Goal: Task Accomplishment & Management: Manage account settings

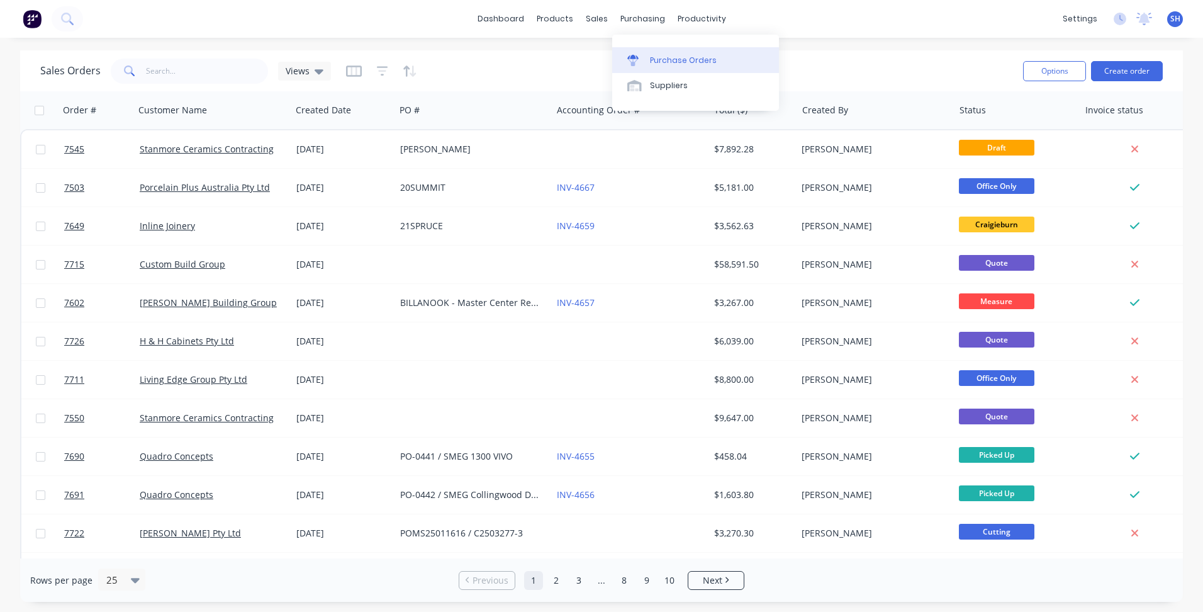
drag, startPoint x: 0, startPoint y: 0, endPoint x: 655, endPoint y: 59, distance: 657.2
click at [655, 59] on div "Purchase Orders" at bounding box center [683, 60] width 67 height 11
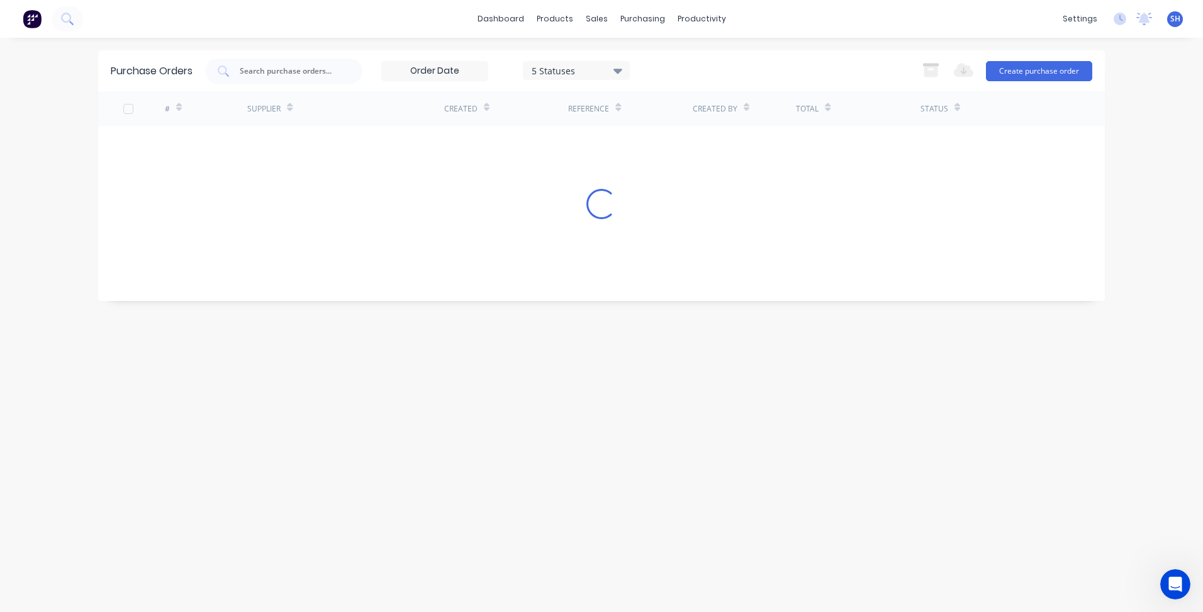
scroll to position [2, 0]
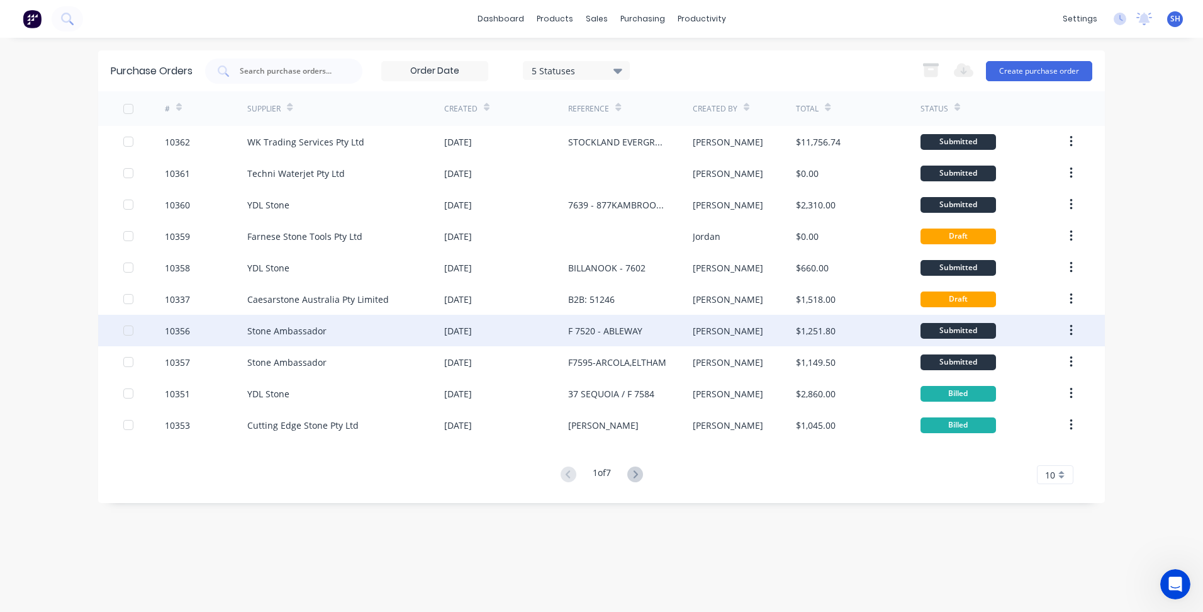
click at [305, 332] on div "Stone Ambassador" at bounding box center [286, 330] width 79 height 13
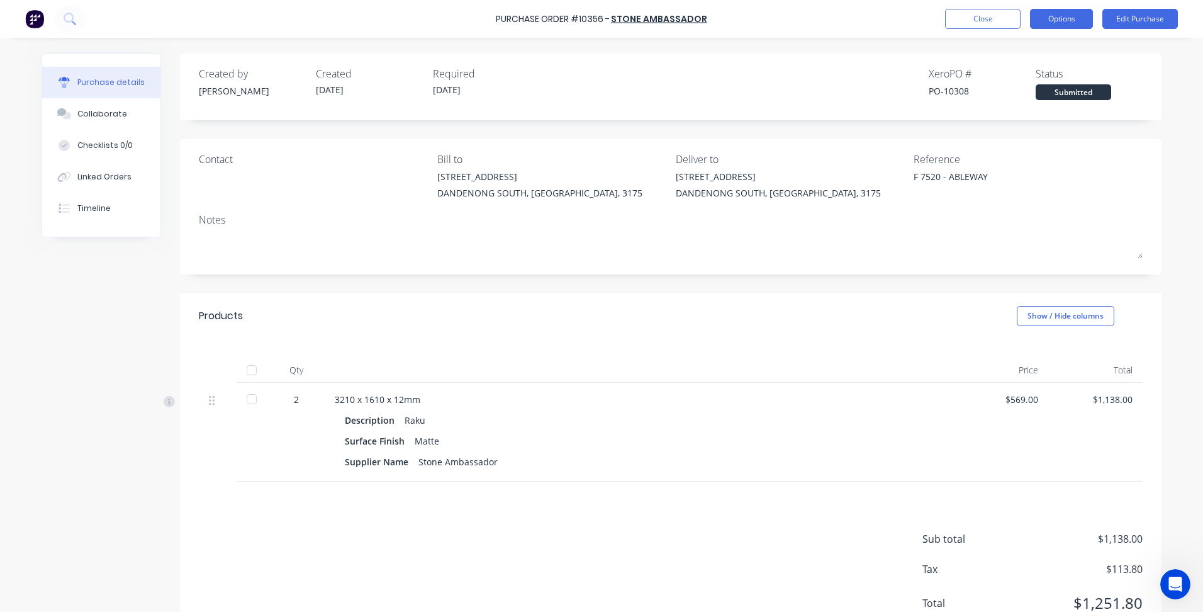
click at [1067, 24] on button "Options" at bounding box center [1061, 19] width 63 height 20
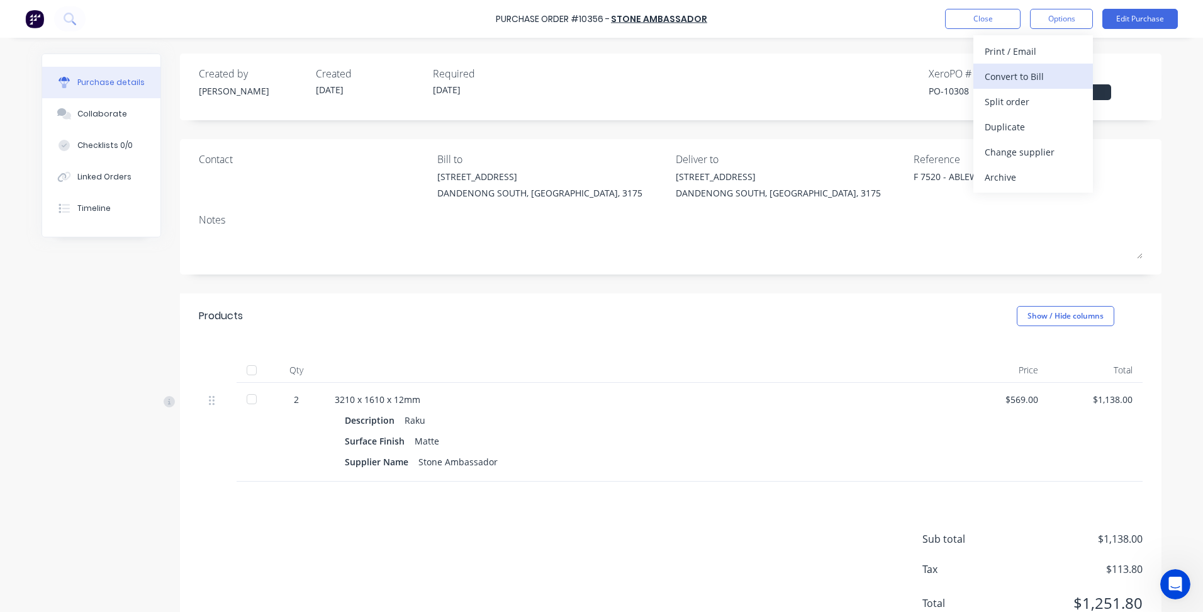
click at [1049, 77] on div "Convert to Bill" at bounding box center [1033, 76] width 97 height 18
type textarea "x"
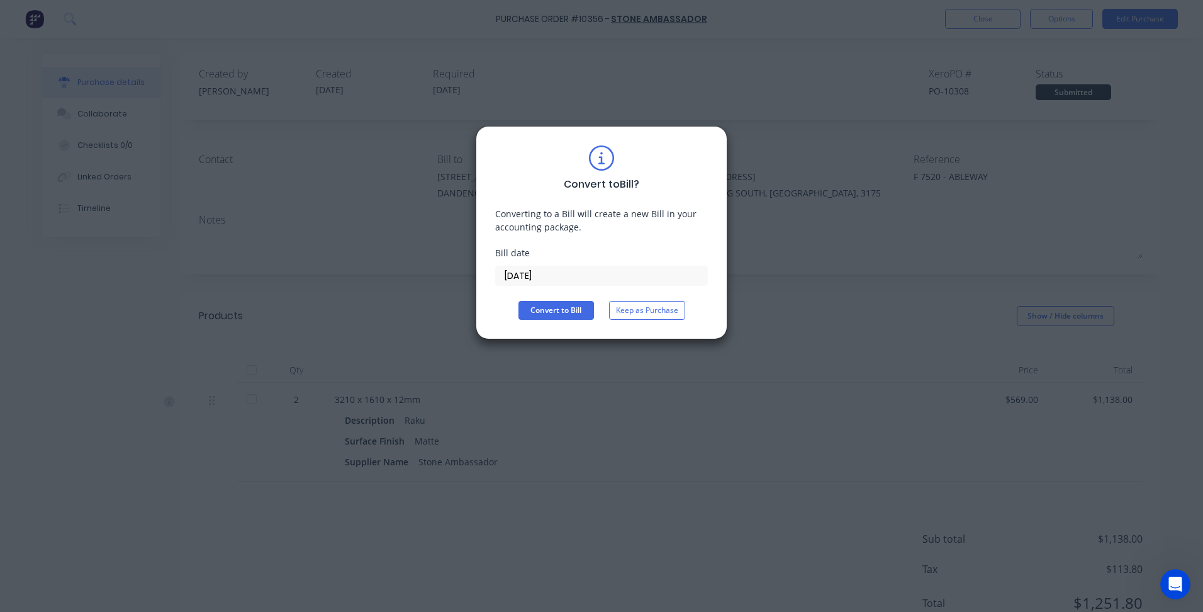
click at [524, 281] on input "[DATE]" at bounding box center [601, 275] width 211 height 19
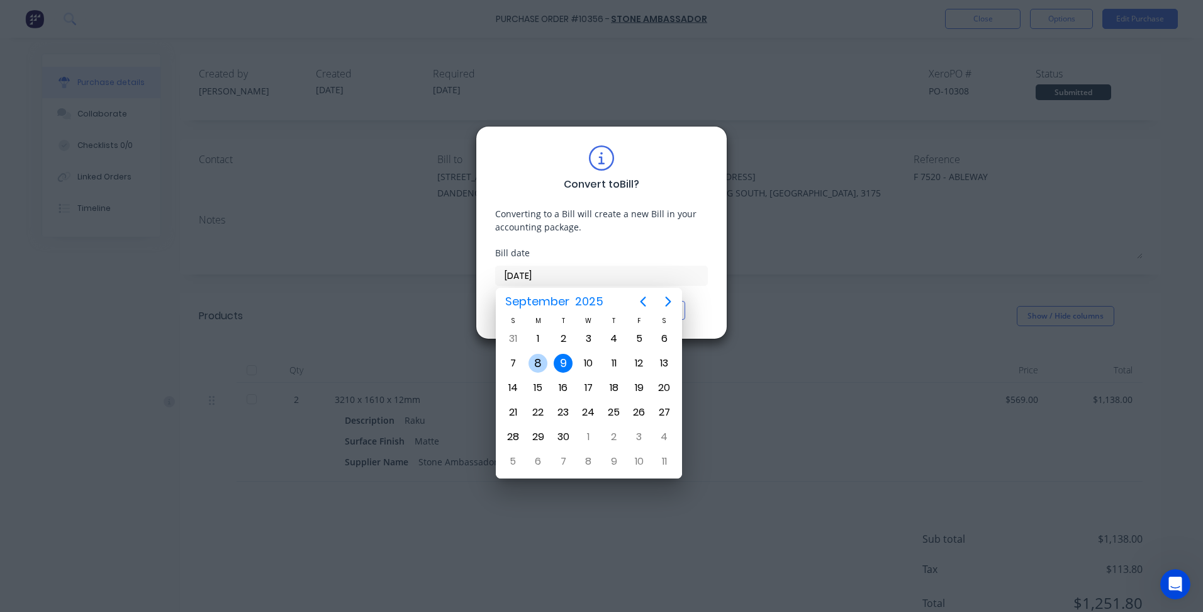
click at [541, 366] on div "8" at bounding box center [538, 363] width 19 height 19
type input "[DATE]"
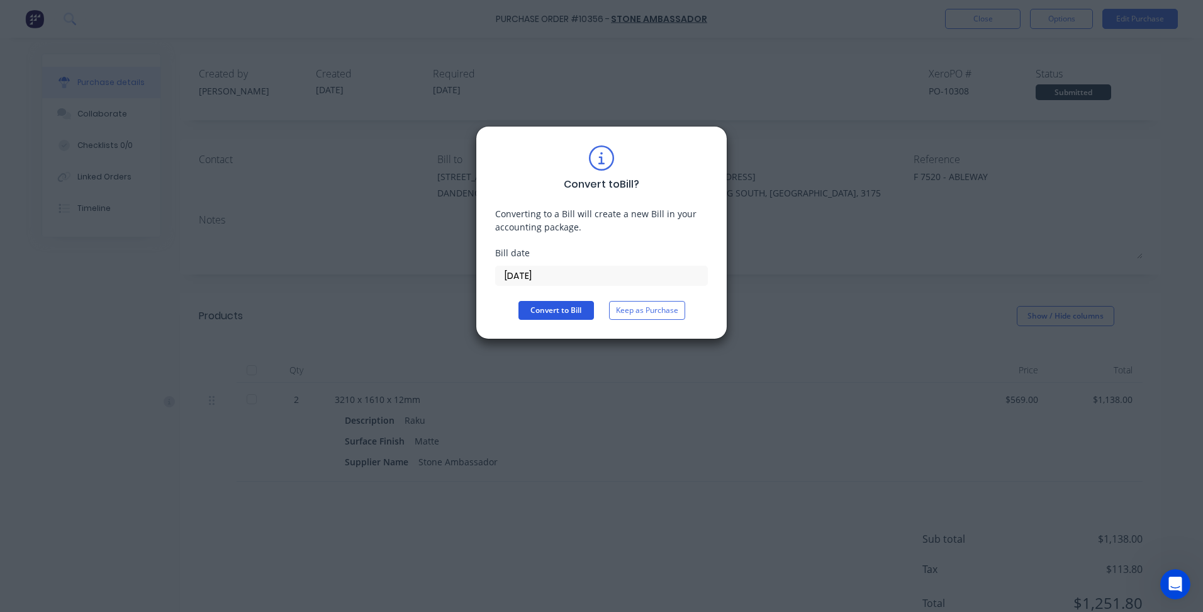
click at [551, 313] on button "Convert to Bill" at bounding box center [557, 310] width 76 height 19
type textarea "x"
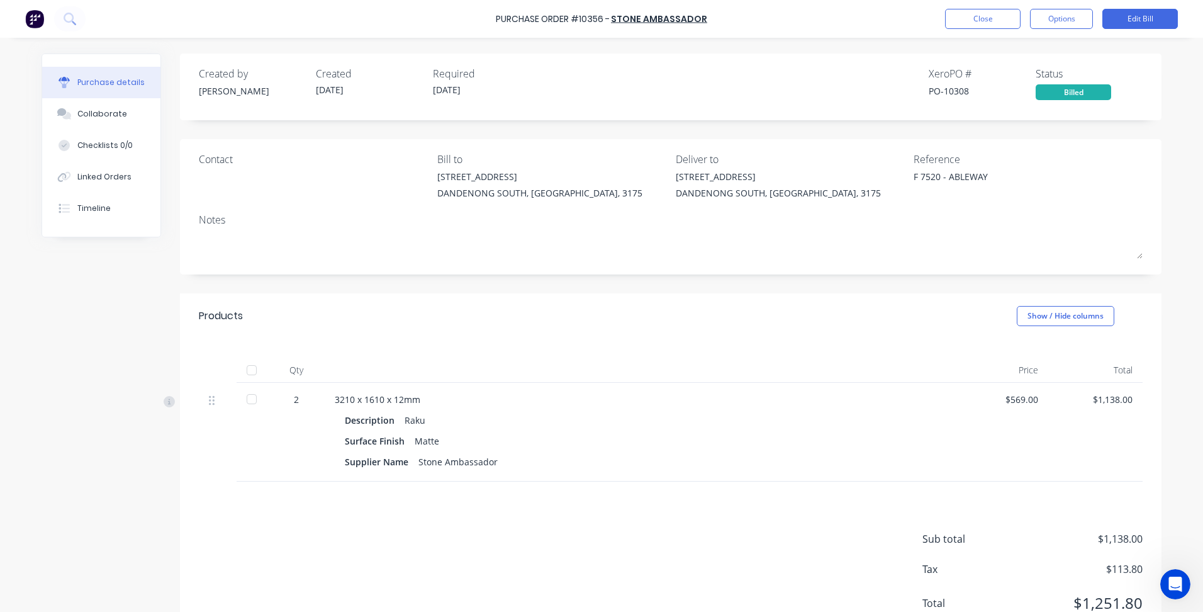
click at [962, 8] on div "Purchase Order #10356 - Stone Ambassador Close Options Edit Bill" at bounding box center [601, 19] width 1203 height 38
click at [961, 27] on button "Close" at bounding box center [983, 19] width 76 height 20
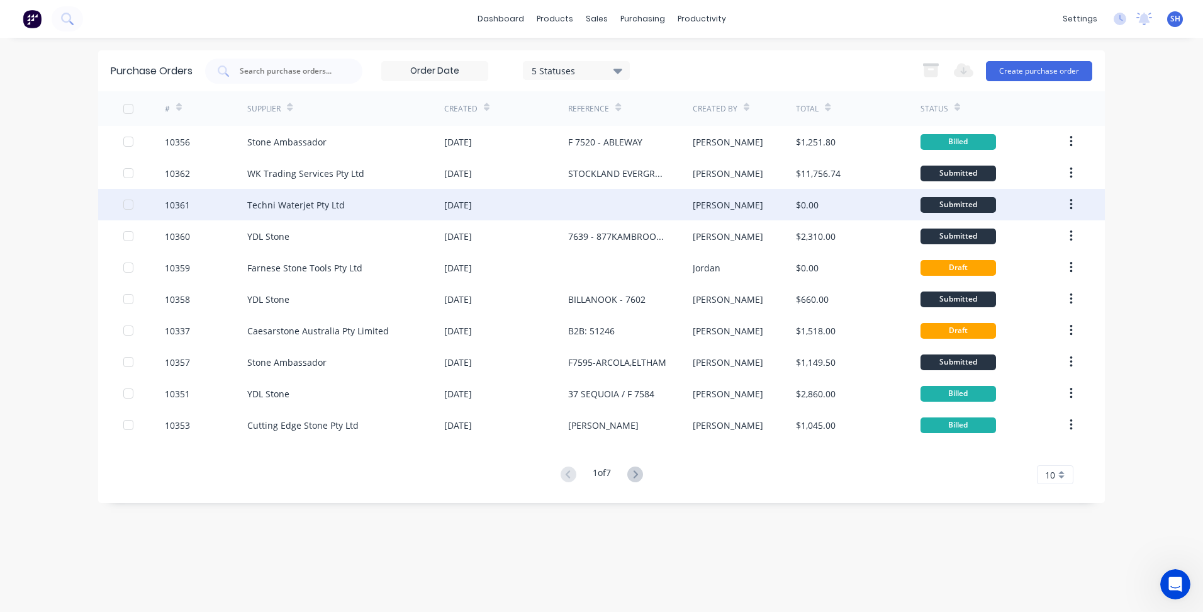
click at [390, 203] on div "Techni Waterjet Pty Ltd" at bounding box center [345, 204] width 197 height 31
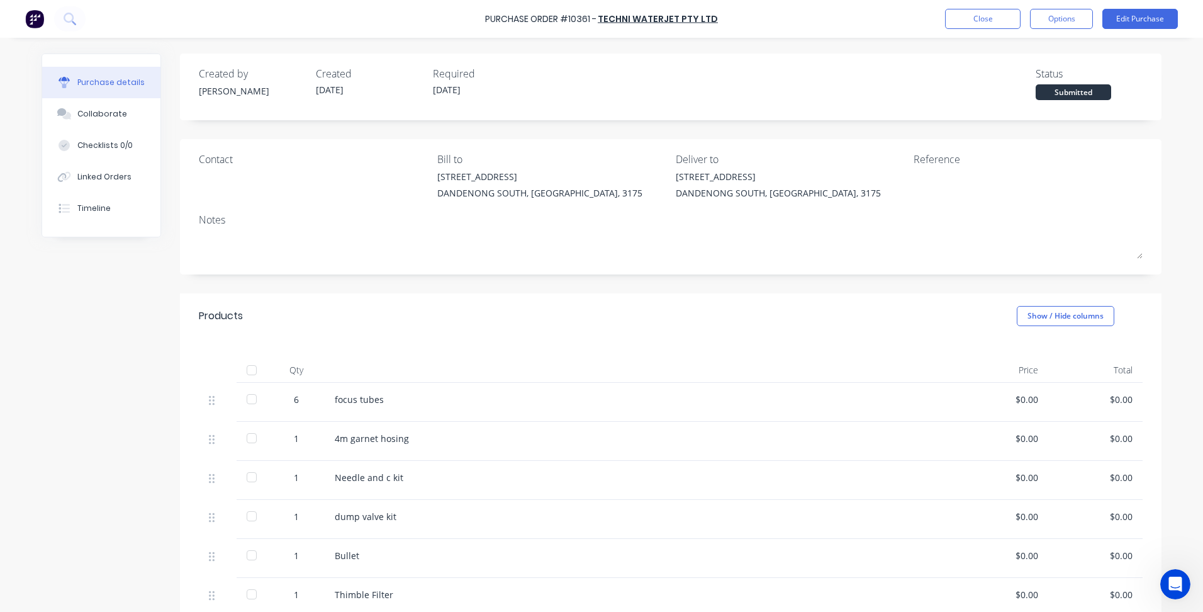
click at [1014, 400] on div "$0.00" at bounding box center [1001, 399] width 74 height 13
click at [1025, 399] on div "$0.00" at bounding box center [1001, 399] width 74 height 13
click at [1157, 13] on button "Edit Purchase" at bounding box center [1141, 19] width 76 height 20
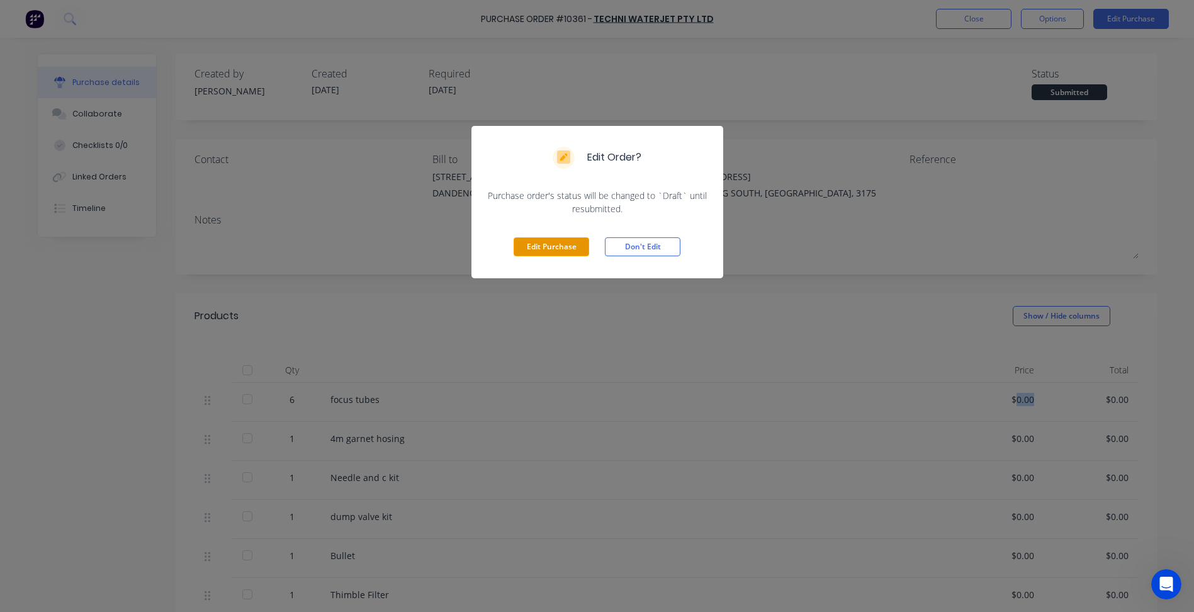
click at [540, 243] on button "Edit Purchase" at bounding box center [552, 246] width 76 height 19
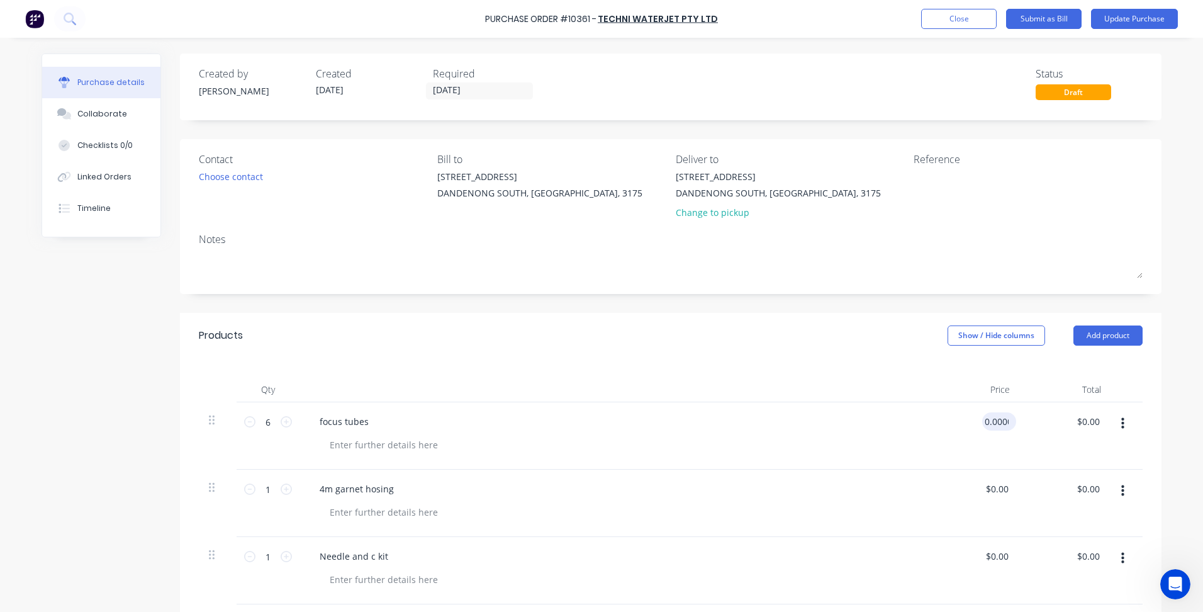
click at [990, 429] on input "0.0000" at bounding box center [996, 421] width 29 height 18
click at [976, 431] on div "$0.00 0.0000" at bounding box center [974, 435] width 91 height 67
click at [984, 424] on div "0 $0.00" at bounding box center [974, 435] width 91 height 67
type input "$130.00"
type input "$780.00"
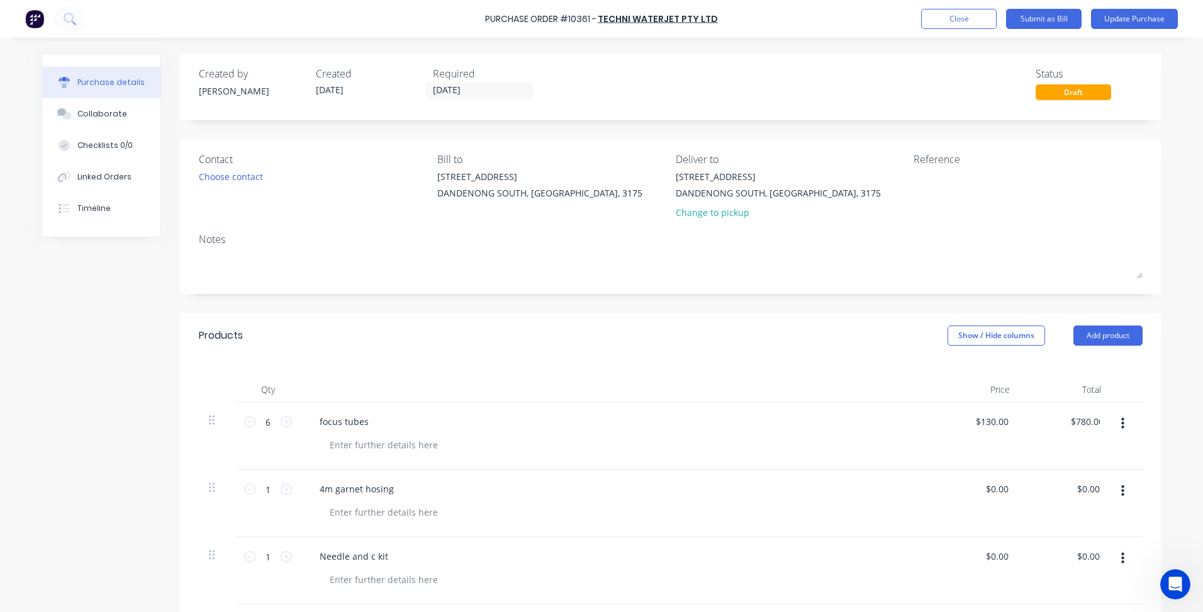
click at [930, 477] on div "$0.00 $0.00" at bounding box center [974, 503] width 91 height 67
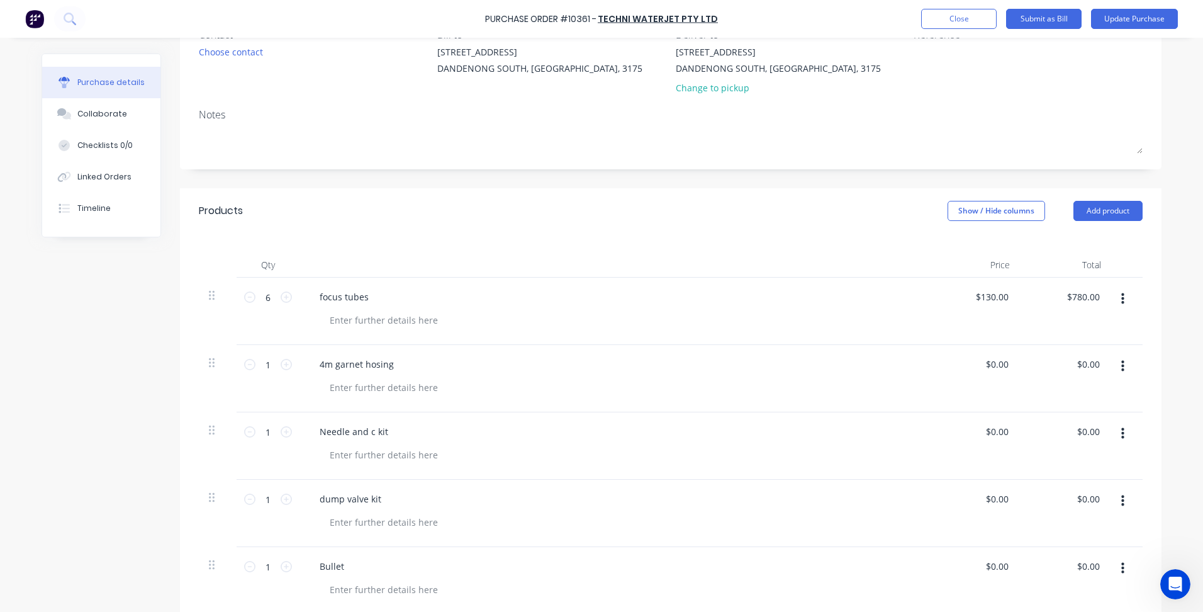
scroll to position [126, 0]
click at [1096, 366] on input "0.00" at bounding box center [1088, 363] width 29 height 18
click at [1096, 366] on input "0.00" at bounding box center [1091, 363] width 24 height 18
type input "80.08"
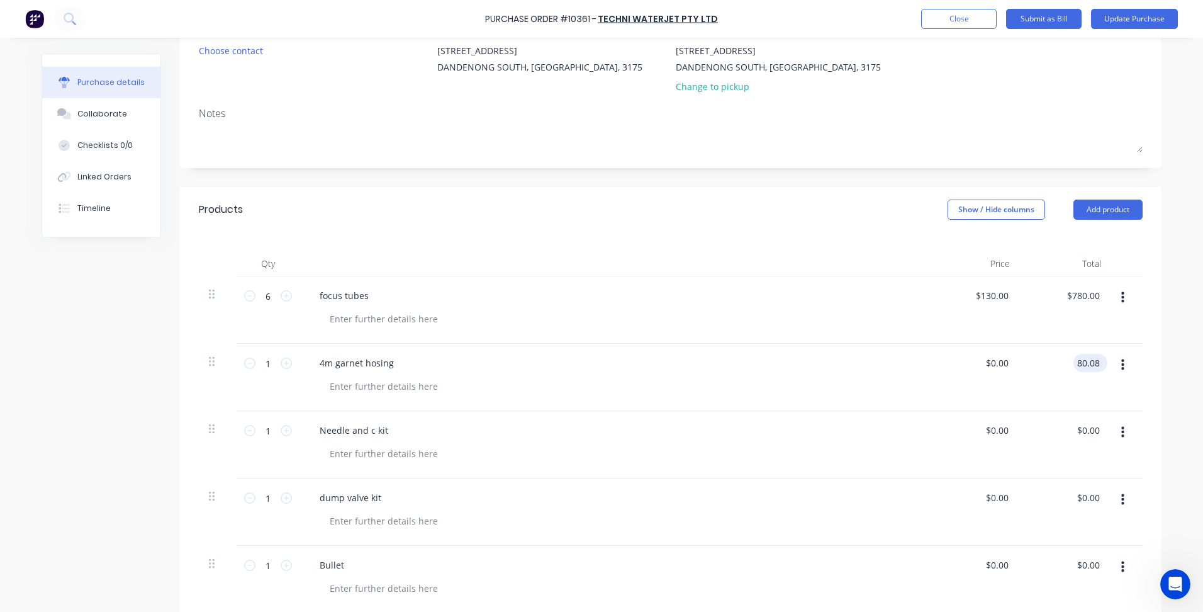
type input "$80.08"
click at [1089, 436] on input "0.00" at bounding box center [1088, 430] width 29 height 18
click at [1089, 436] on input "0.00" at bounding box center [1091, 430] width 24 height 18
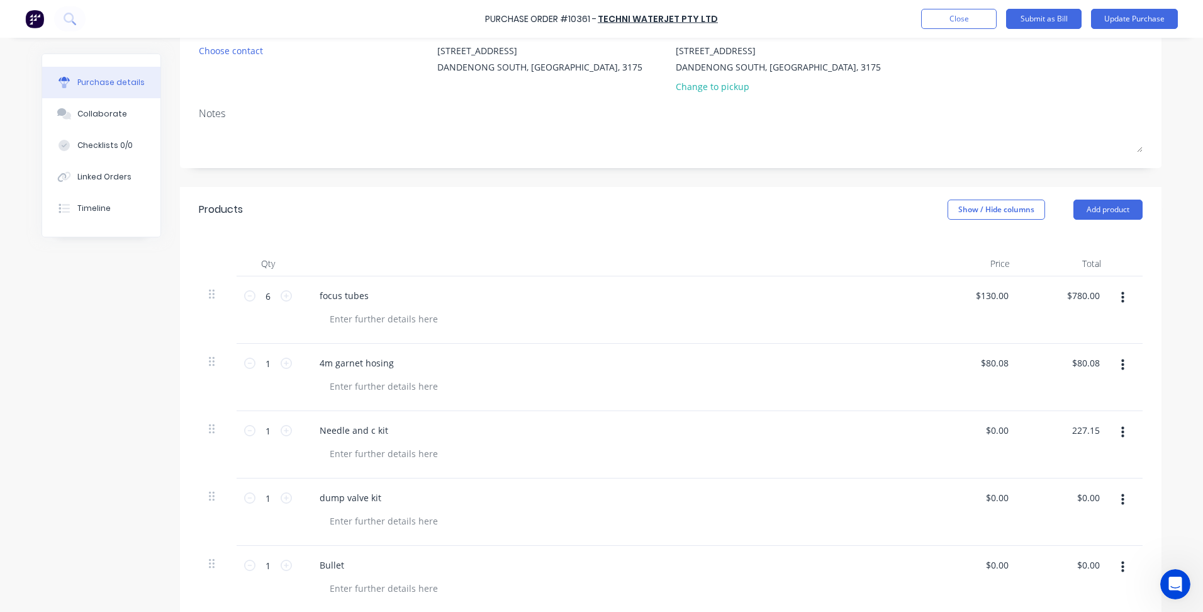
type input "227.15"
type input "$227.15"
click at [885, 507] on div "dump valve kit" at bounding box center [614, 511] width 629 height 67
click at [1083, 505] on input "0.00" at bounding box center [1088, 497] width 29 height 18
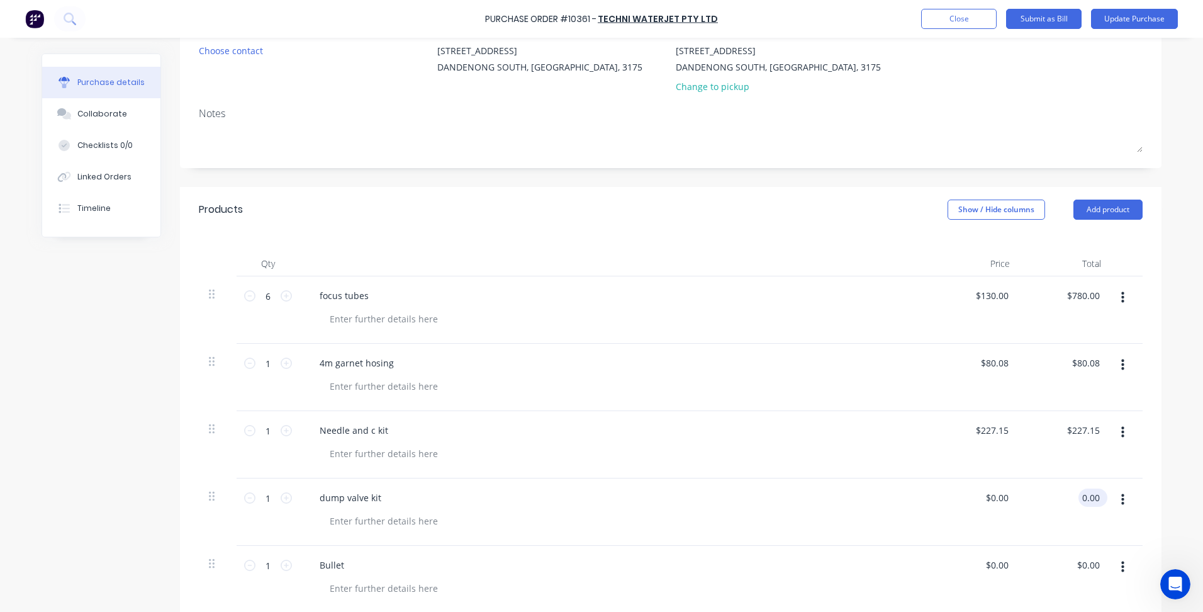
click at [1083, 505] on input "0.00" at bounding box center [1091, 497] width 24 height 18
type input "276.43"
type input "$276.43"
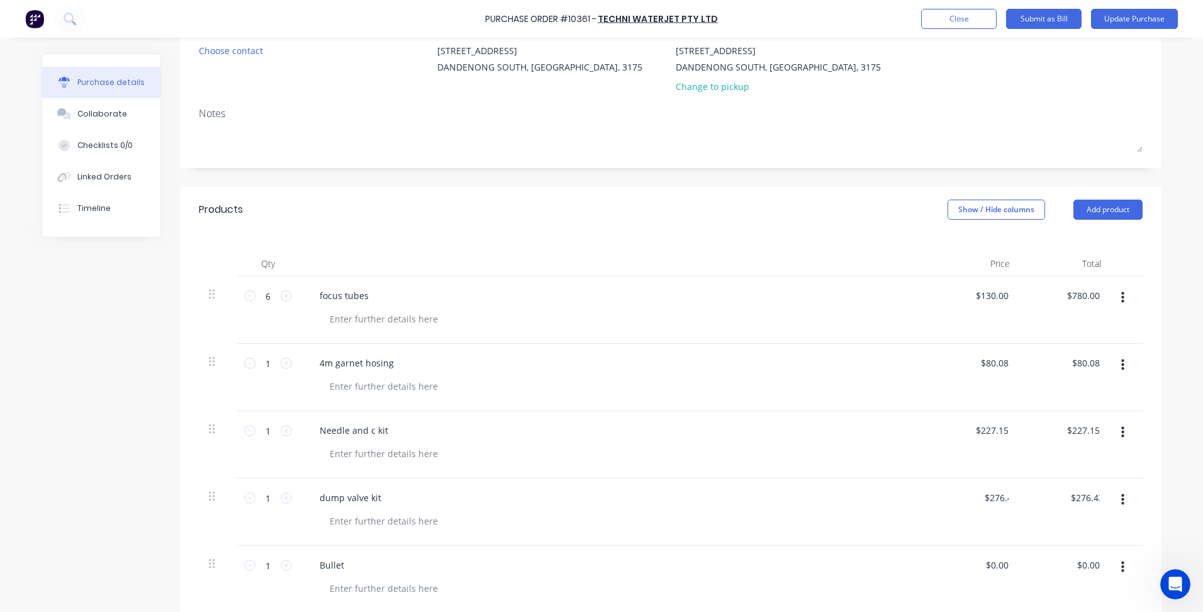
click at [850, 504] on div "dump valve kit" at bounding box center [614, 497] width 609 height 18
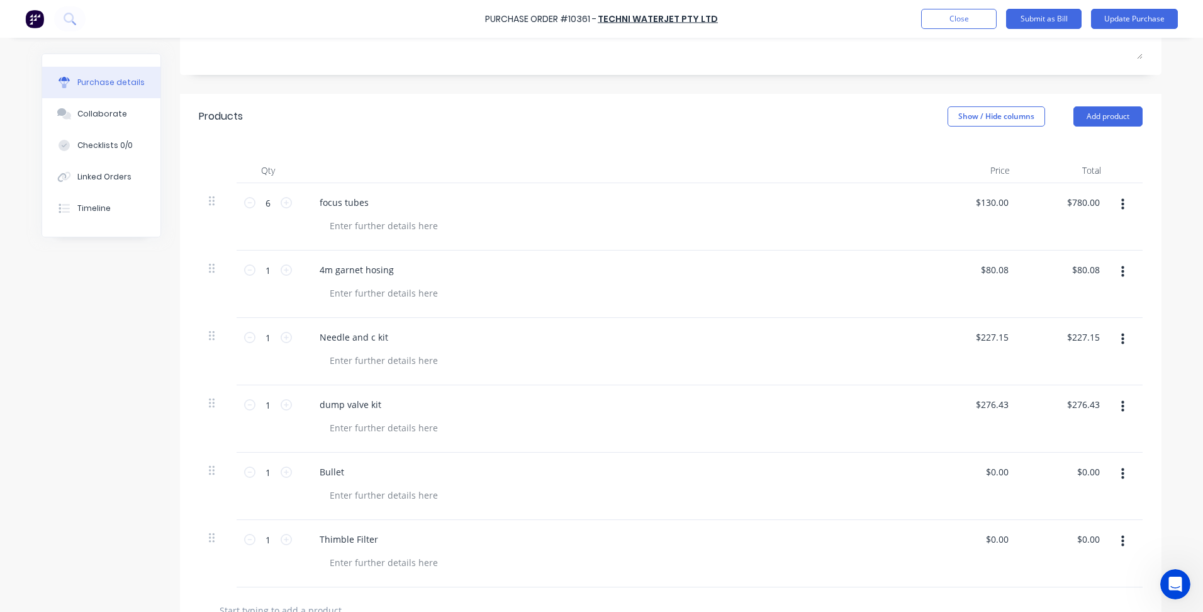
scroll to position [252, 0]
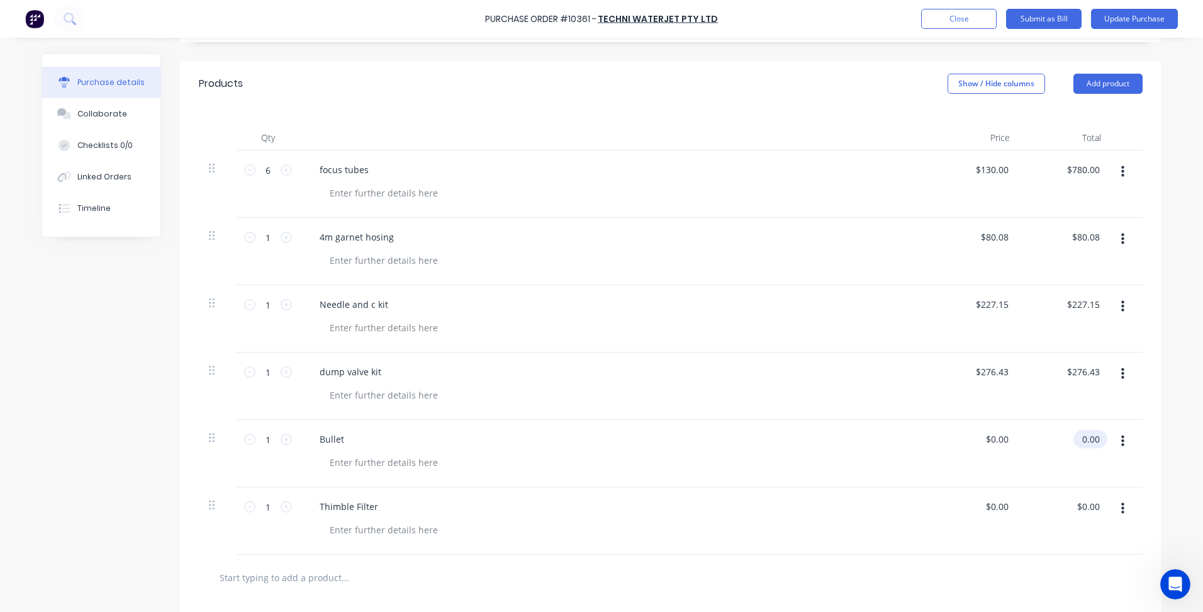
click at [1083, 438] on input "0.00" at bounding box center [1088, 439] width 29 height 18
click at [1081, 442] on input "0.00" at bounding box center [1091, 439] width 24 height 18
type input "33.11"
type input "$33.11"
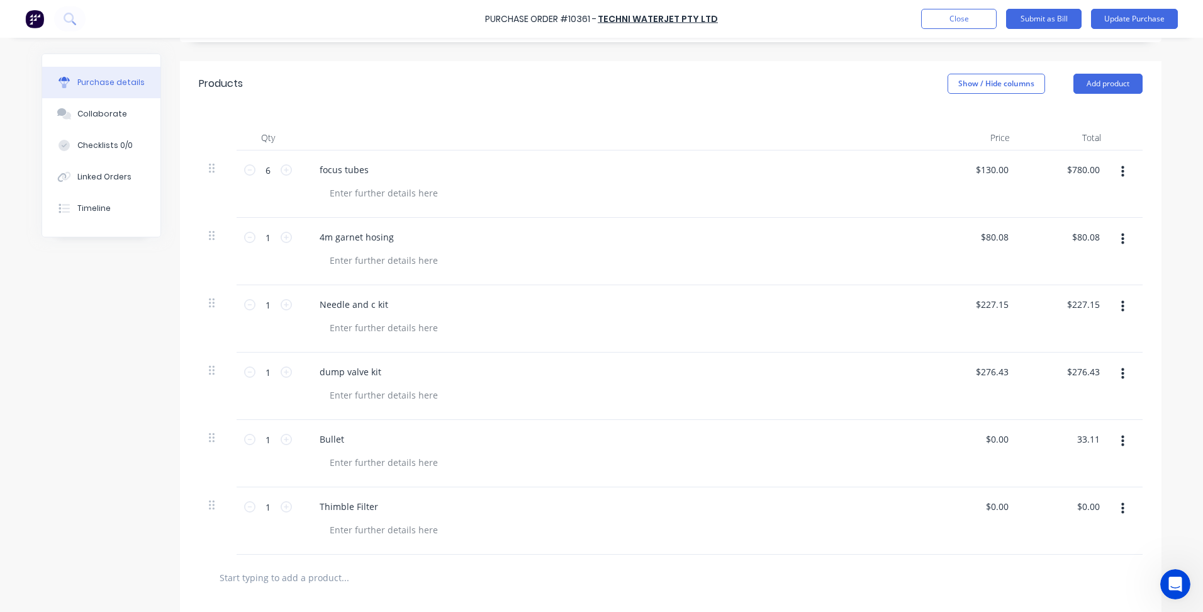
type input "$33.11"
click at [799, 523] on div at bounding box center [619, 529] width 599 height 18
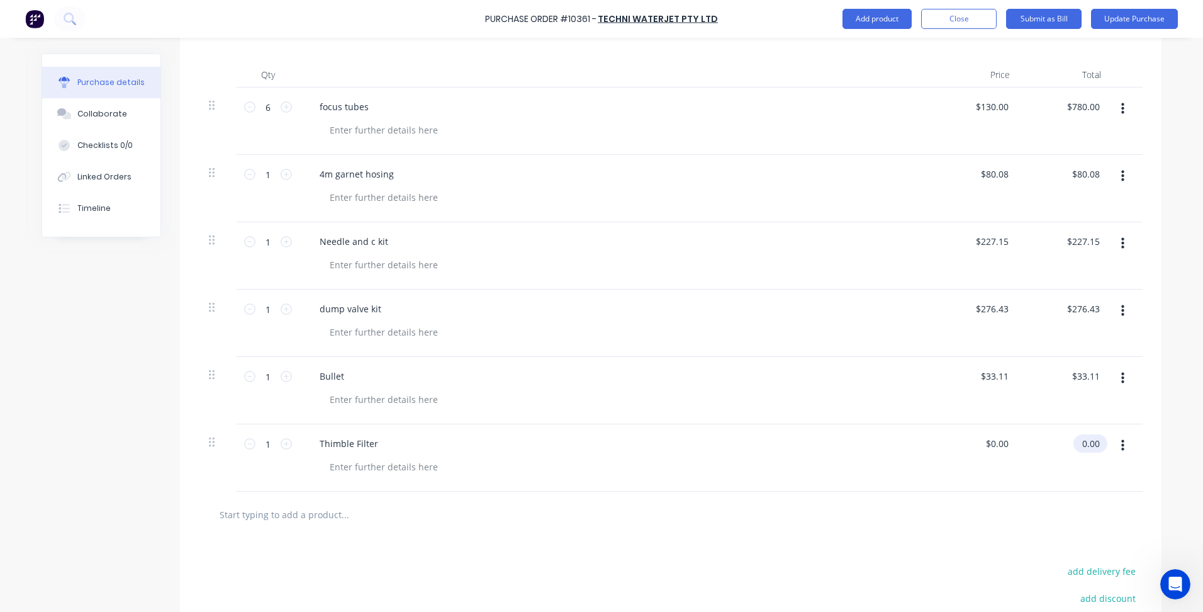
click at [1086, 451] on input "0.00" at bounding box center [1088, 443] width 29 height 18
click at [1084, 453] on div "$0.00 0.00" at bounding box center [1065, 457] width 91 height 67
click at [1092, 448] on input "0.00" at bounding box center [1091, 443] width 24 height 18
type input "279.51"
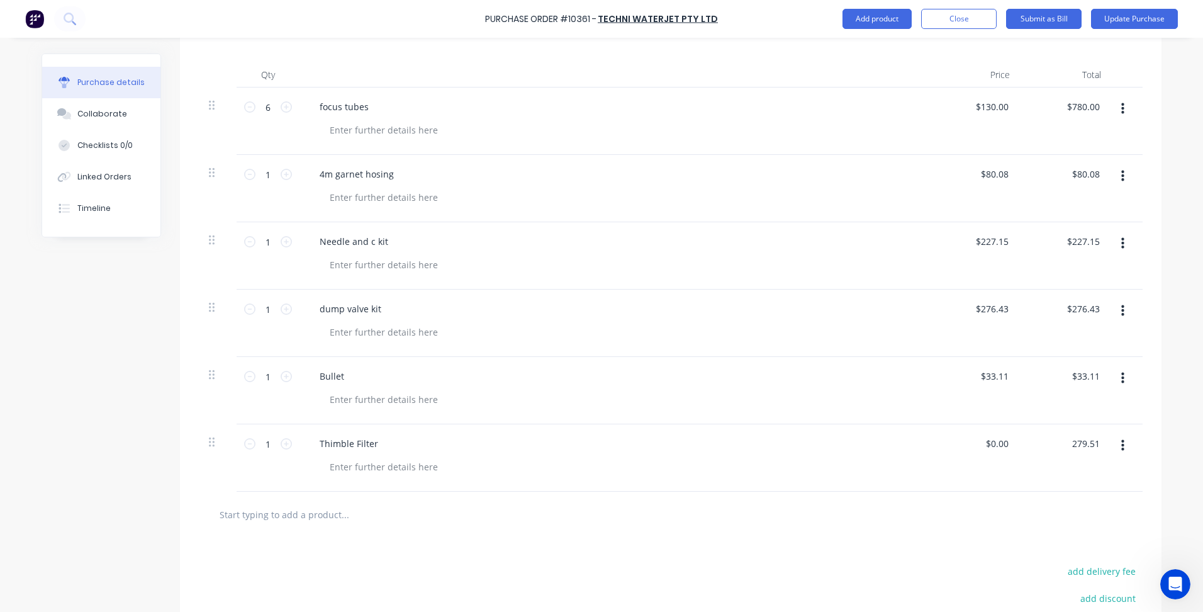
type input "$279.51"
click at [874, 508] on div at bounding box center [671, 514] width 924 height 25
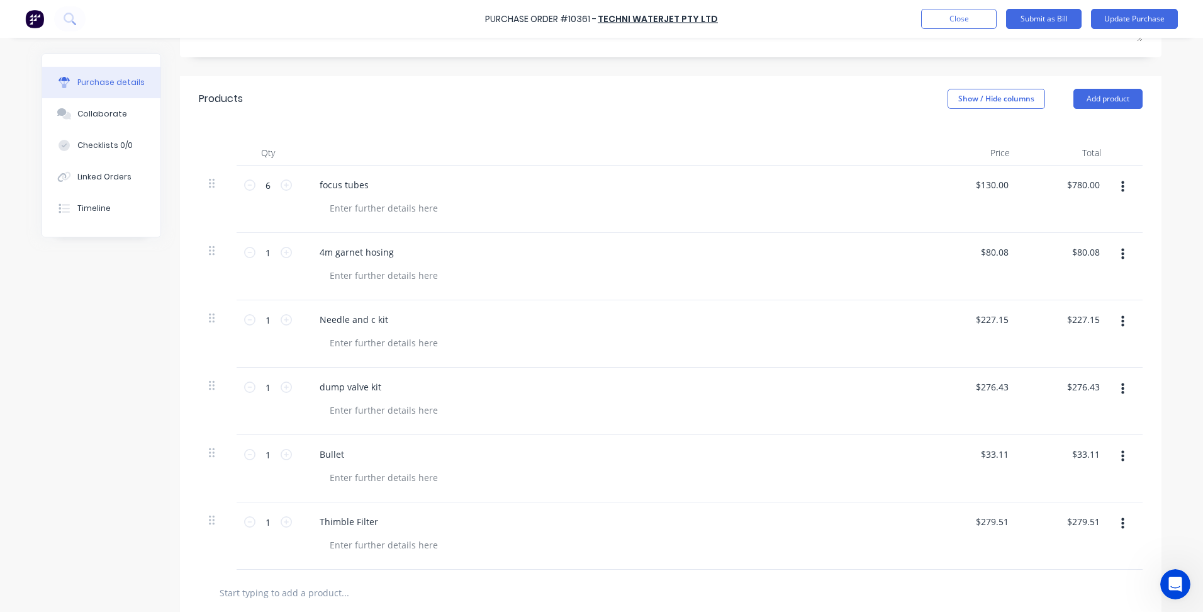
scroll to position [208, 0]
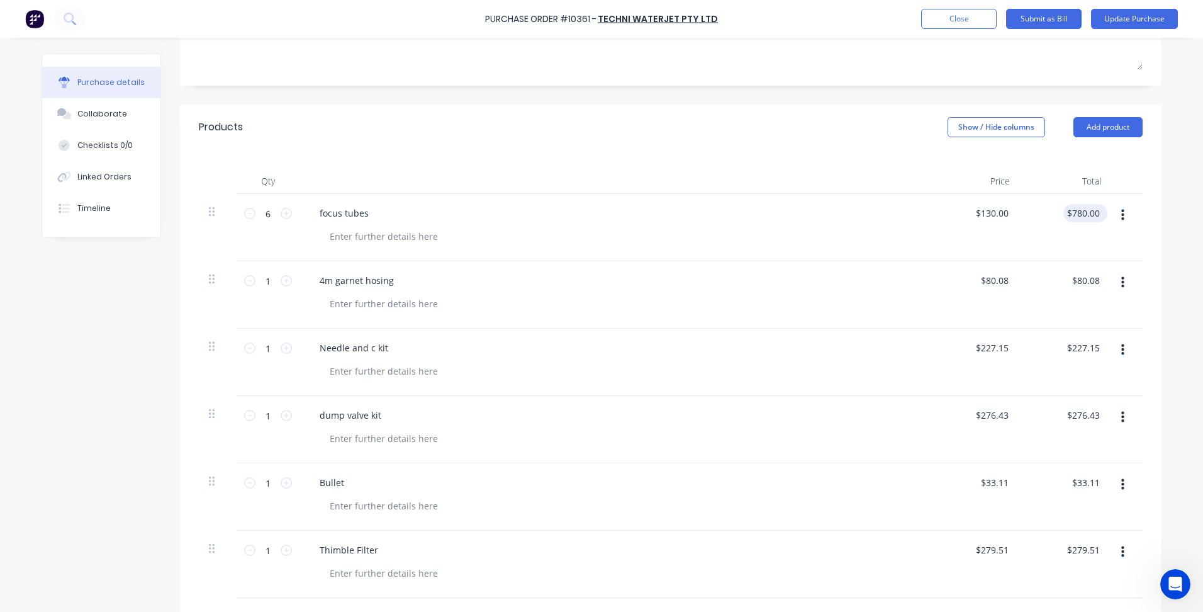
type input "780.00"
click at [1072, 215] on input "780.00" at bounding box center [1083, 213] width 39 height 18
type input "130.0000"
type input "$780.00"
click at [993, 216] on input "130.0000" at bounding box center [989, 213] width 44 height 18
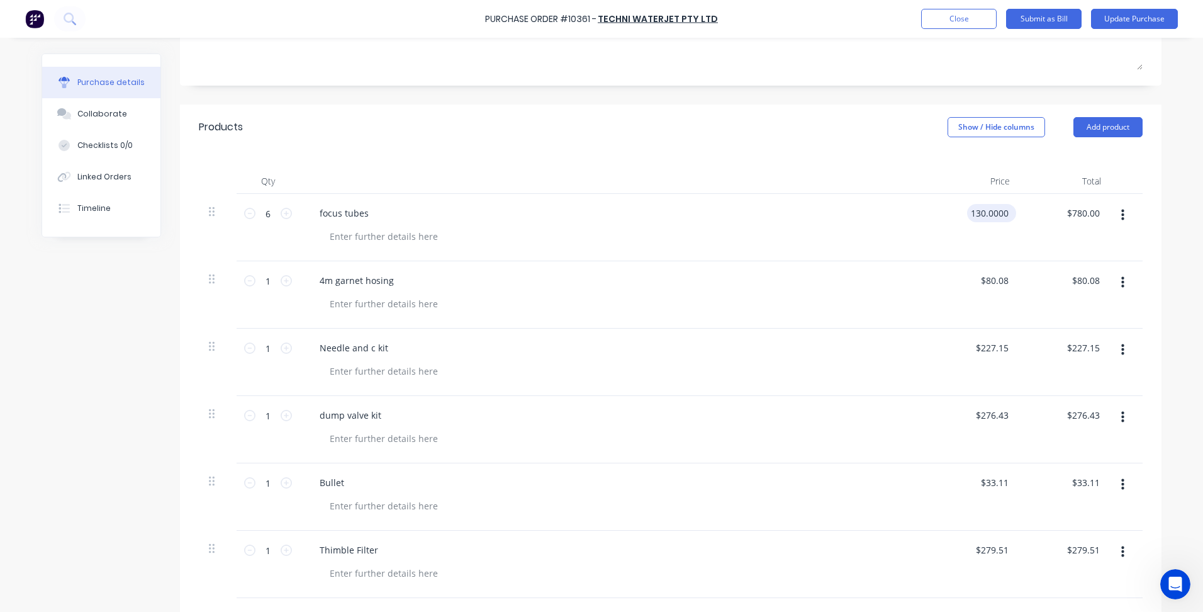
click at [993, 216] on input "130.0000" at bounding box center [989, 213] width 44 height 18
type input "$0.00"
type input "0.00858"
type input "$0.0017"
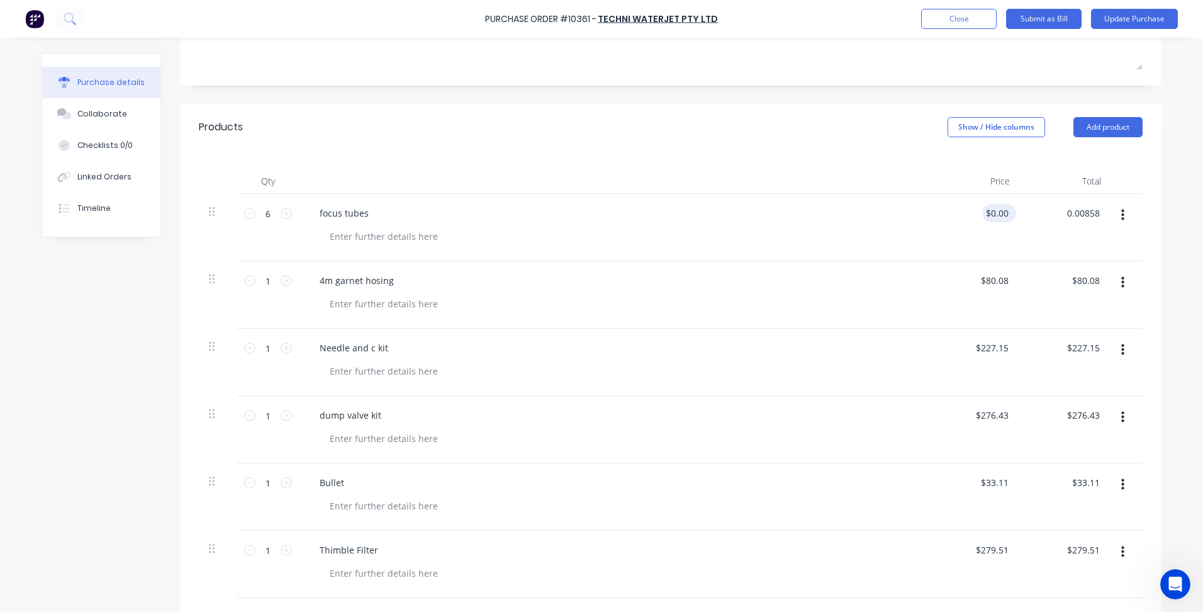
type input "$0.01"
click at [997, 217] on input "0.0017" at bounding box center [994, 213] width 34 height 18
type input "$0.00"
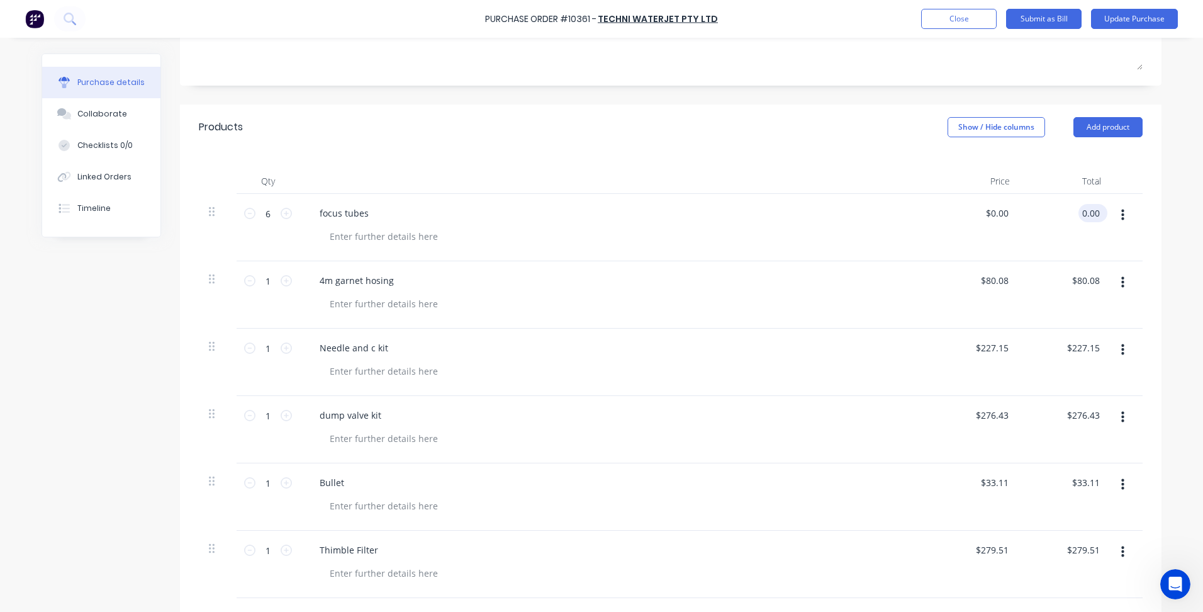
click at [1083, 211] on input "0.00" at bounding box center [1091, 213] width 24 height 18
click at [871, 276] on div "4m garnet hosing" at bounding box center [614, 280] width 609 height 18
click at [1076, 217] on input "0.00" at bounding box center [1088, 213] width 29 height 18
click at [1079, 215] on input "0.00" at bounding box center [1091, 213] width 24 height 18
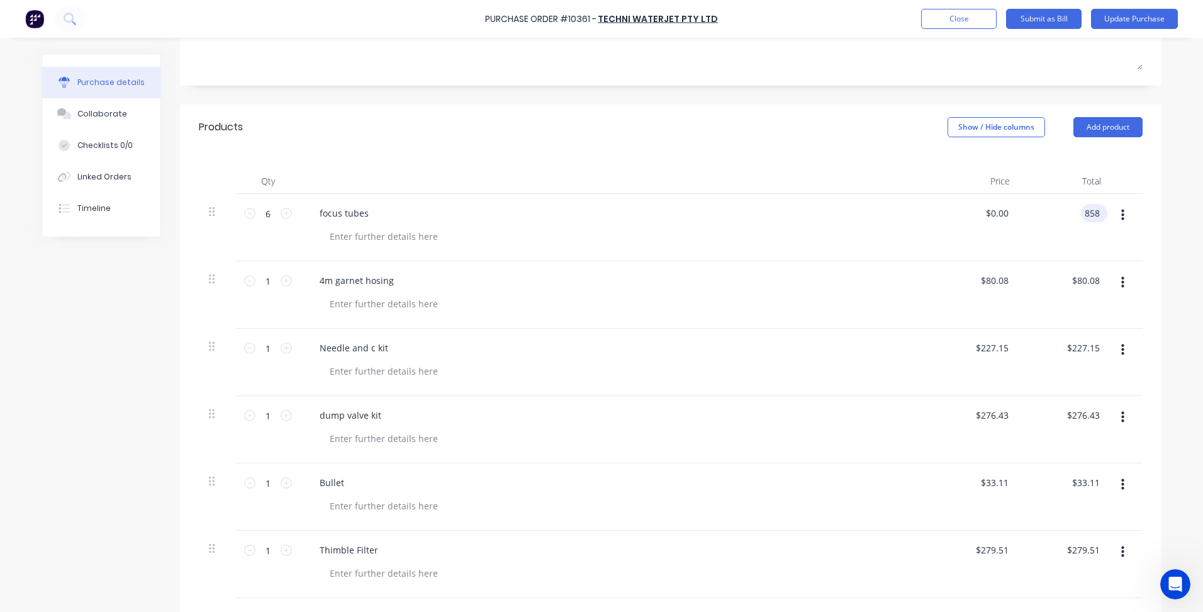
type input "858"
type input "$143.00"
type input "$858.00"
click at [1001, 281] on input "80.0800" at bounding box center [991, 280] width 39 height 18
click at [998, 283] on input "80.0800" at bounding box center [991, 280] width 39 height 18
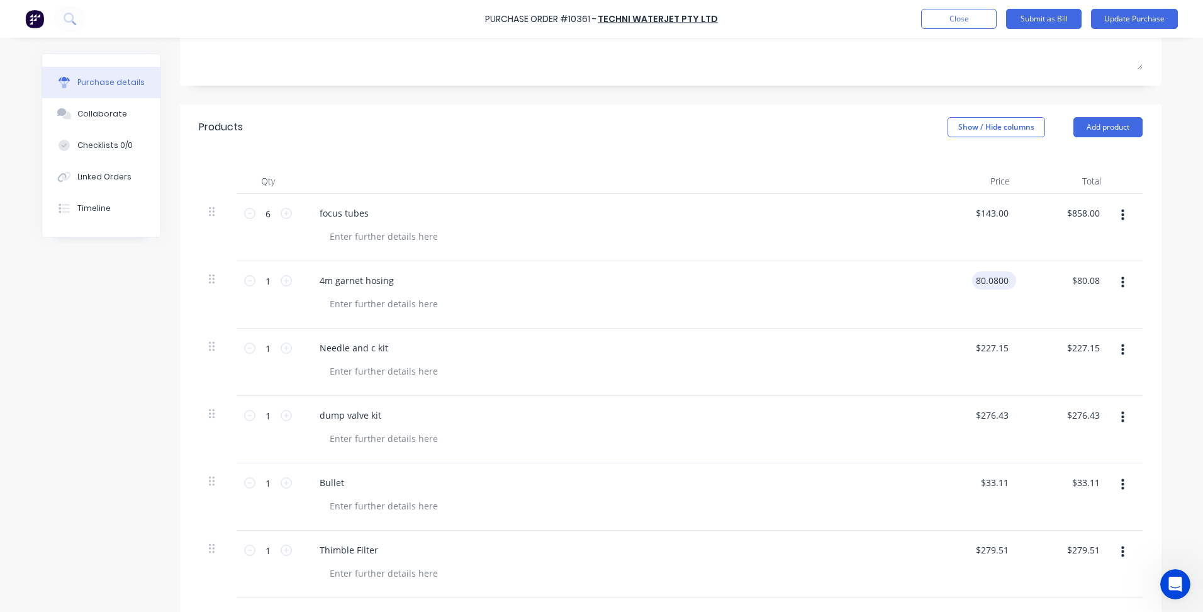
click at [998, 282] on input "80.0800" at bounding box center [991, 280] width 39 height 18
type input "$0.00"
click at [1082, 279] on input "0.00" at bounding box center [1088, 280] width 29 height 18
click at [1082, 279] on input "0.00" at bounding box center [1091, 280] width 24 height 18
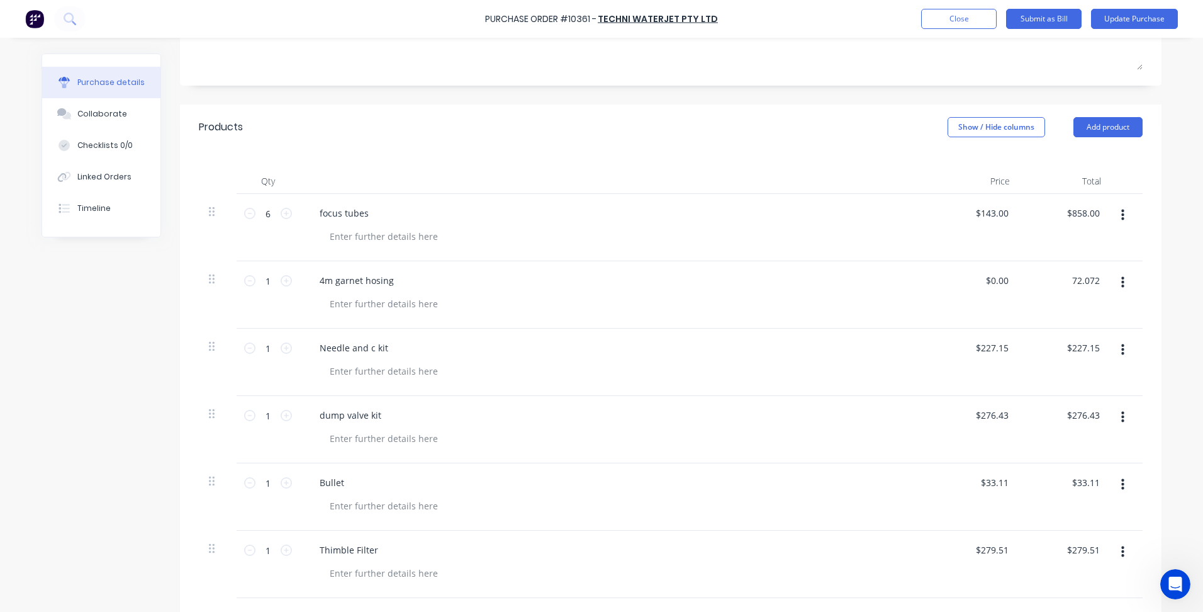
type input "72.072"
type input "$72.07"
click at [995, 350] on input "227.1500" at bounding box center [991, 348] width 39 height 18
click at [994, 350] on input "227.1500" at bounding box center [989, 348] width 44 height 18
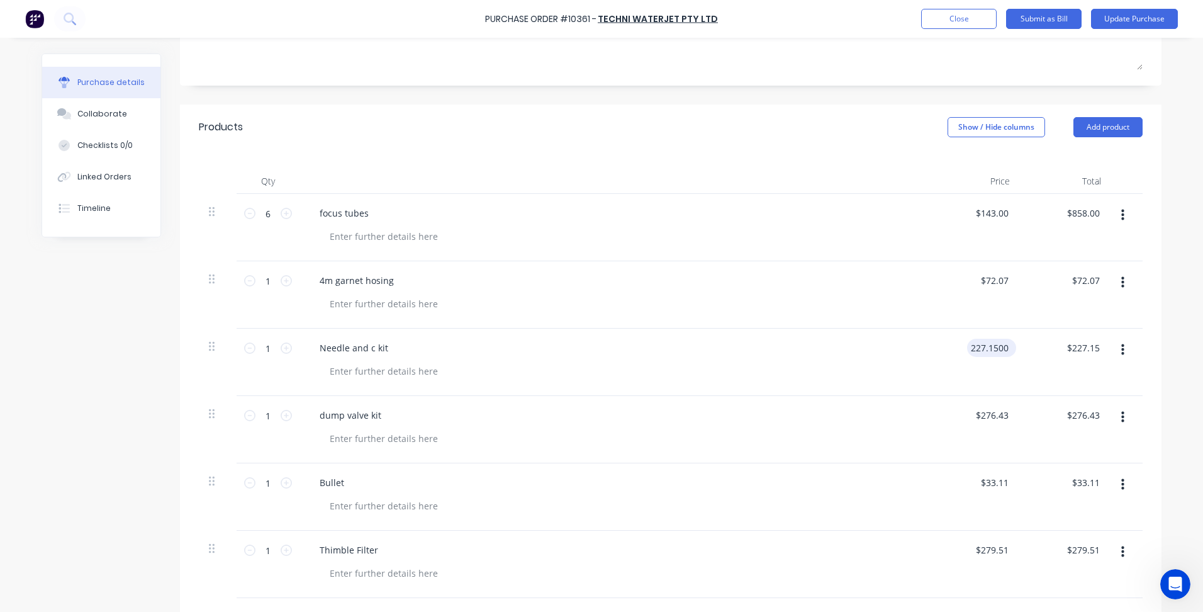
click at [994, 350] on input "227.1500" at bounding box center [989, 348] width 44 height 18
type input "$0.00"
click at [996, 389] on div "$0.00 $0.00" at bounding box center [974, 362] width 91 height 67
click at [1078, 350] on input "0.00" at bounding box center [1088, 348] width 29 height 18
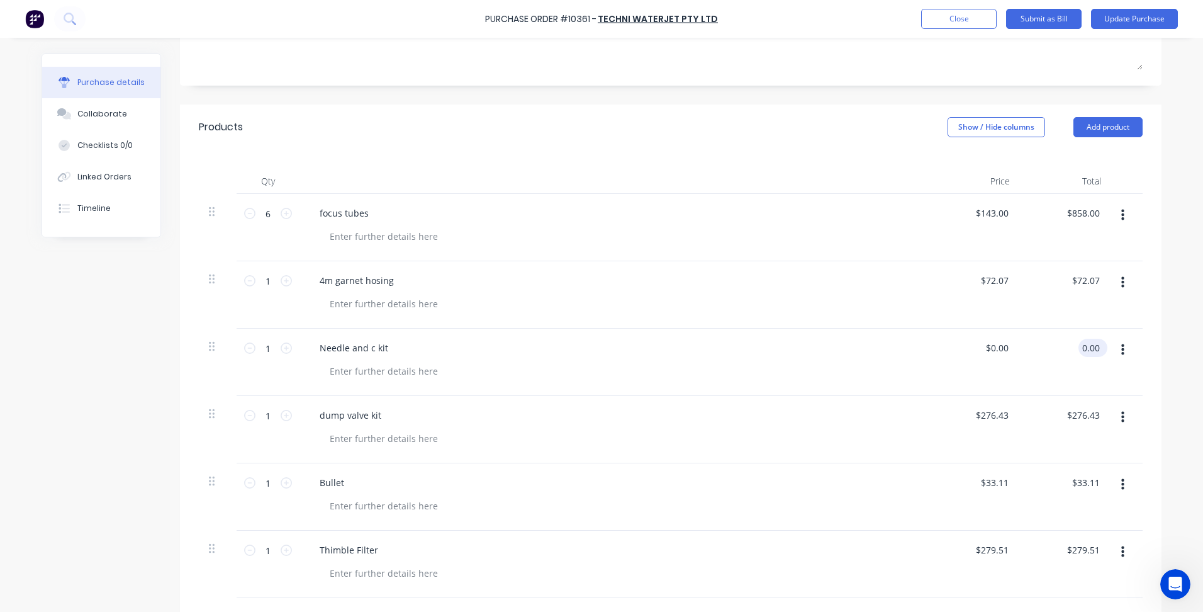
click at [1079, 350] on input "0.00" at bounding box center [1091, 348] width 24 height 18
type input "204.435"
type input "$204.44"
type input "276.43"
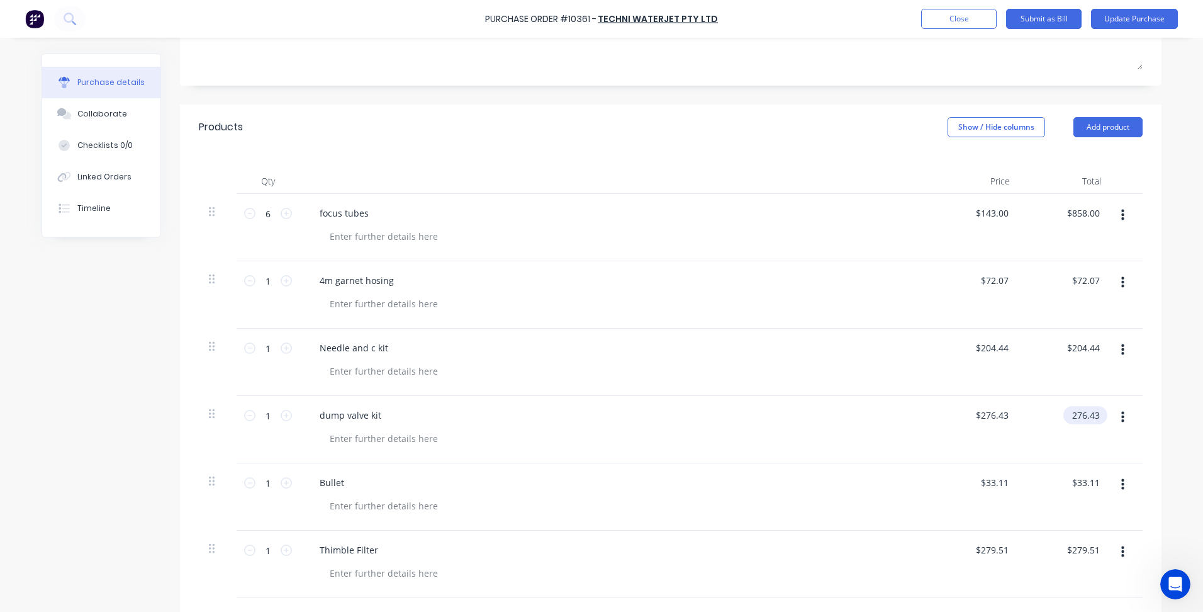
click at [1067, 414] on input "276.43" at bounding box center [1083, 415] width 39 height 18
type input "276.4300"
type input "$276.43"
click at [997, 418] on input "276.4300" at bounding box center [991, 415] width 39 height 18
click at [997, 418] on input "276.4300" at bounding box center [989, 415] width 44 height 18
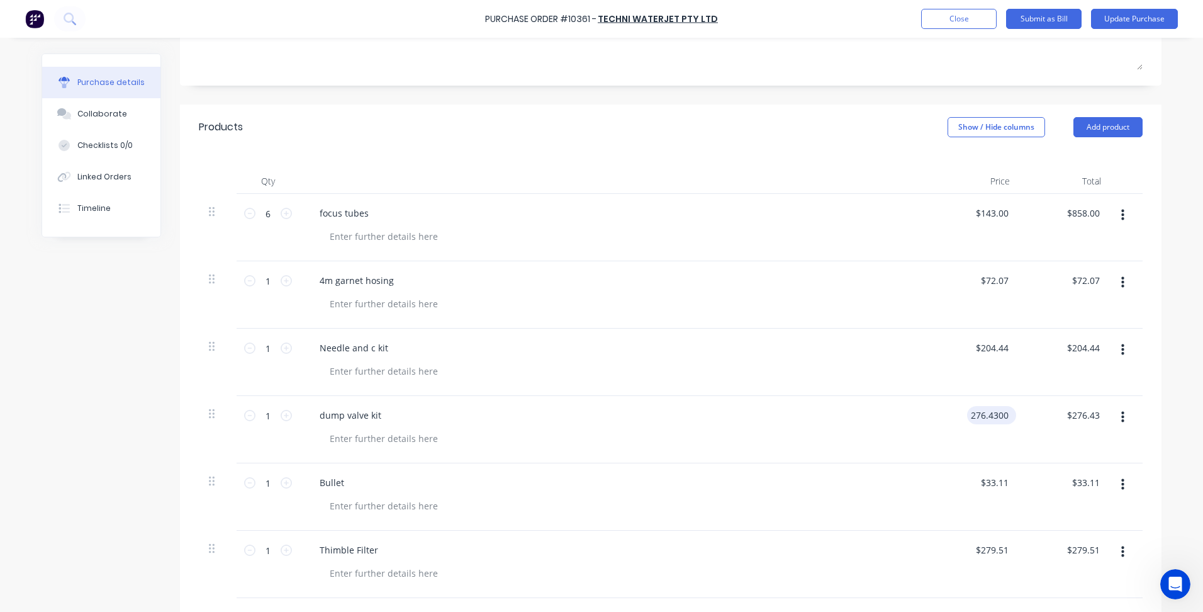
click at [997, 418] on input "276.4300" at bounding box center [989, 415] width 44 height 18
type input "$0.00"
click at [1005, 442] on div "$0.00 $0.00" at bounding box center [974, 429] width 91 height 67
click at [1087, 418] on input "0.00" at bounding box center [1091, 415] width 24 height 18
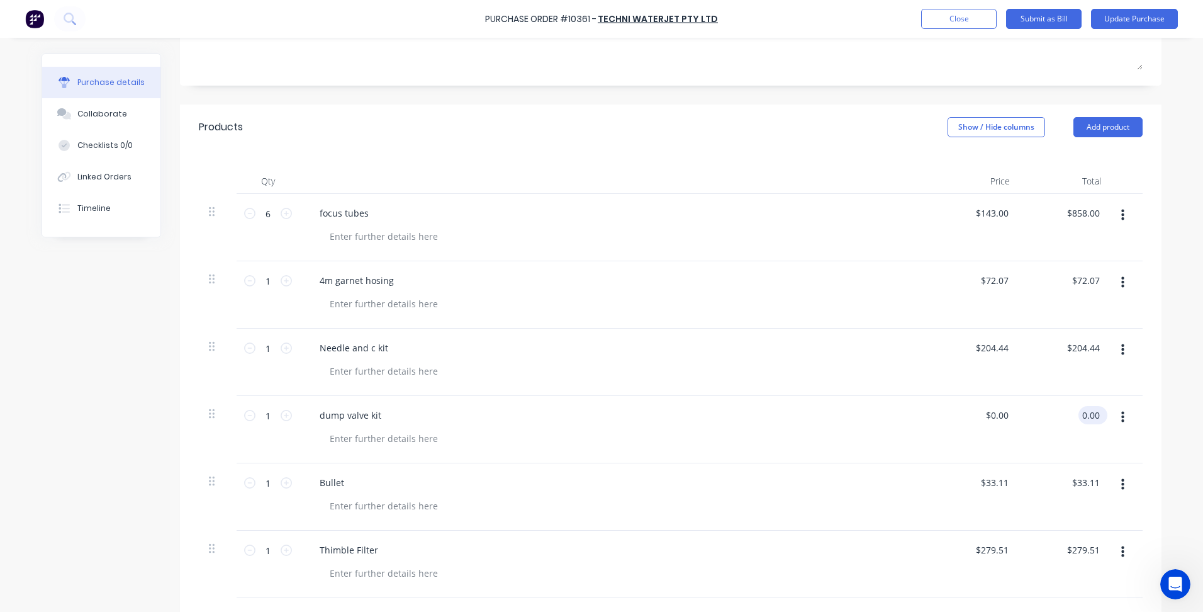
click at [1087, 418] on input "0.00" at bounding box center [1091, 415] width 24 height 18
type input "248.78"
type input "$248.78"
click at [1002, 481] on input "33.1100" at bounding box center [994, 482] width 34 height 18
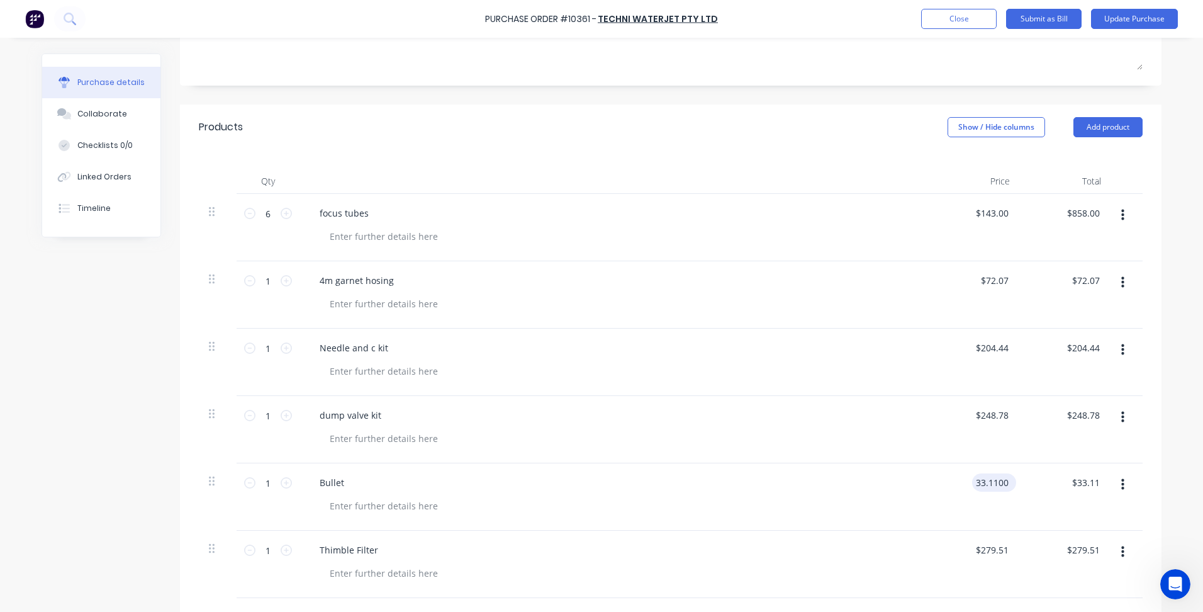
click at [998, 481] on input "33.1100" at bounding box center [991, 482] width 39 height 18
type input "$0.00"
click at [1088, 480] on input "0.00" at bounding box center [1091, 482] width 24 height 18
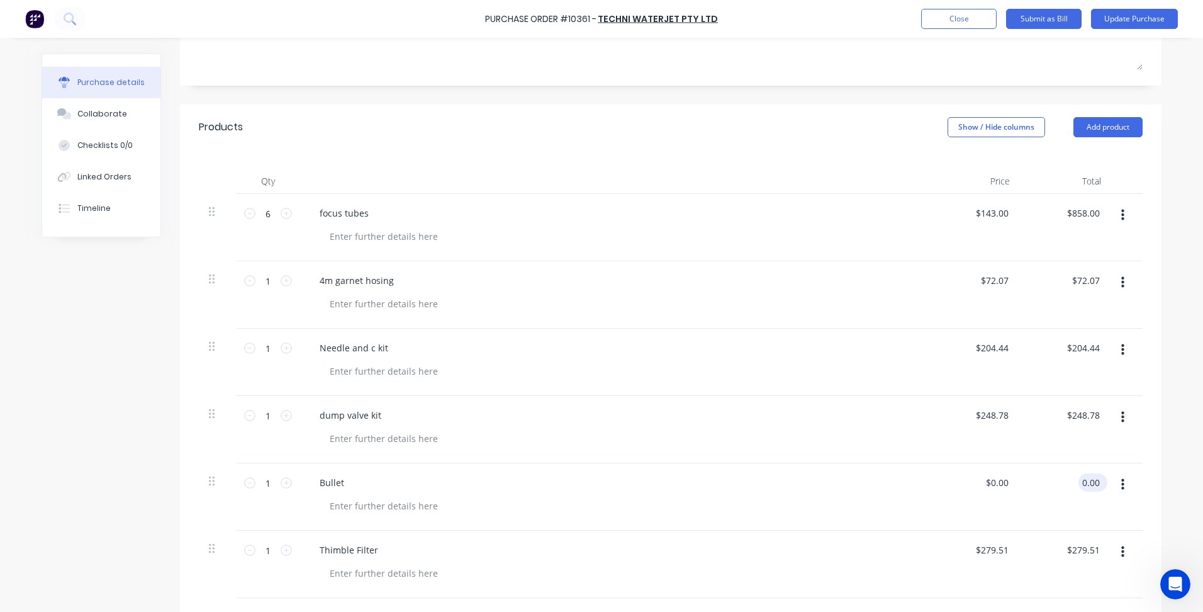
click at [1088, 480] on input "0.00" at bounding box center [1091, 482] width 24 height 18
type input "29.799"
type input "$29.80"
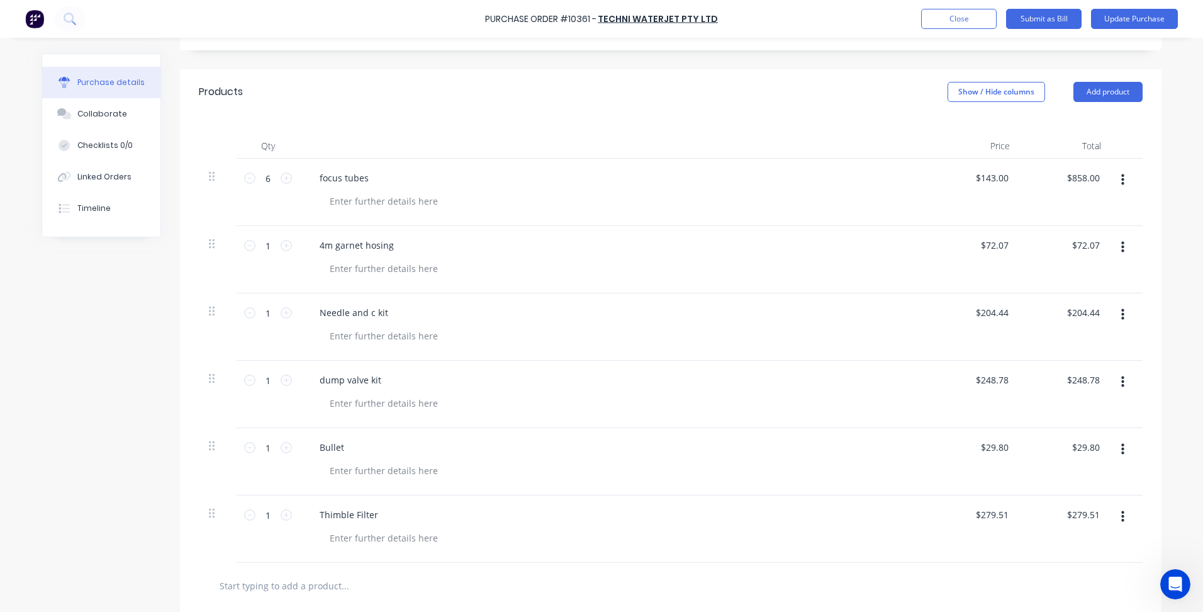
scroll to position [271, 0]
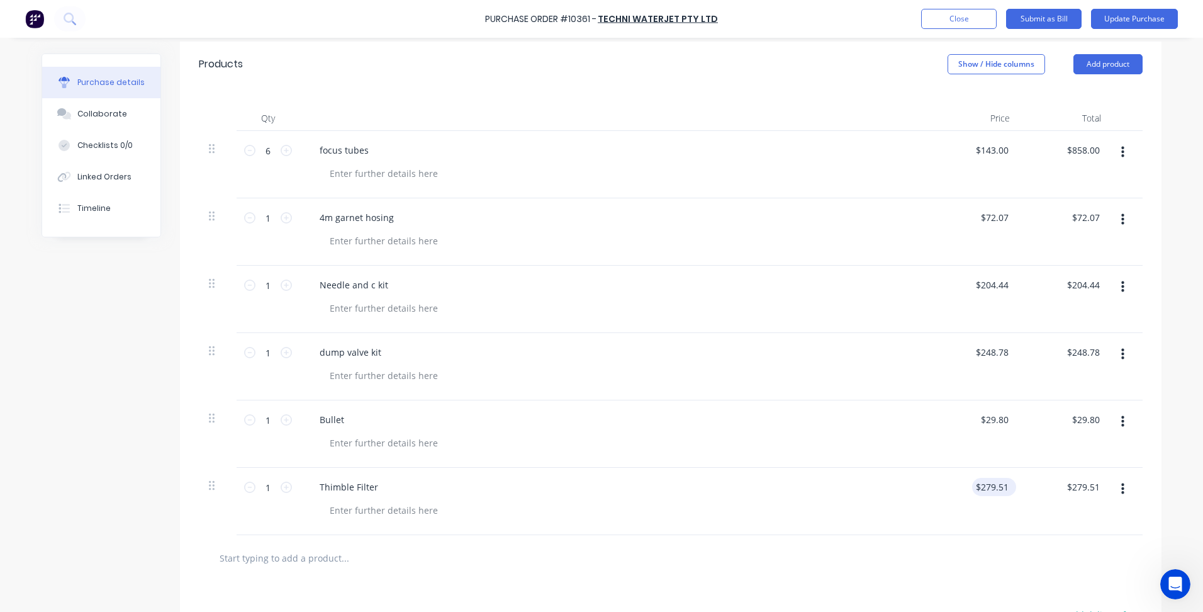
type input "279.5100"
click at [995, 492] on input "279.5100" at bounding box center [989, 487] width 44 height 18
type input "$279.51"
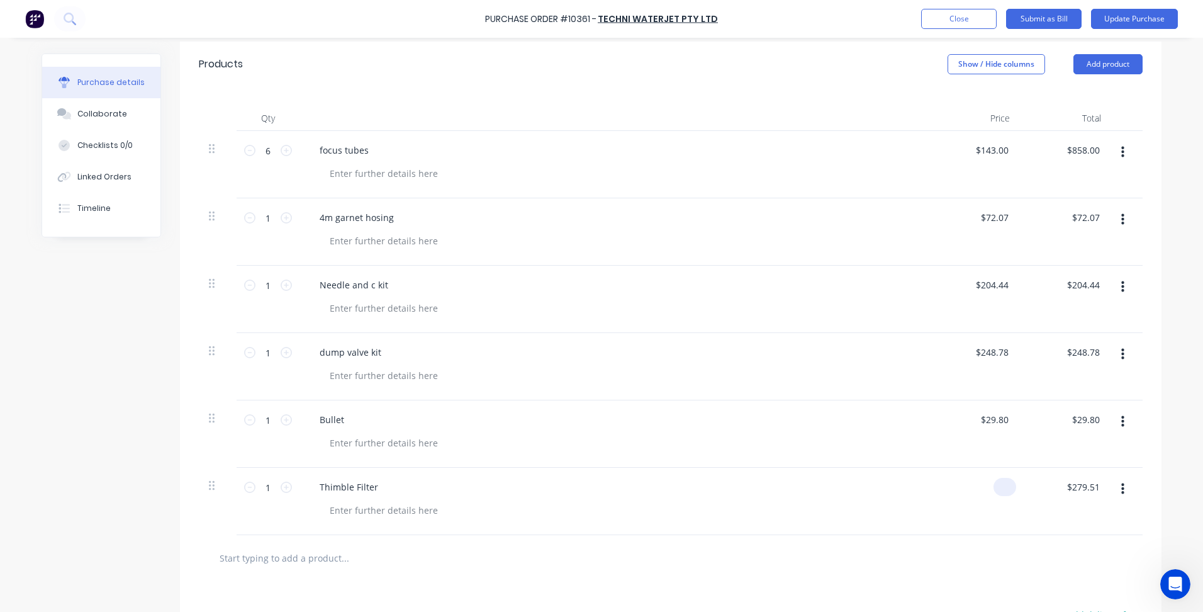
type input "279.51"
type input "279.5100"
type input "$279.51"
click at [995, 492] on input "279.5100" at bounding box center [989, 487] width 44 height 18
click at [995, 491] on input "279.5100" at bounding box center [989, 487] width 44 height 18
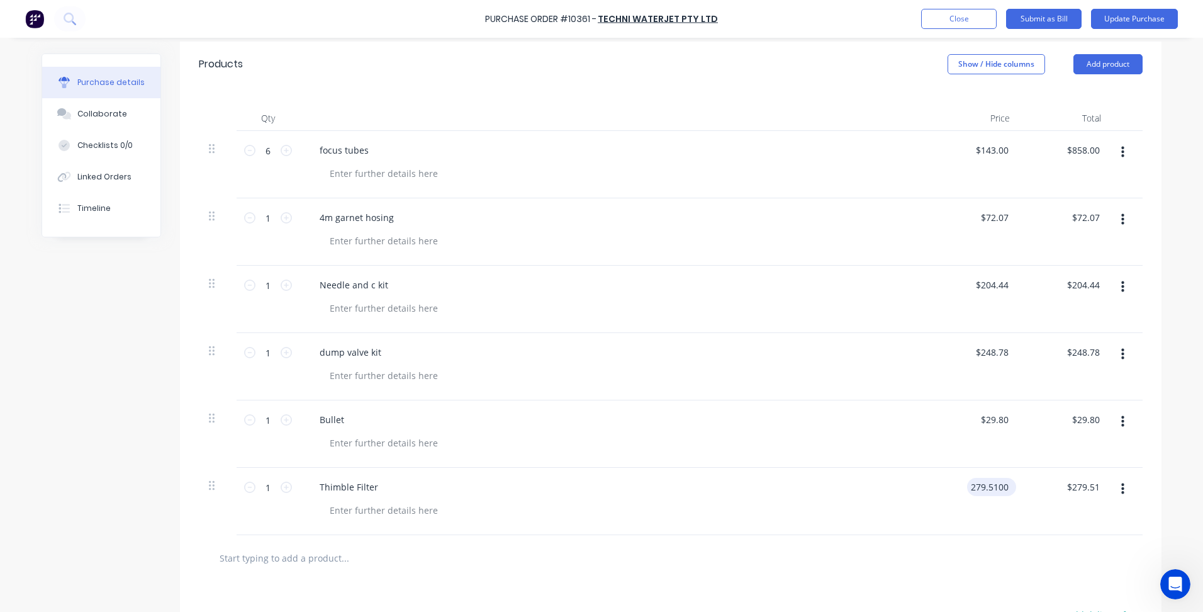
click at [995, 491] on input "279.5100" at bounding box center [989, 487] width 44 height 18
type input "$0.00"
click at [1084, 490] on input "0.00" at bounding box center [1088, 487] width 29 height 18
click at [1084, 490] on input "0.00" at bounding box center [1091, 487] width 24 height 18
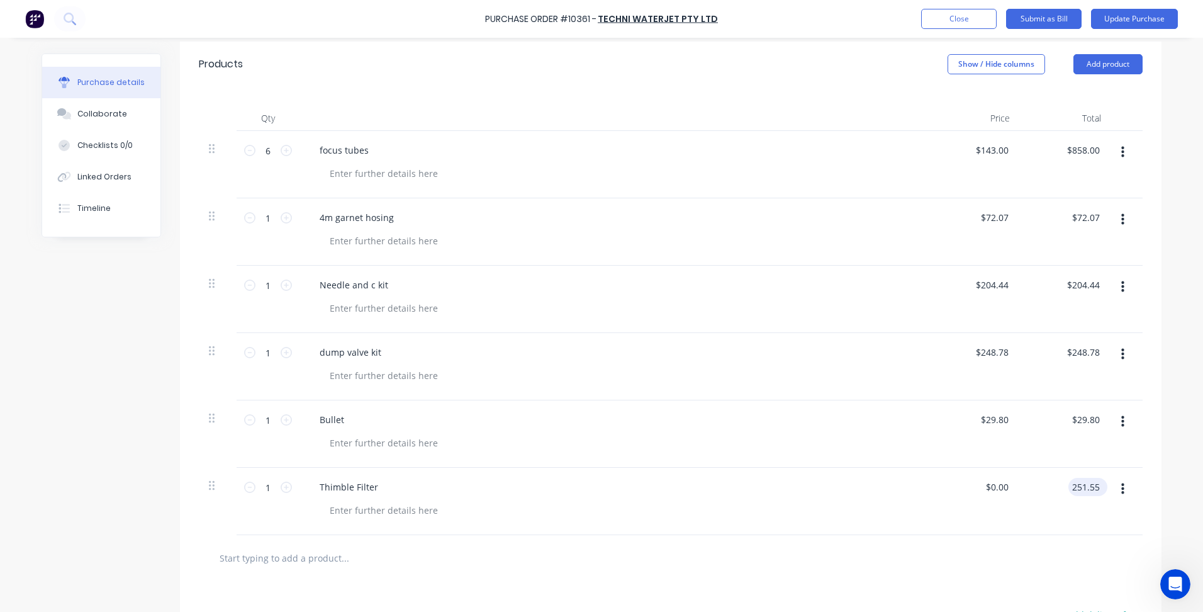
type input "251.55"
type input "$251.55"
click at [934, 531] on div "$251.55 $251.55" at bounding box center [974, 501] width 91 height 67
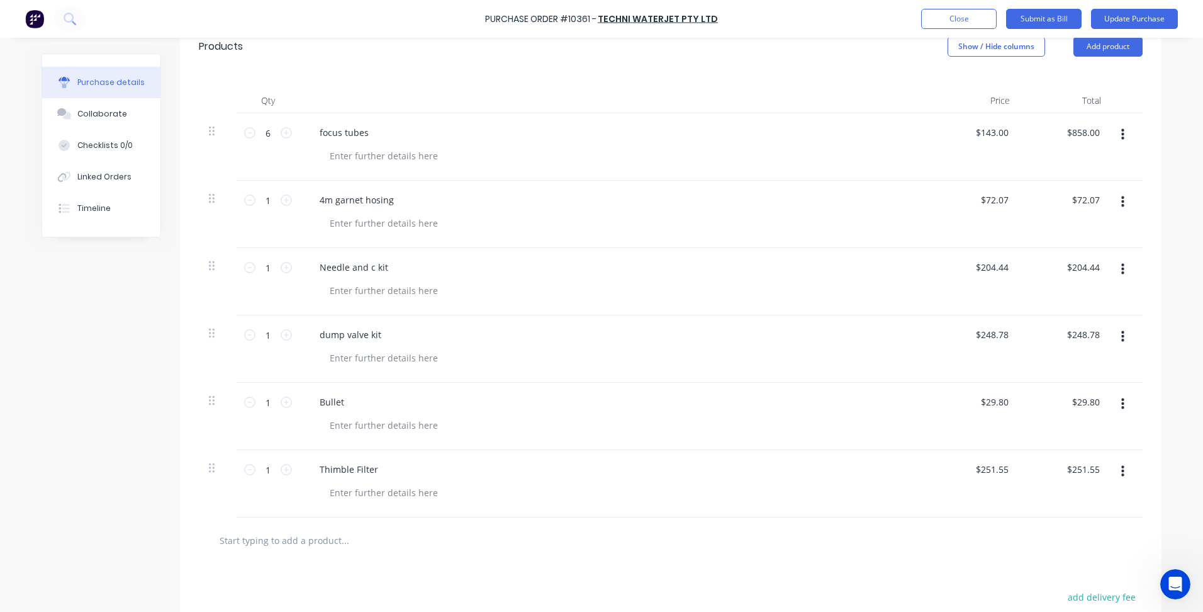
scroll to position [82, 0]
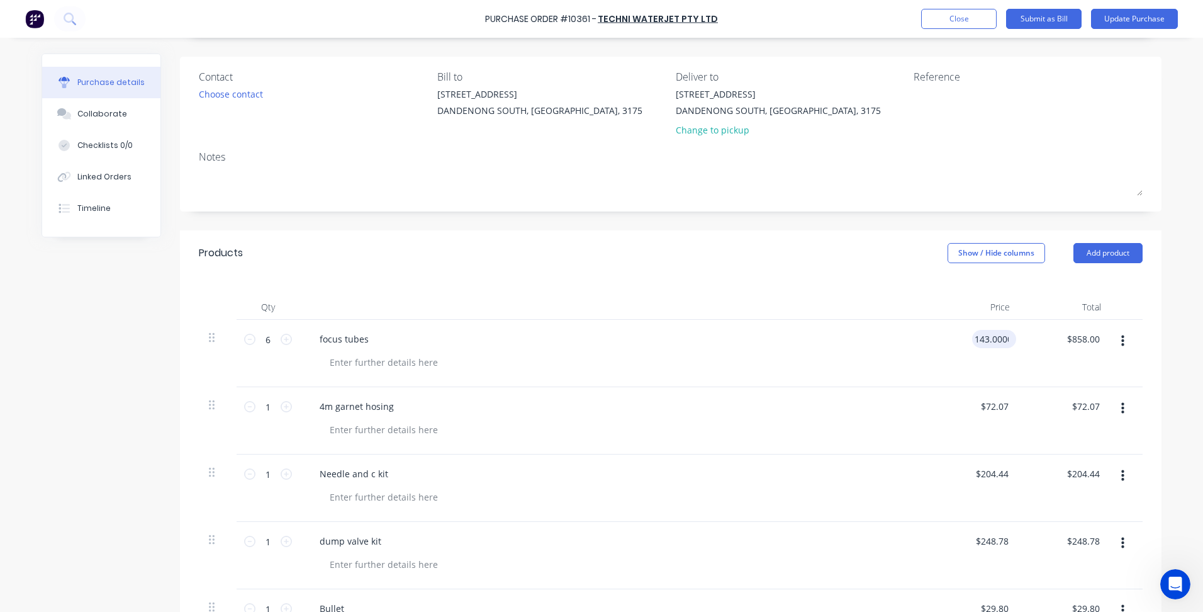
click at [996, 340] on input "143.0000" at bounding box center [991, 339] width 39 height 18
click at [995, 340] on input "143.0000" at bounding box center [989, 339] width 44 height 18
type input "$128.70"
type input "$772.20"
click at [892, 393] on div "4m garnet hosing" at bounding box center [614, 420] width 629 height 67
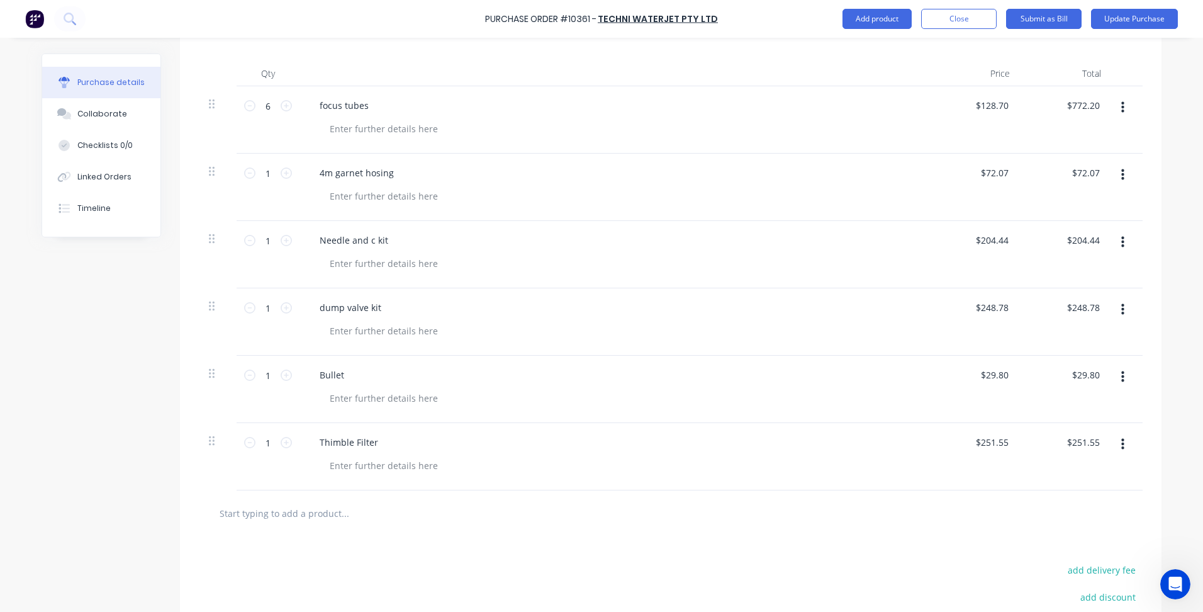
scroll to position [271, 0]
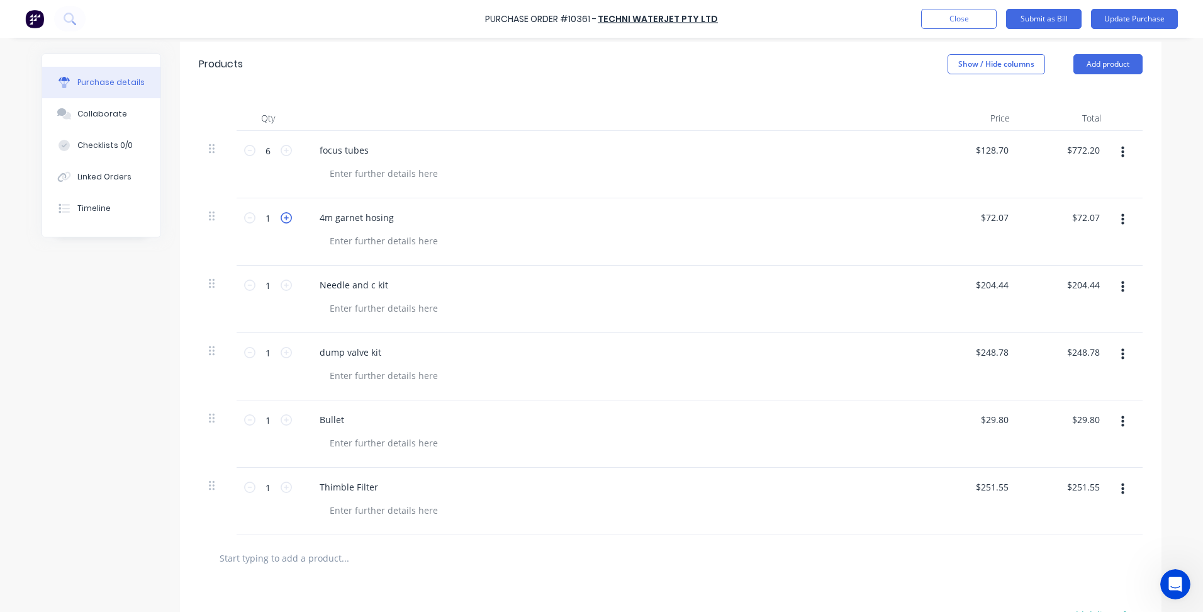
click at [283, 217] on icon at bounding box center [286, 217] width 11 height 11
type input "2"
type input "$144.14"
click at [283, 217] on icon at bounding box center [286, 217] width 11 height 11
type input "3"
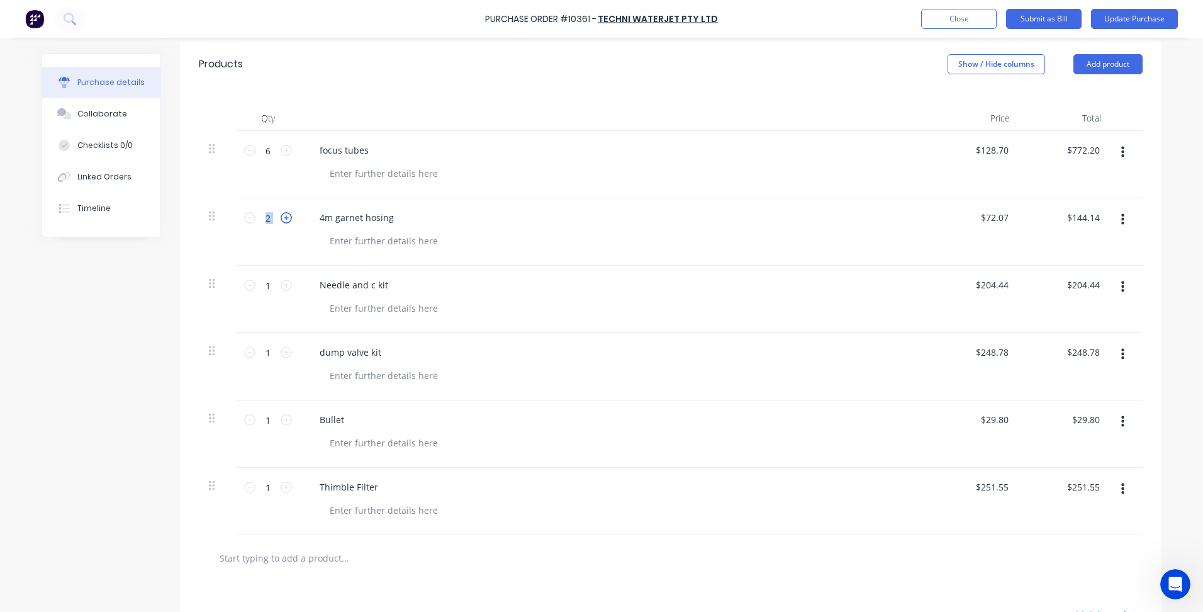
type input "$216.21"
click at [283, 217] on icon at bounding box center [286, 217] width 11 height 11
type input "4"
type input "$288.28"
click at [985, 217] on input "72.0700" at bounding box center [994, 217] width 34 height 18
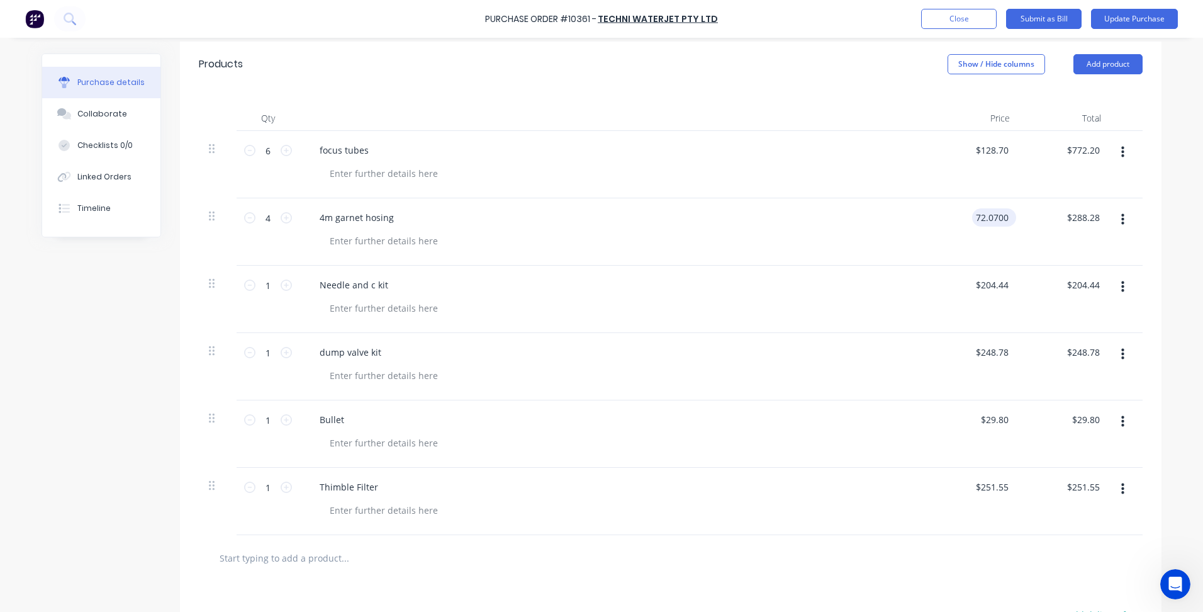
click at [985, 217] on input "72.0700" at bounding box center [991, 217] width 39 height 18
type input "$0.00"
click at [994, 256] on div "$0.00 $0.00" at bounding box center [974, 231] width 91 height 67
click at [994, 222] on input "0.0000" at bounding box center [996, 217] width 29 height 18
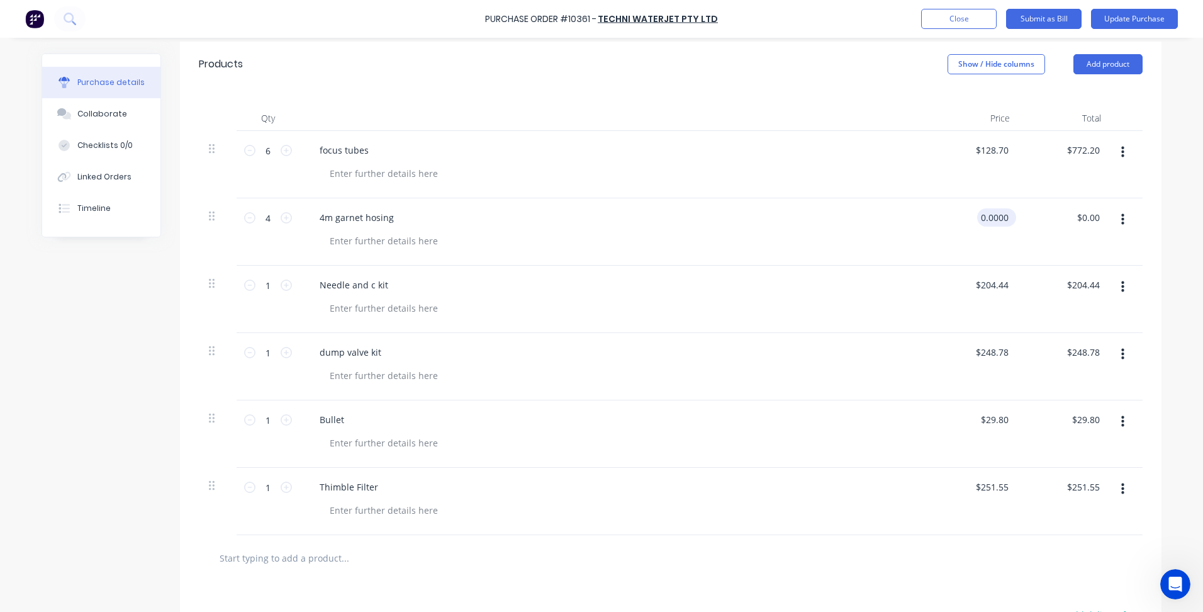
click at [994, 222] on input "0.0000" at bounding box center [994, 217] width 34 height 18
type input "$18.01"
type input "$72.04"
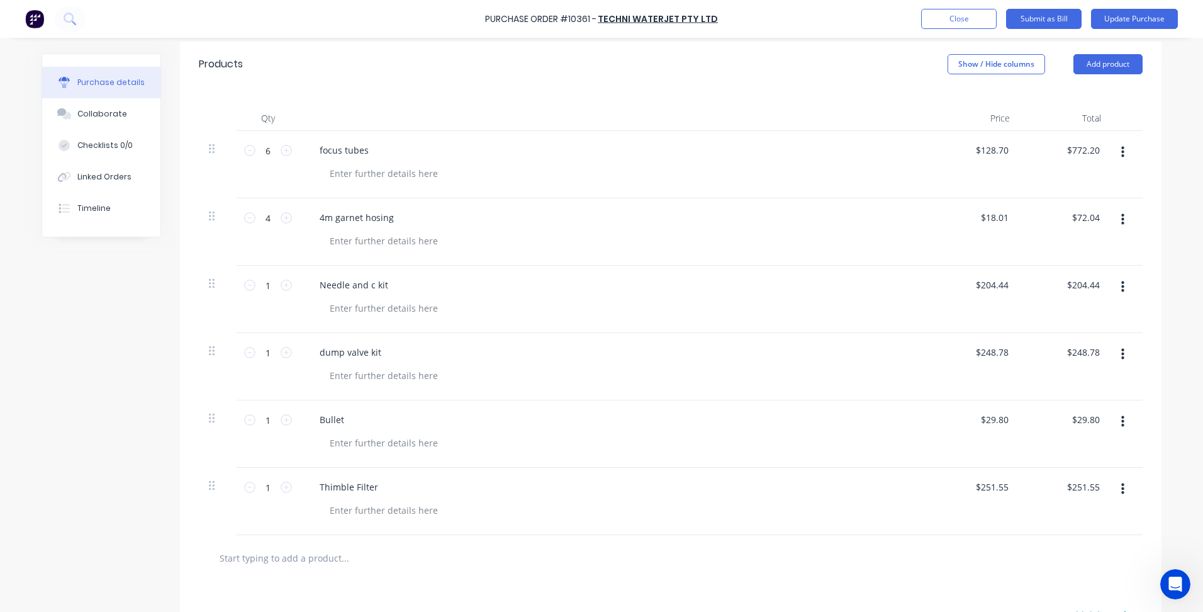
click at [881, 374] on div at bounding box center [619, 375] width 599 height 18
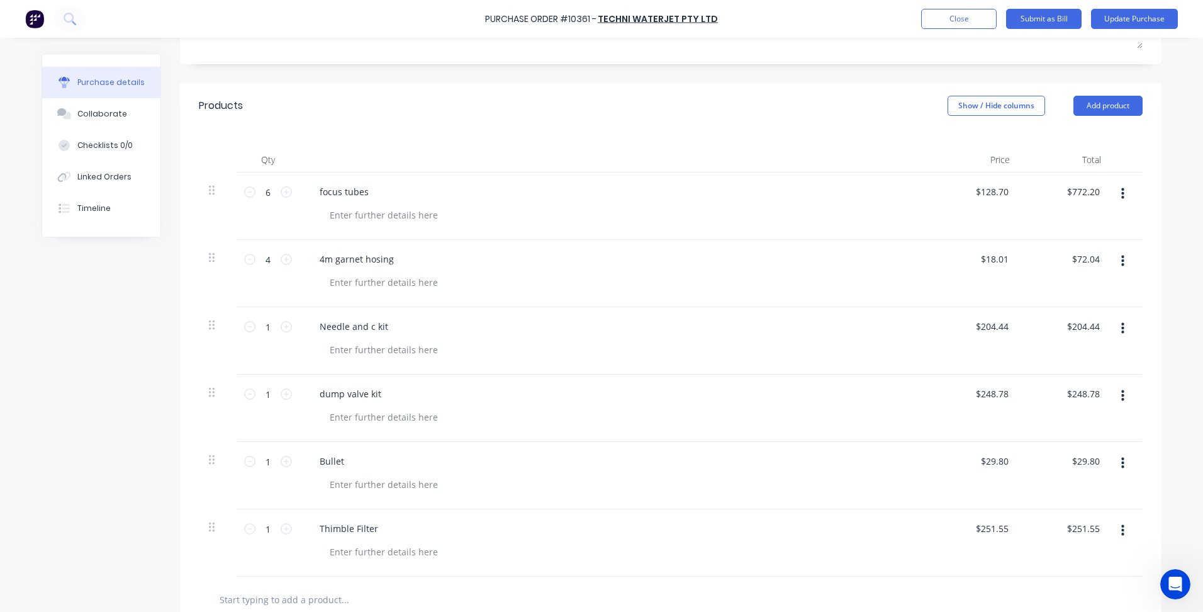
scroll to position [145, 0]
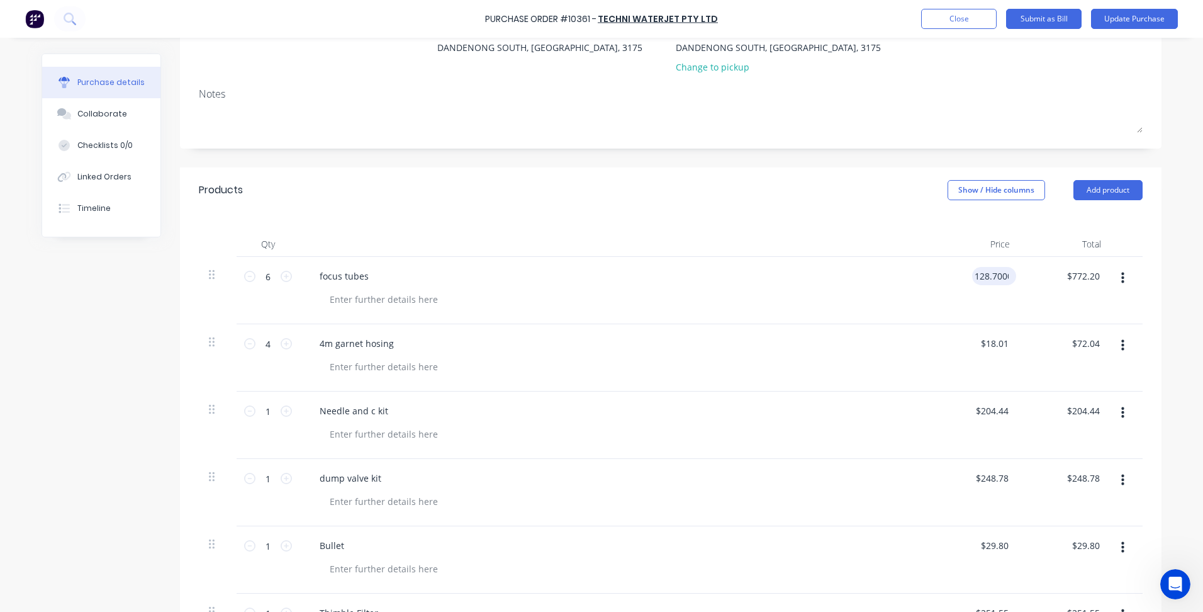
click at [977, 283] on input "128.7000" at bounding box center [991, 276] width 39 height 18
click at [978, 281] on input "128.7000" at bounding box center [989, 276] width 44 height 18
type input "$130.00"
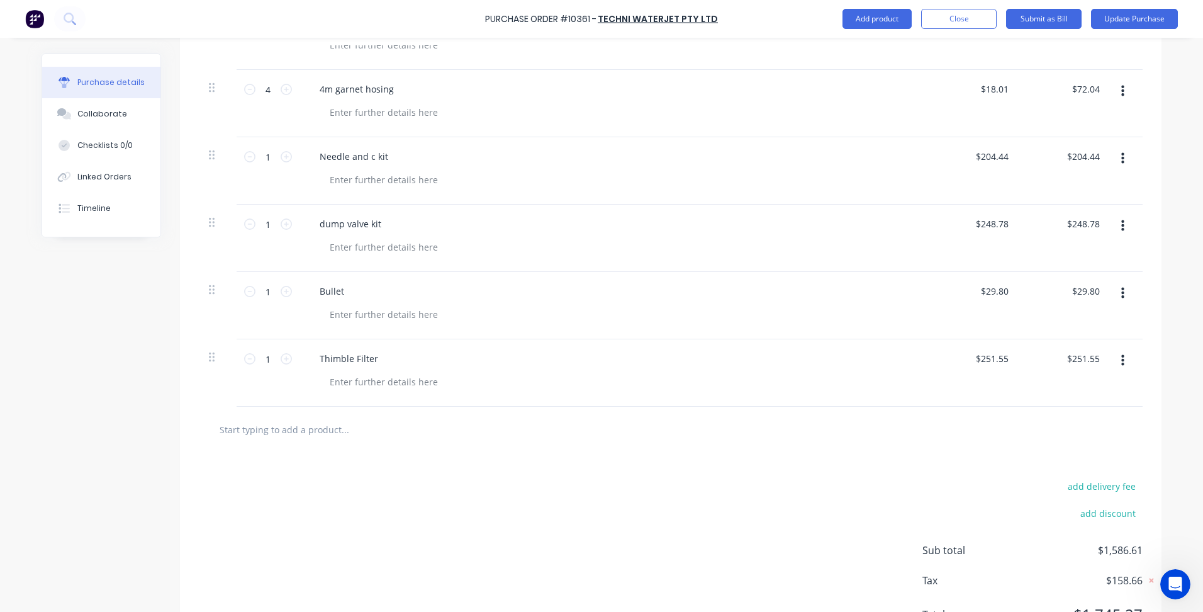
scroll to position [460, 0]
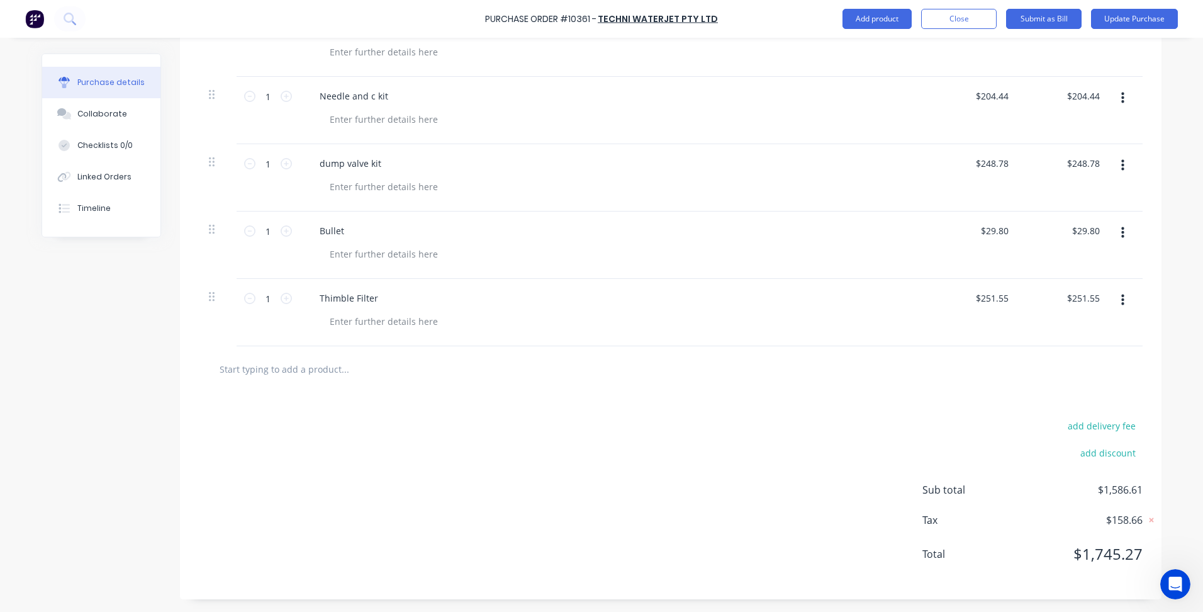
type input "$780.00"
click at [786, 478] on div "add delivery fee add discount Sub total $1,586.61 Tax $158.66 Total $1,745.27" at bounding box center [671, 495] width 982 height 207
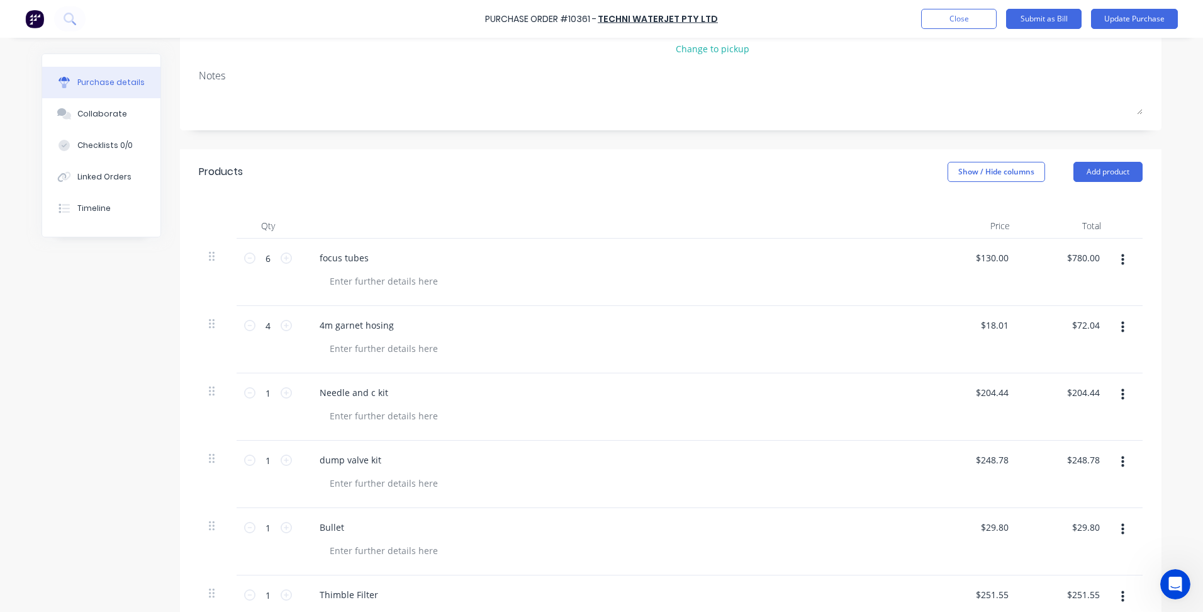
scroll to position [145, 0]
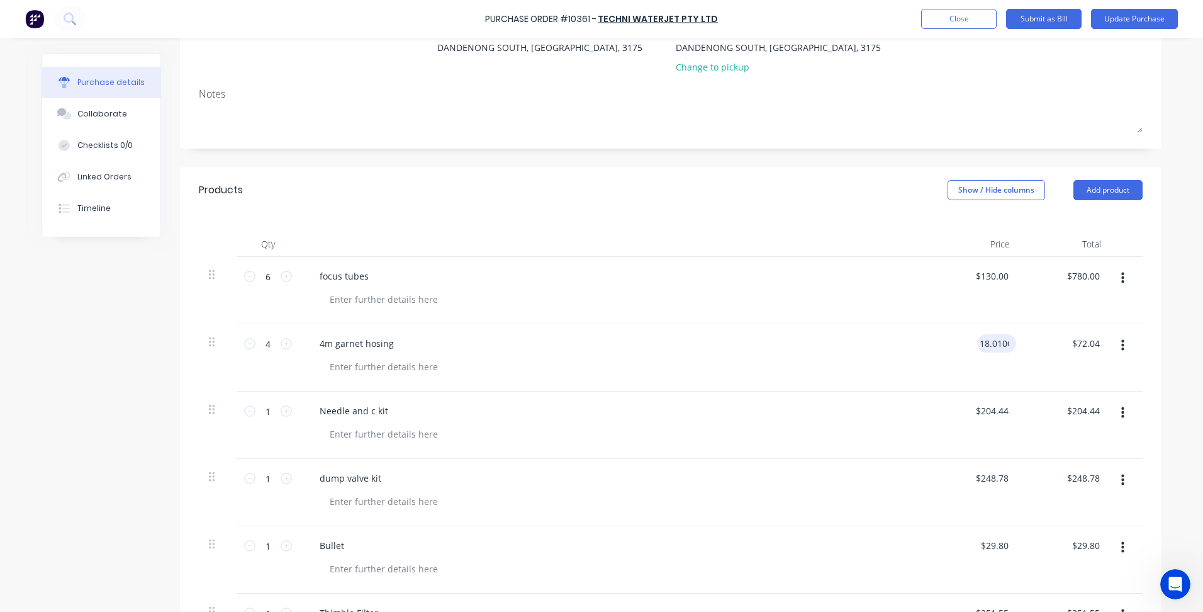
click at [993, 346] on input "18.0100" at bounding box center [994, 343] width 34 height 18
click at [986, 346] on input "18.0100" at bounding box center [991, 343] width 39 height 18
type input "$18.02"
type input "$72.08"
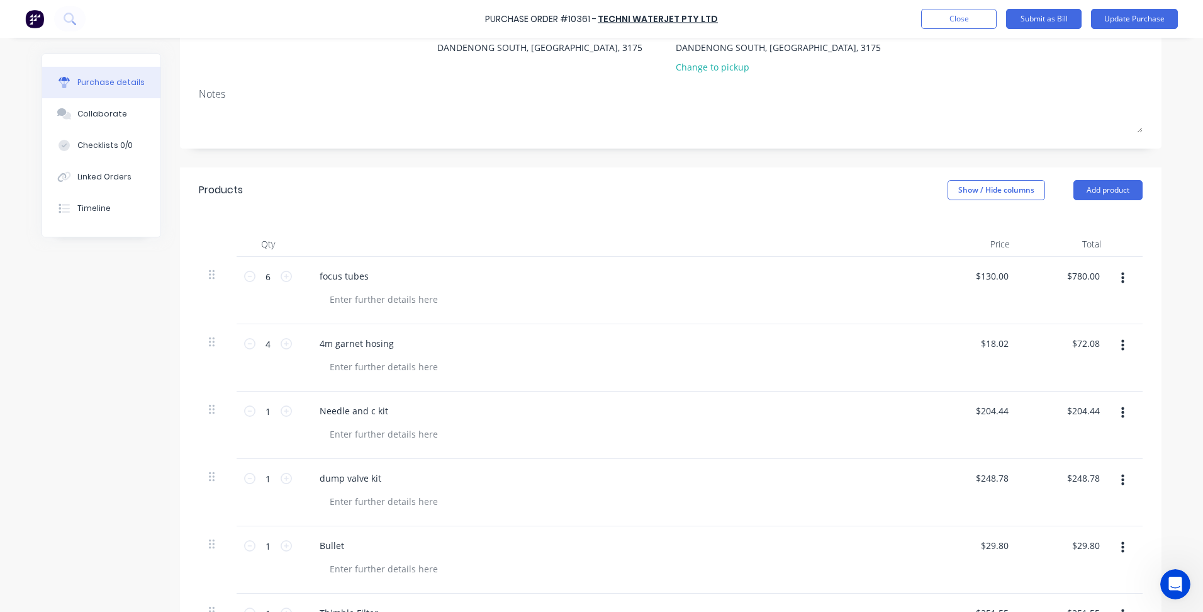
click at [842, 493] on div at bounding box center [619, 501] width 599 height 18
click at [990, 341] on input "18.0200" at bounding box center [994, 343] width 34 height 18
click at [990, 341] on input "18.0200" at bounding box center [991, 343] width 39 height 18
type input "$19.00"
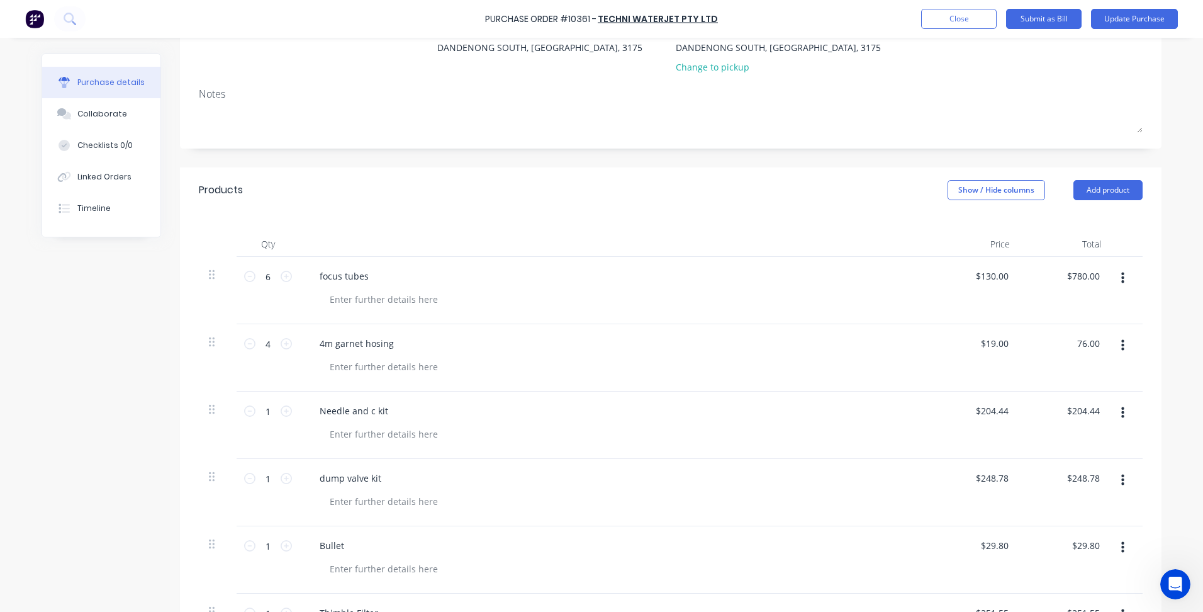
type input "$76.00"
click at [809, 507] on div at bounding box center [619, 501] width 599 height 18
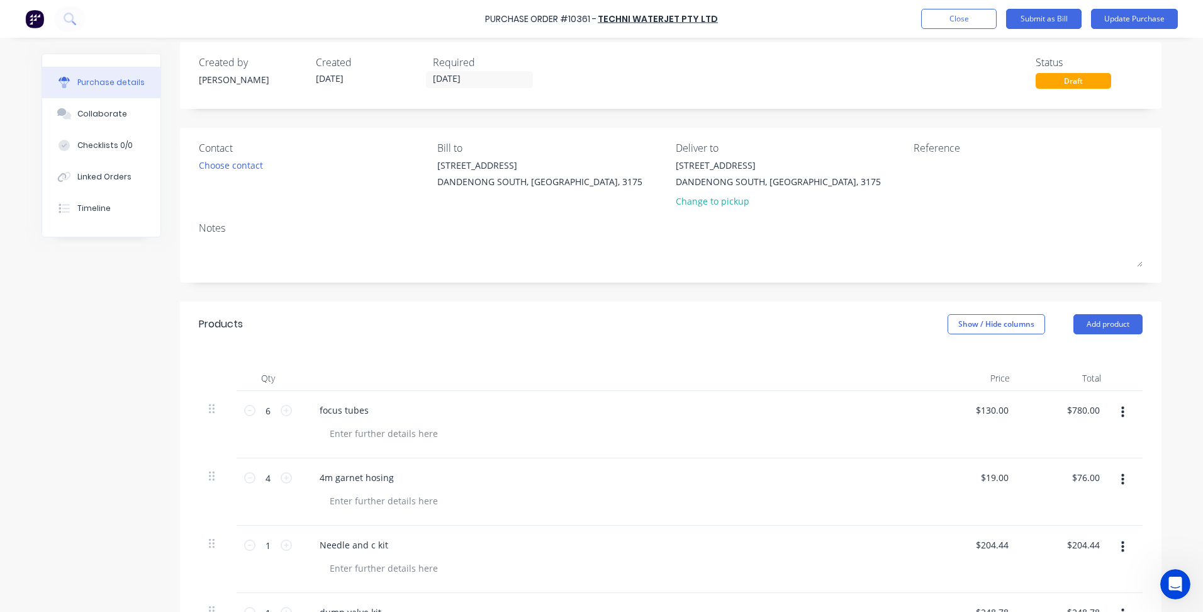
scroll to position [0, 0]
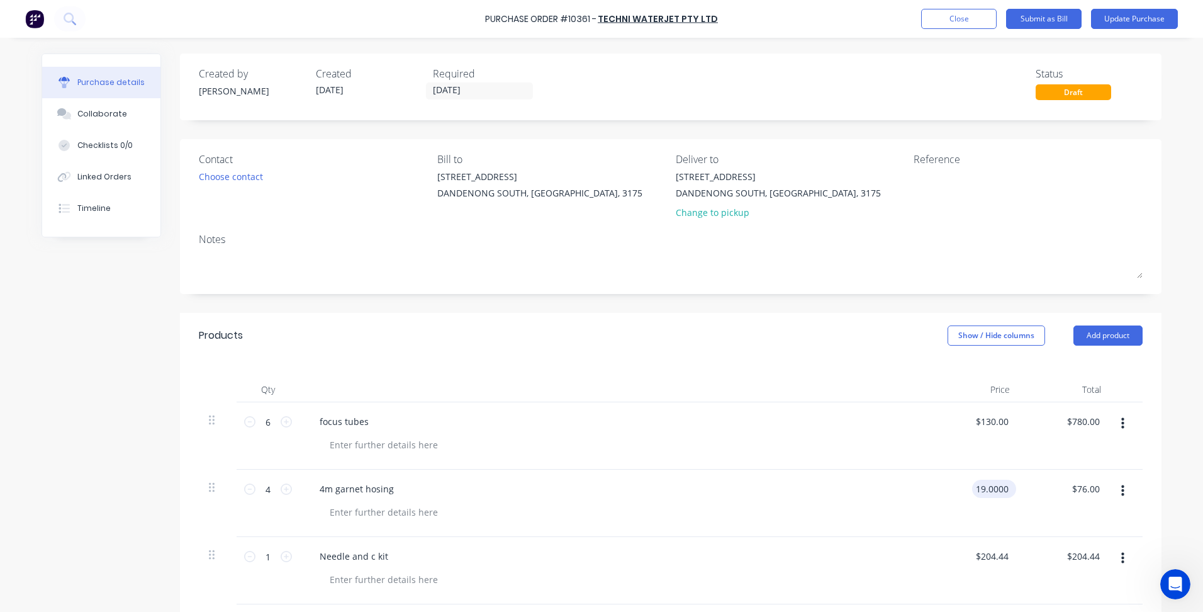
click at [988, 487] on input "19.0000" at bounding box center [991, 489] width 39 height 18
type input "$21.00"
type input "$84.00"
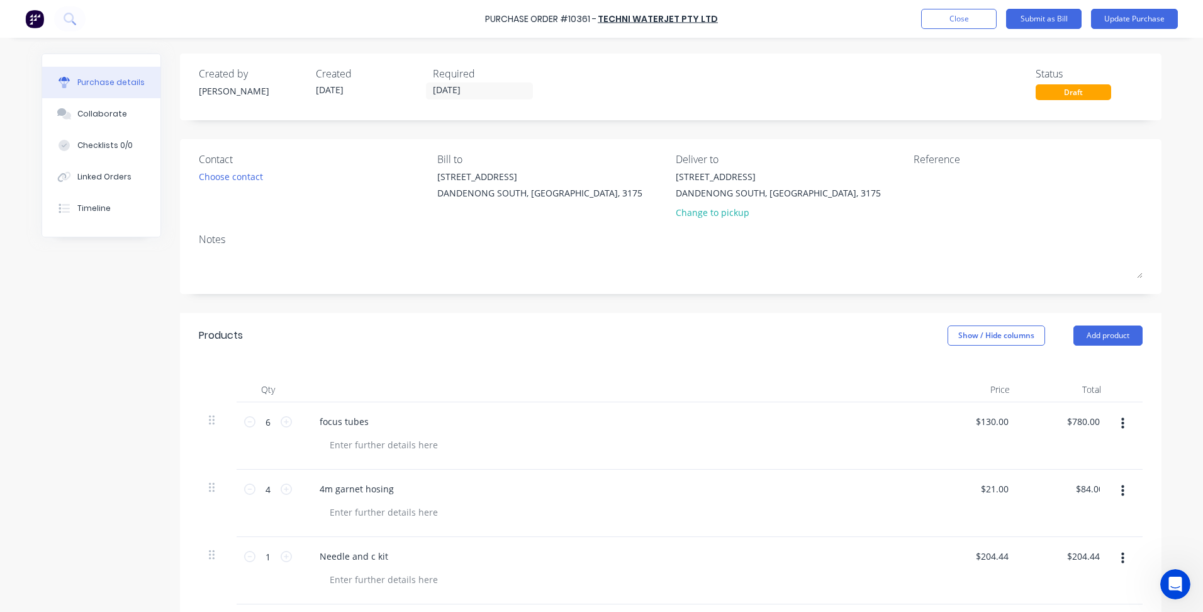
click at [819, 537] on div "Needle and c kit" at bounding box center [614, 570] width 629 height 67
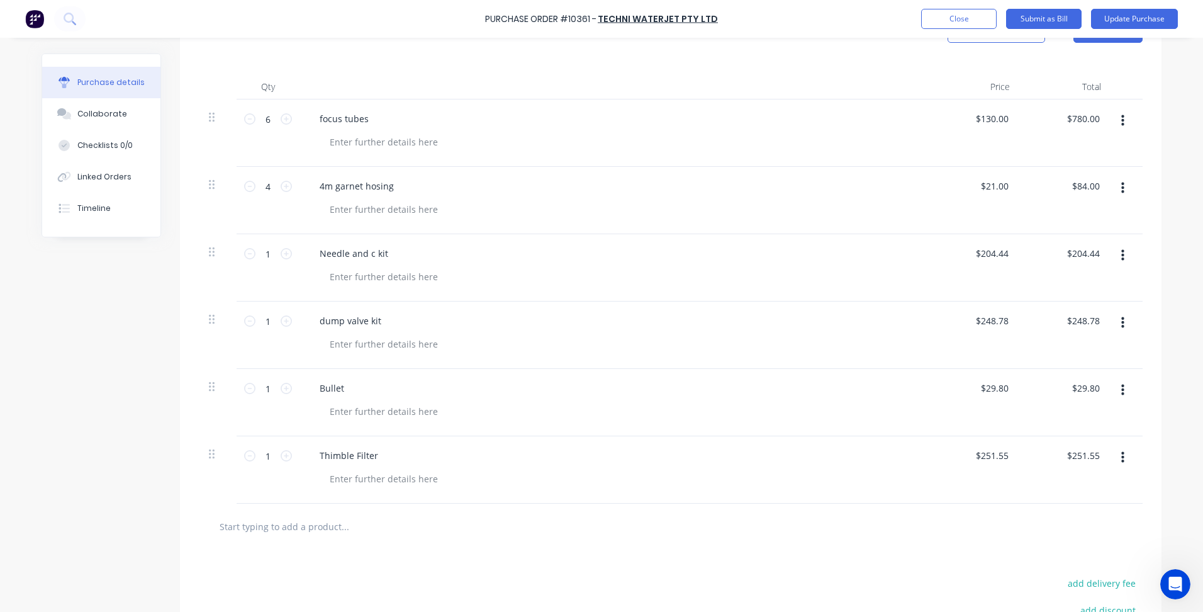
scroll to position [82, 0]
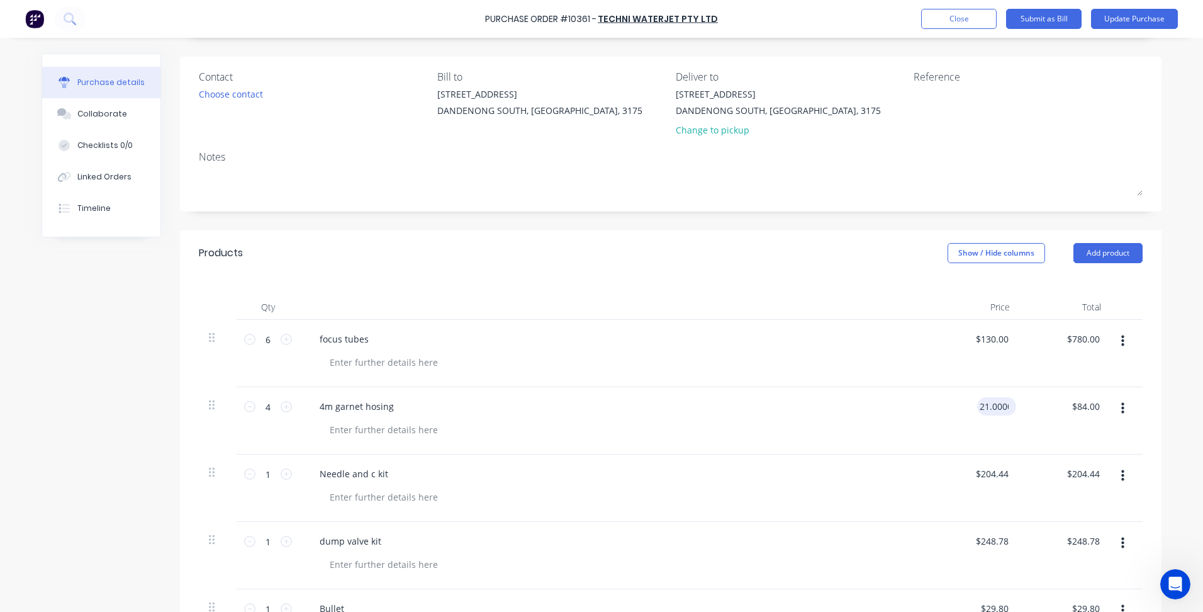
click at [986, 410] on input "21.0000" at bounding box center [994, 406] width 34 height 18
click at [981, 408] on input "21.0000" at bounding box center [991, 406] width 39 height 18
click at [981, 407] on input "21.0000" at bounding box center [991, 406] width 39 height 18
type input "$20.00"
type input "$80.00"
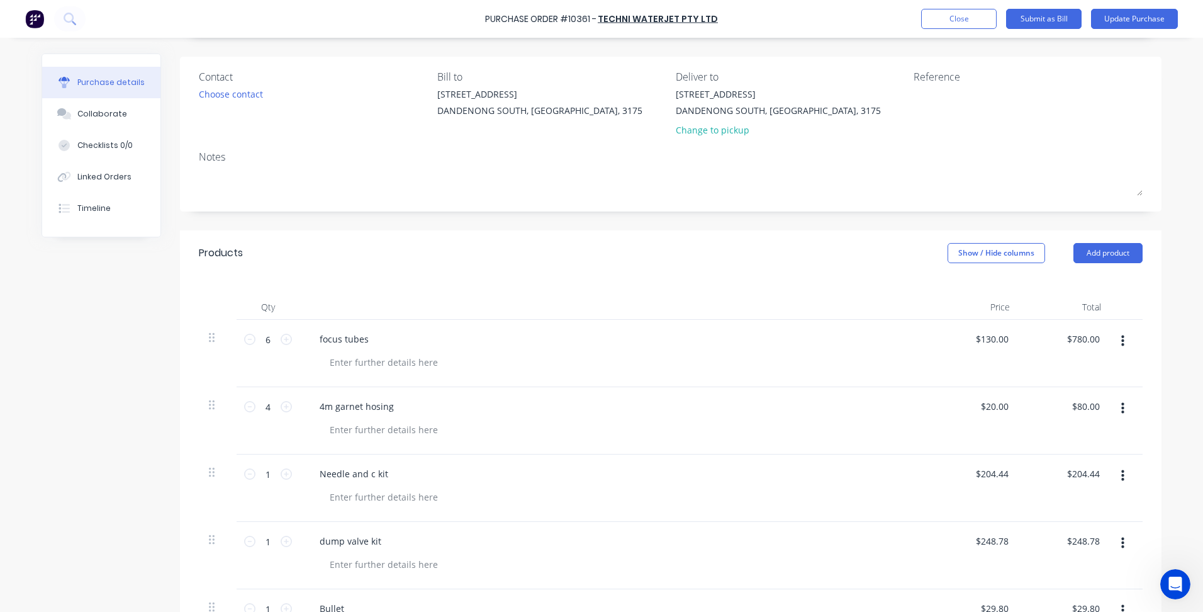
click at [841, 529] on div "dump valve kit" at bounding box center [614, 555] width 629 height 67
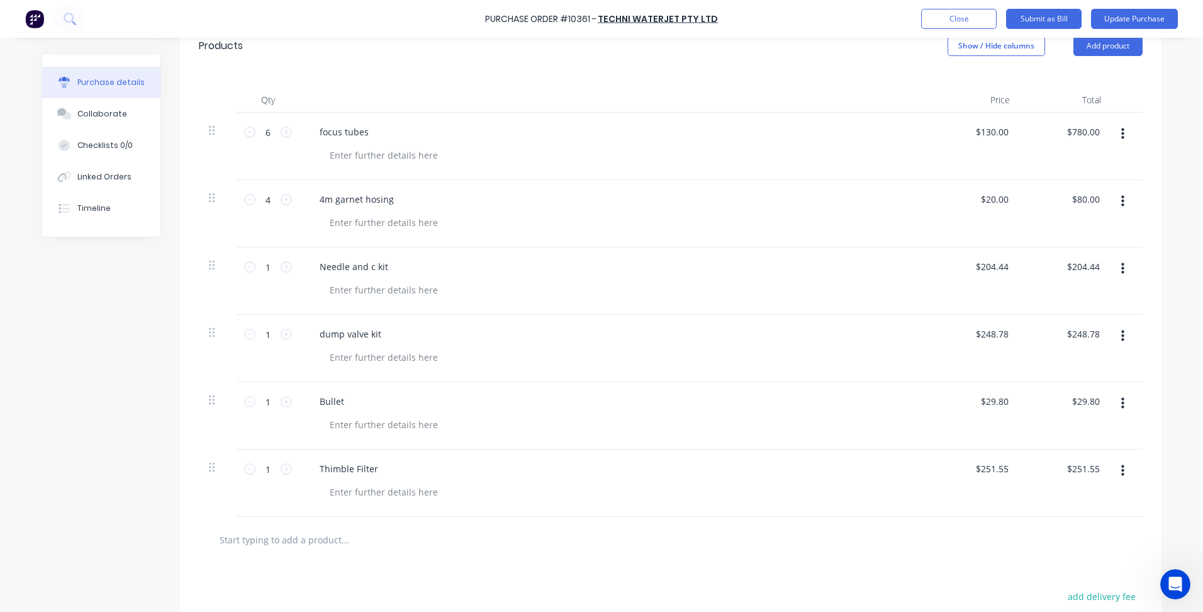
scroll to position [271, 0]
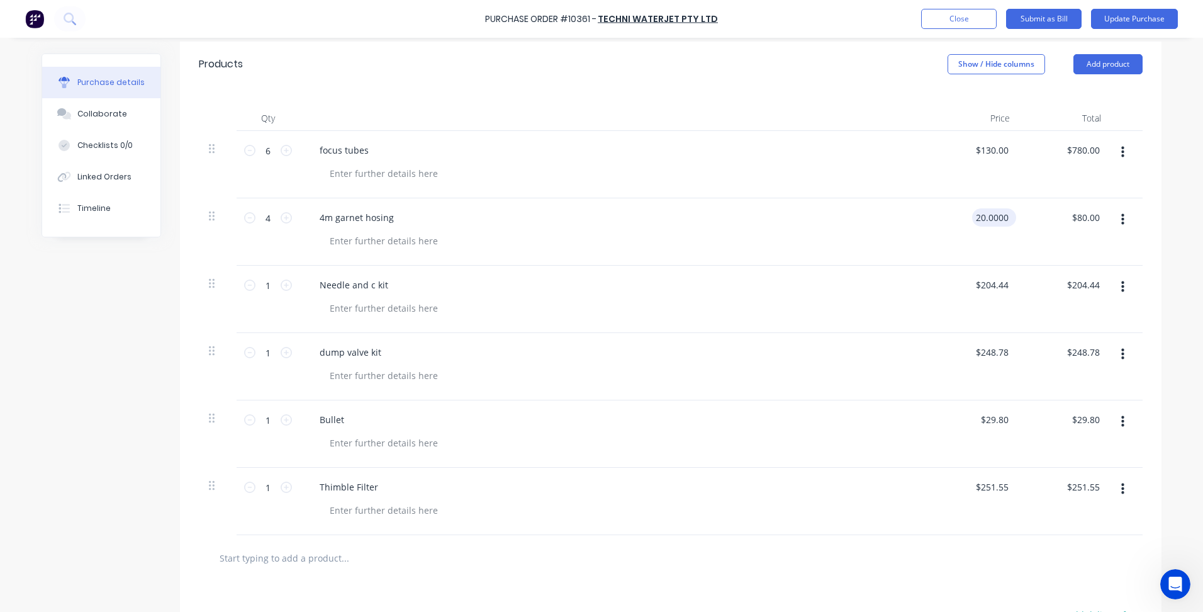
click at [1004, 220] on input "20.0000" at bounding box center [991, 217] width 39 height 18
click at [1001, 220] on input "20.0000" at bounding box center [991, 217] width 39 height 18
click at [1004, 219] on input "20.0000" at bounding box center [991, 217] width 39 height 18
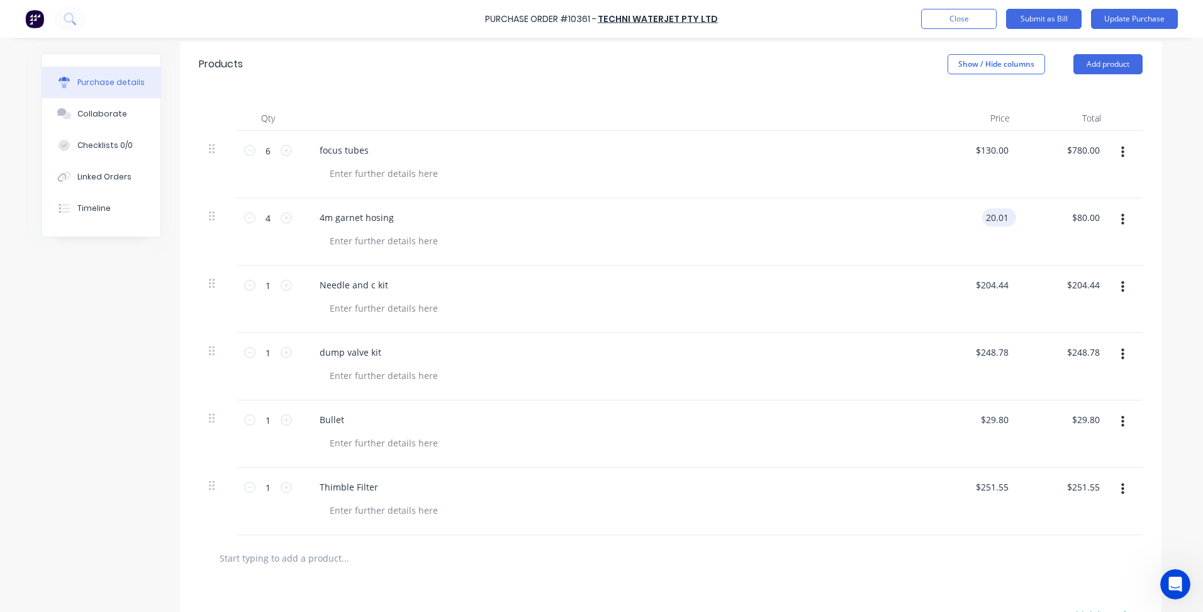
type input "$20.01"
type input "80.04"
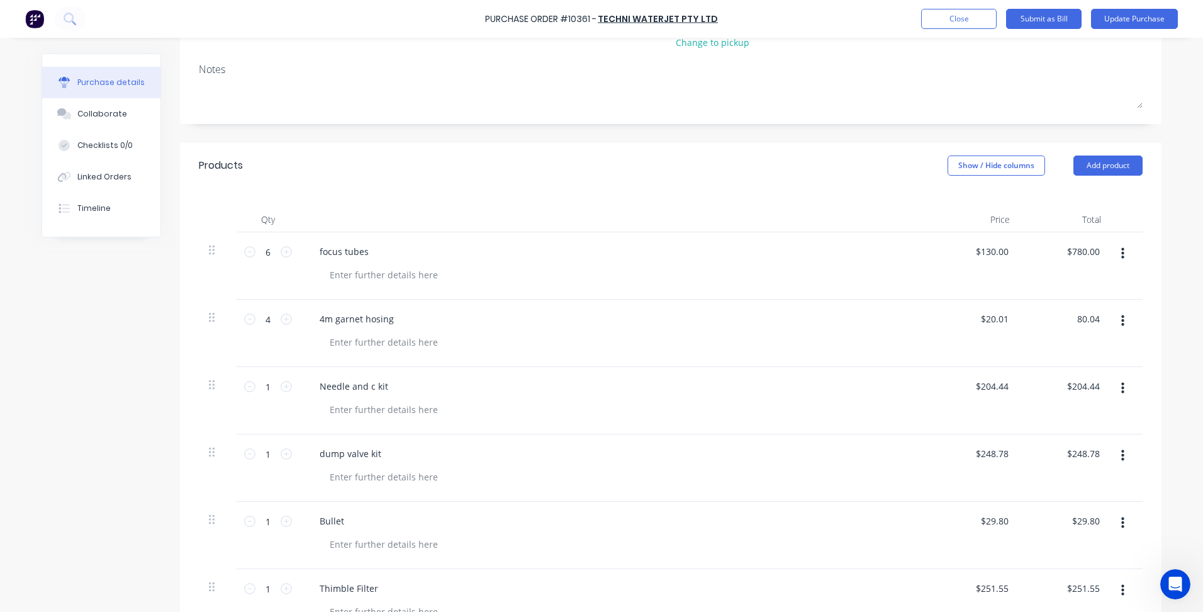
scroll to position [145, 0]
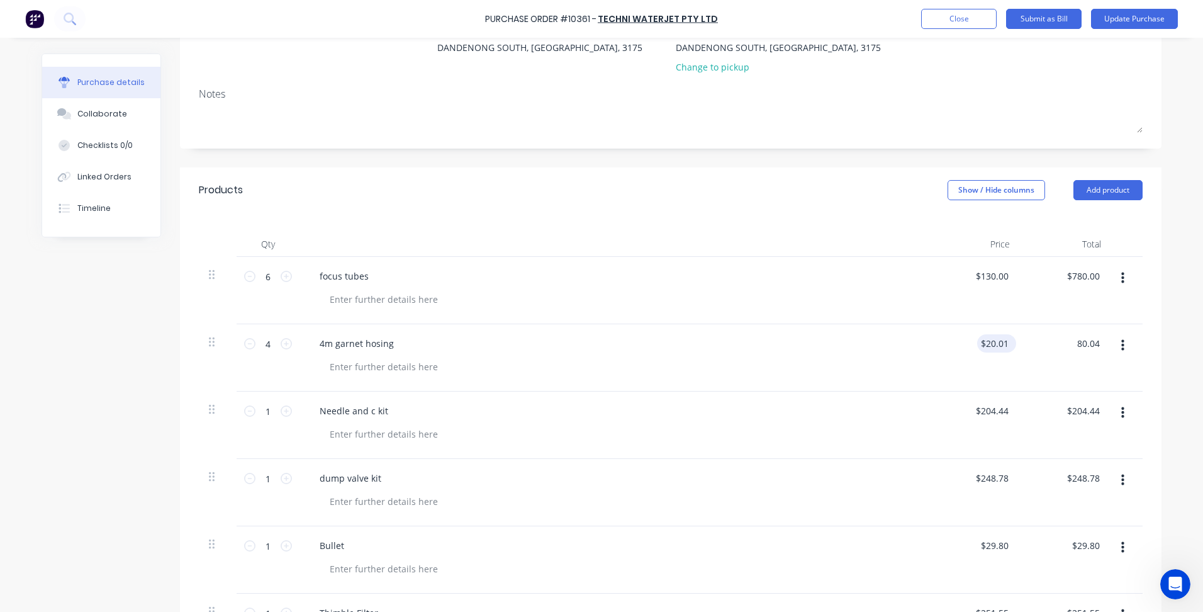
type input "20.0100"
type input "$80.04"
click at [1002, 347] on input "20.0100" at bounding box center [994, 343] width 34 height 18
click at [1004, 344] on input "20.0100" at bounding box center [991, 343] width 39 height 18
click at [1005, 344] on input "20.0100" at bounding box center [991, 343] width 39 height 18
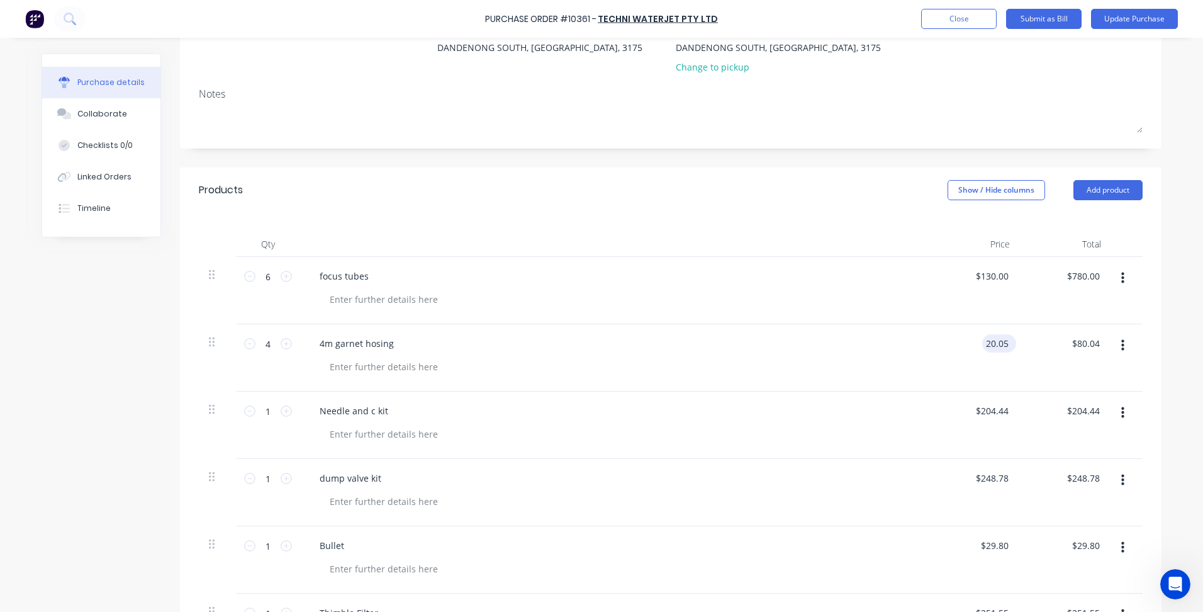
type input "$20.05"
type input "80.20"
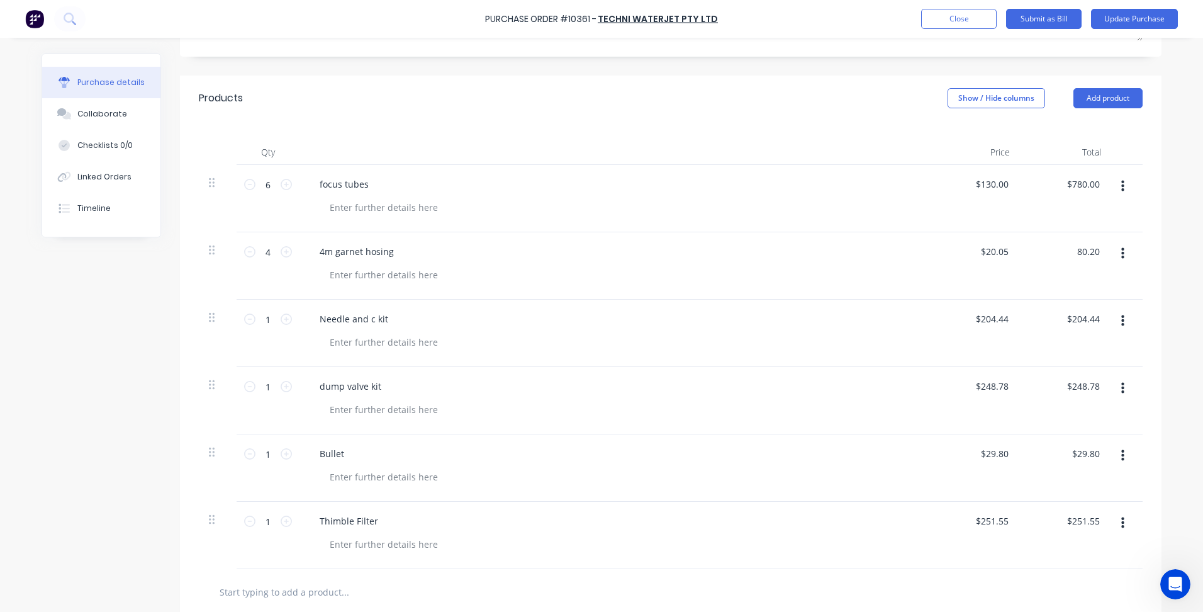
scroll to position [208, 0]
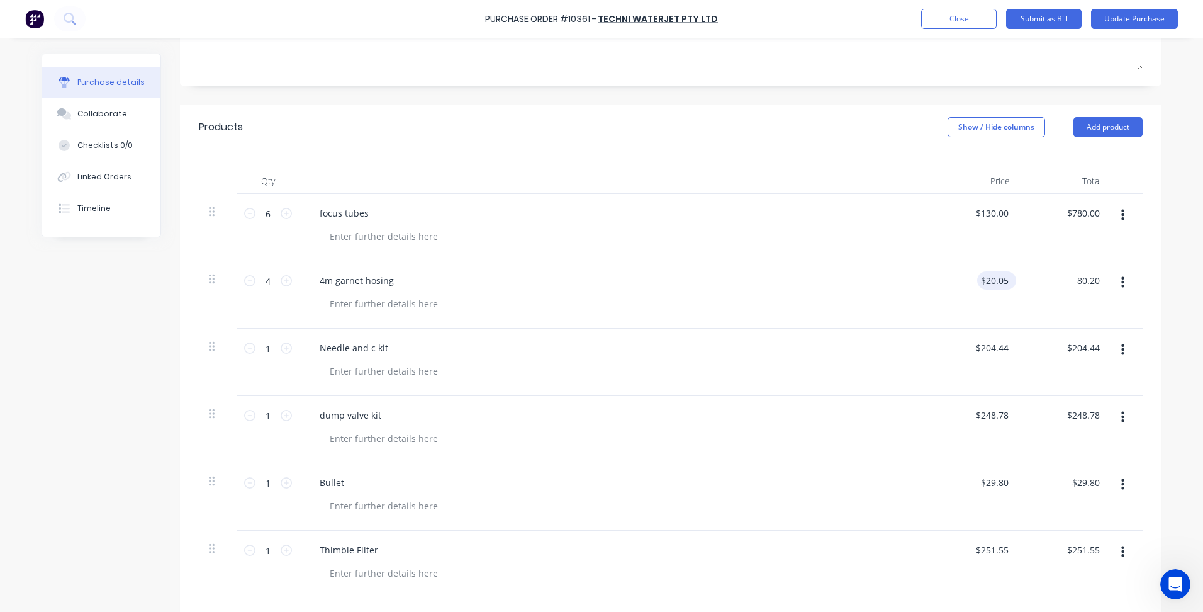
type input "20.0500"
type input "$80.20"
click at [1005, 281] on input "20.0500" at bounding box center [994, 280] width 34 height 18
click at [1005, 281] on input "20.0500" at bounding box center [991, 280] width 39 height 18
type input "$20.052"
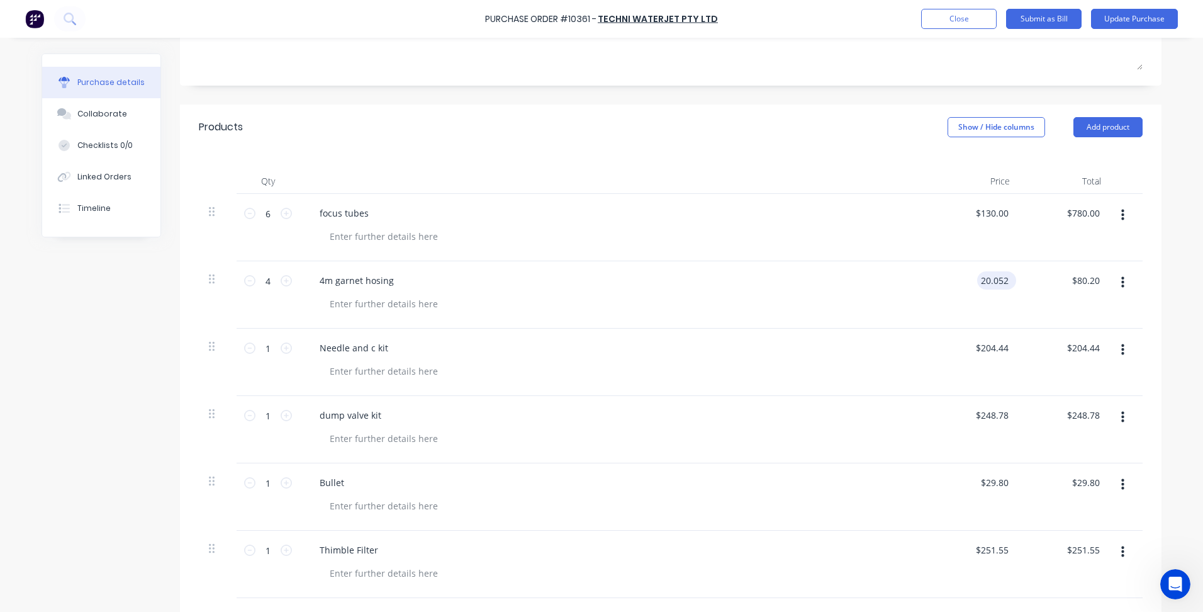
type input "80.21"
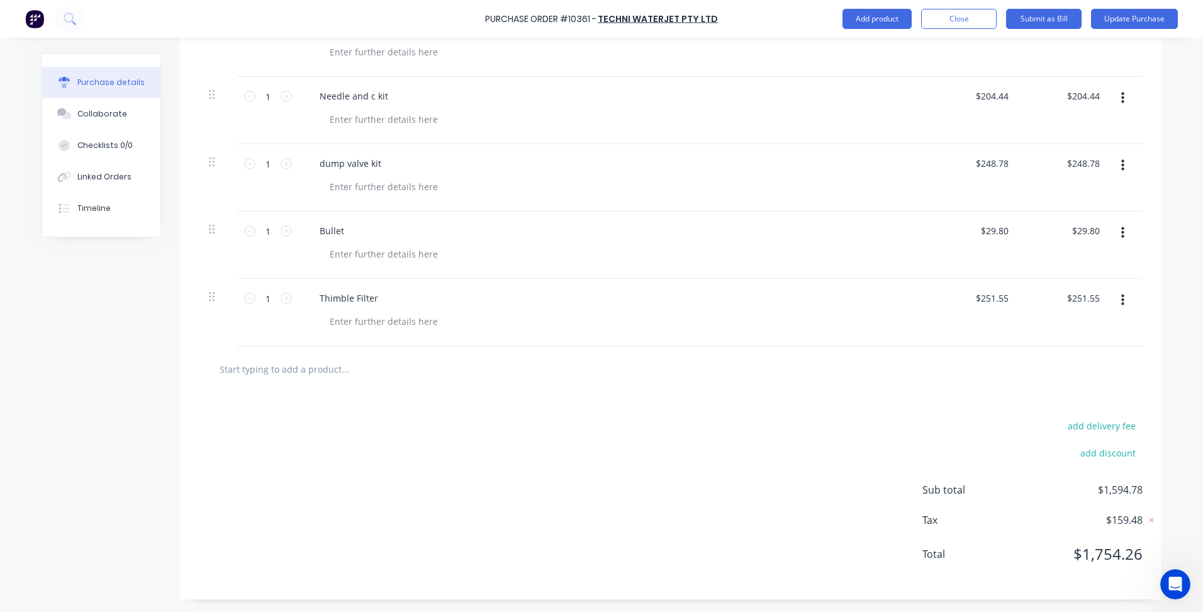
scroll to position [82, 0]
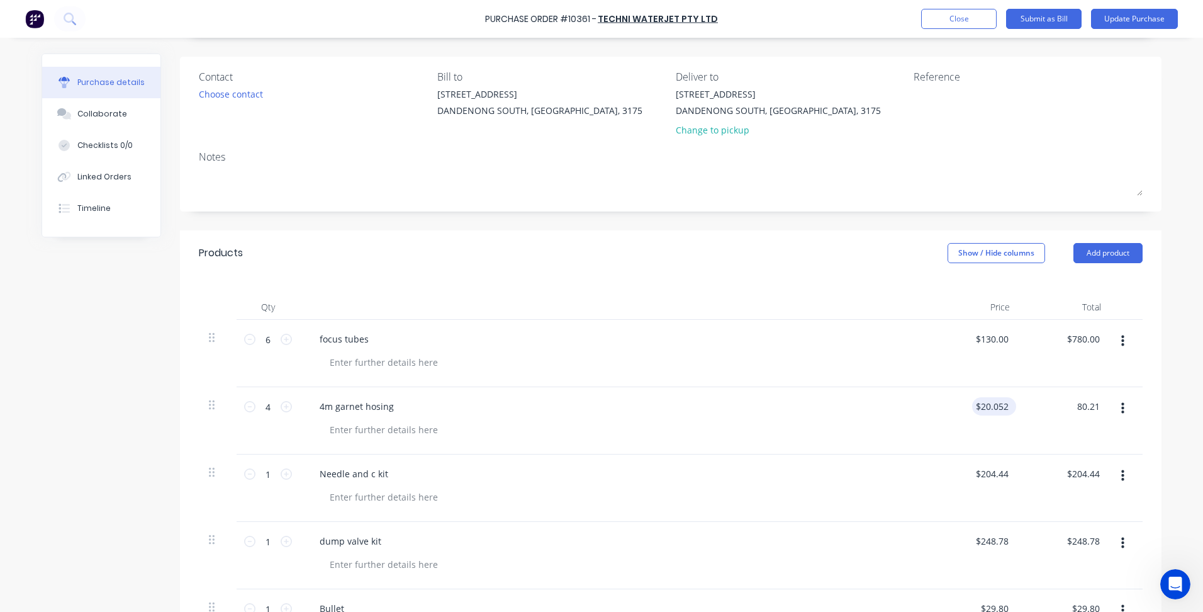
type input "$20.0525"
type input "$80.21"
click at [1006, 410] on div "$20.0525 $20.0525" at bounding box center [989, 406] width 44 height 18
click at [1007, 402] on div "20.0525 $20.0525" at bounding box center [991, 406] width 49 height 18
type input "$20.0523"
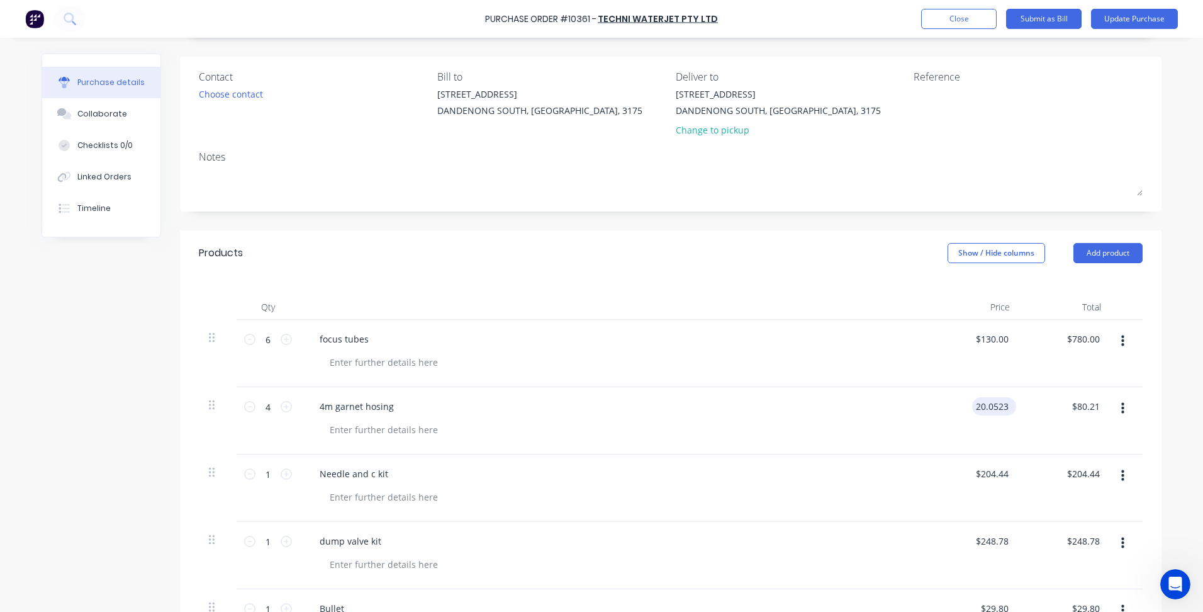
type input "80.21"
type input "20.0525"
type input "$80.21"
click at [1002, 409] on input "20.0525" at bounding box center [989, 406] width 44 height 18
click at [1005, 410] on input "20.0525" at bounding box center [991, 406] width 39 height 18
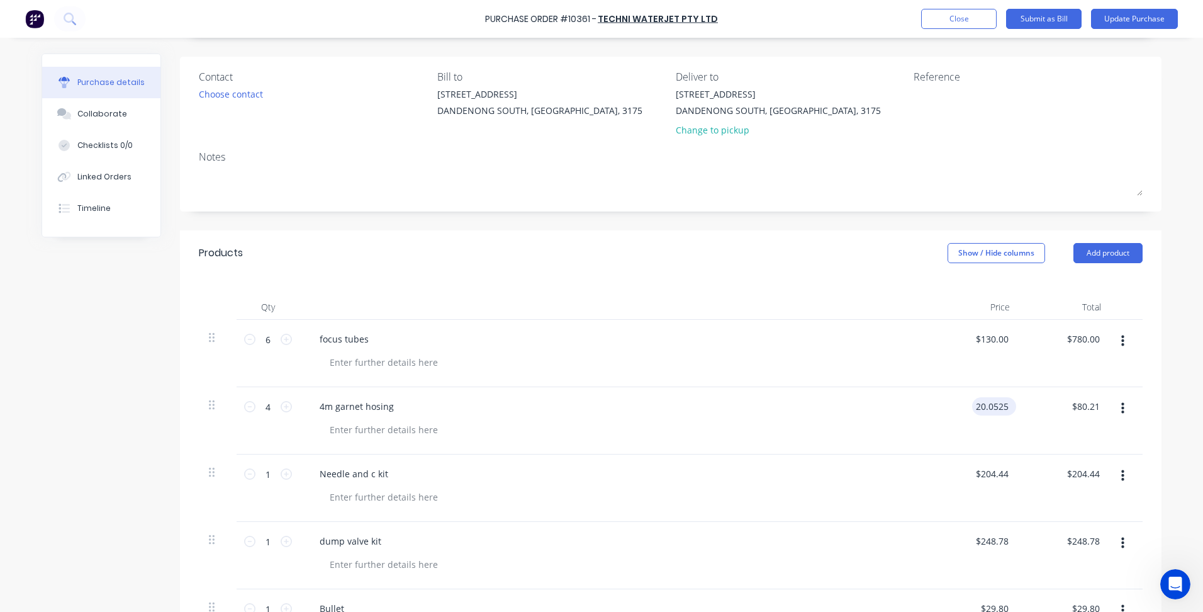
type input "$20.0525"
type input "80.21"
type input "20.0525"
type input "$80.21"
click at [1003, 408] on input "20.0525" at bounding box center [989, 406] width 44 height 18
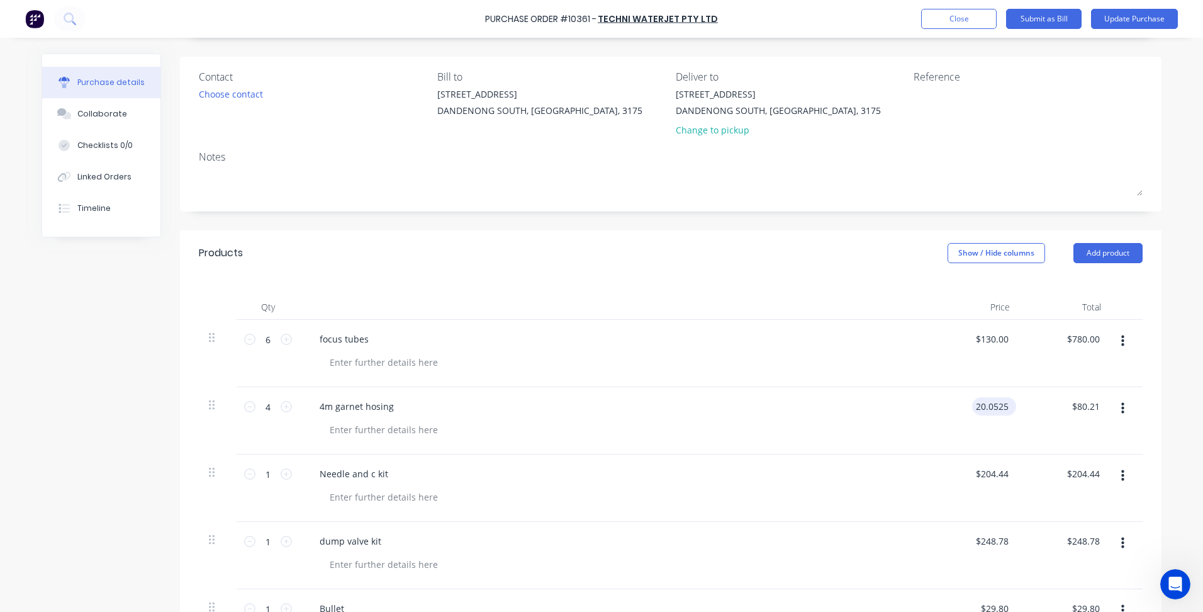
click at [1006, 408] on input "20.0525" at bounding box center [991, 406] width 39 height 18
click at [1003, 405] on input "20.0525" at bounding box center [991, 406] width 39 height 18
type input "$20.0526"
type input "80.21"
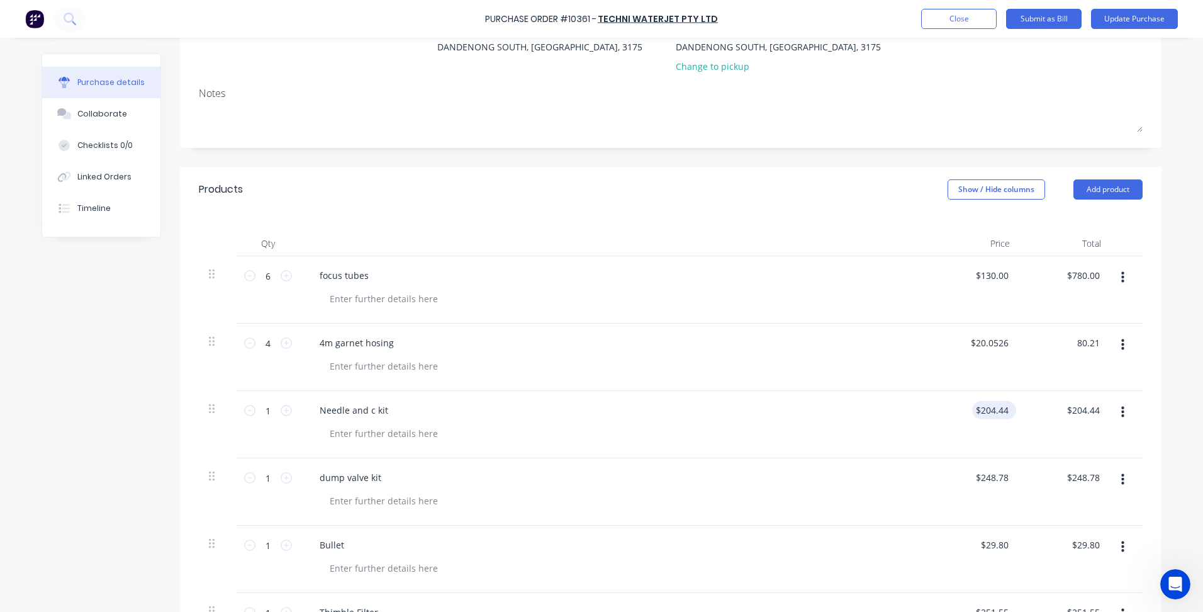
scroll to position [145, 0]
type input "20.0525"
type input "$80.21"
click at [999, 347] on input "20.0525" at bounding box center [989, 343] width 44 height 18
click at [1006, 346] on input "20.0525" at bounding box center [991, 343] width 39 height 18
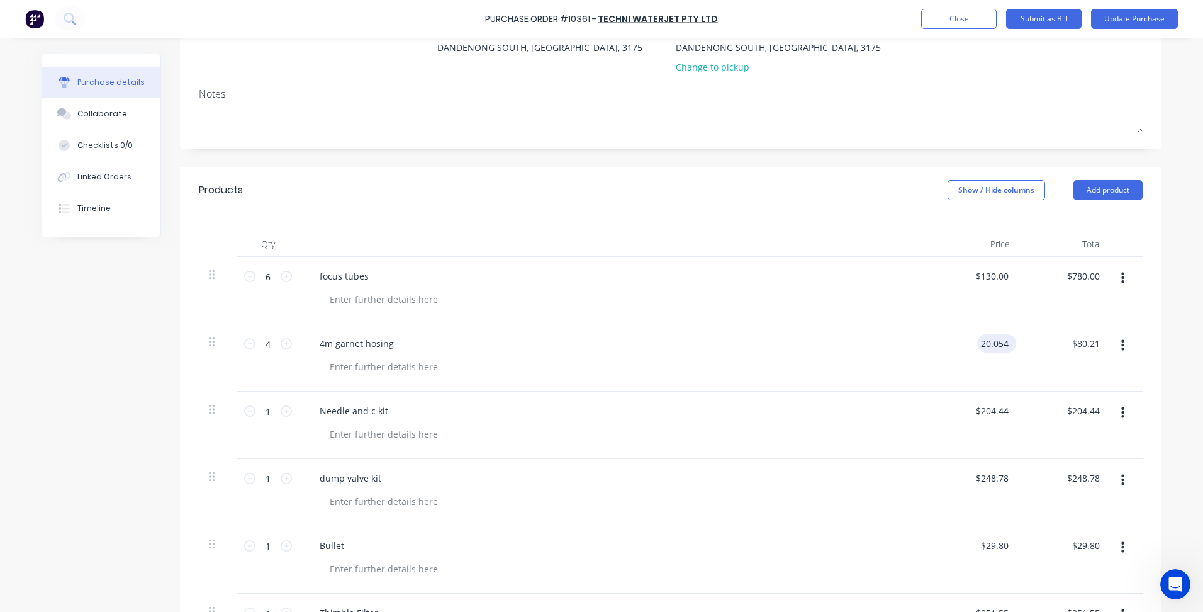
type input "$20.054"
type input "80.22"
type input "20.0550"
type input "$80.22"
click at [1003, 340] on input "20.0550" at bounding box center [991, 343] width 39 height 18
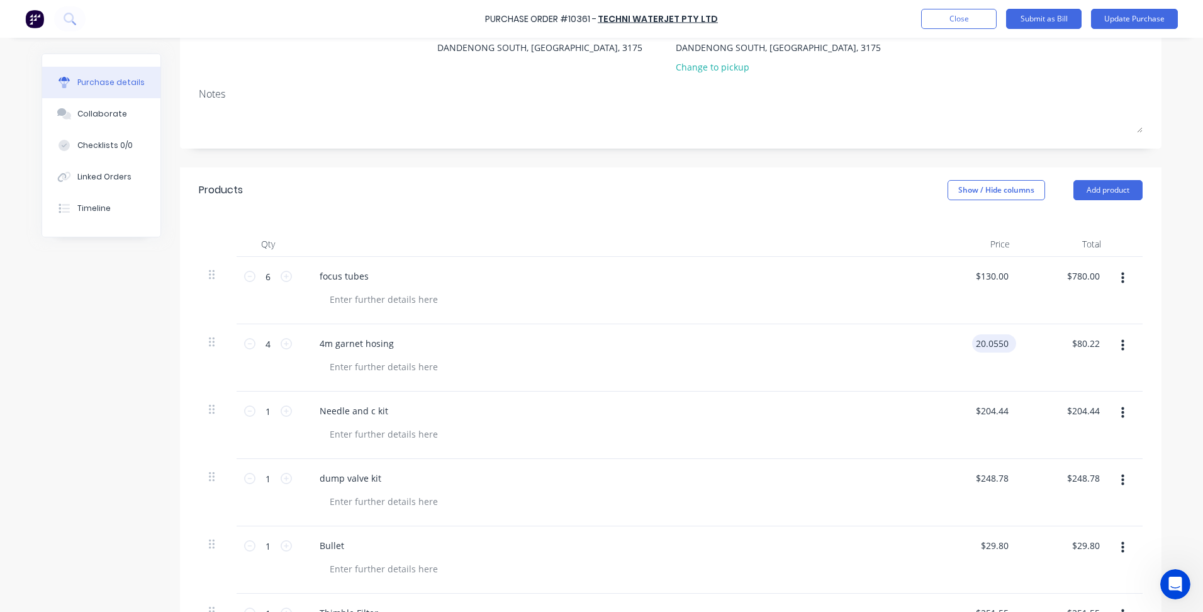
click at [1004, 342] on input "20.0550" at bounding box center [991, 343] width 39 height 18
click at [1001, 342] on input "20.0550" at bounding box center [991, 343] width 39 height 18
click at [1003, 342] on input "20.0550" at bounding box center [991, 343] width 39 height 18
type input "$20.055"
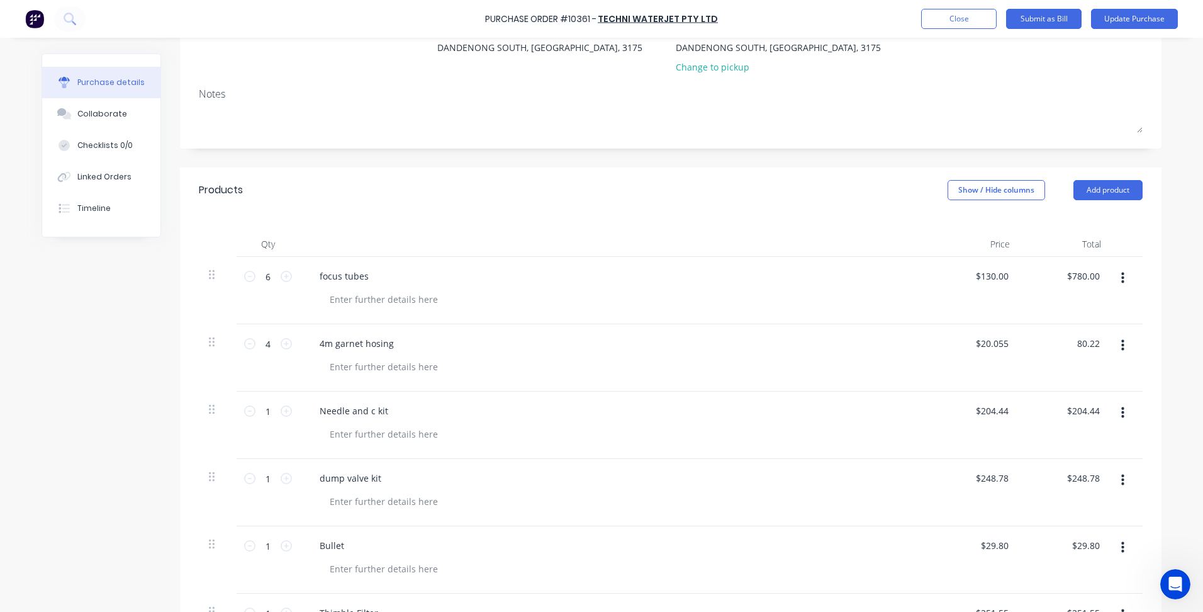
type input "$80.22"
click at [916, 447] on div "Needle and c kit" at bounding box center [614, 424] width 629 height 67
click at [999, 347] on input "20.0550" at bounding box center [991, 343] width 39 height 18
click at [1006, 344] on input "20.0550" at bounding box center [991, 343] width 39 height 18
type input "$20.0556"
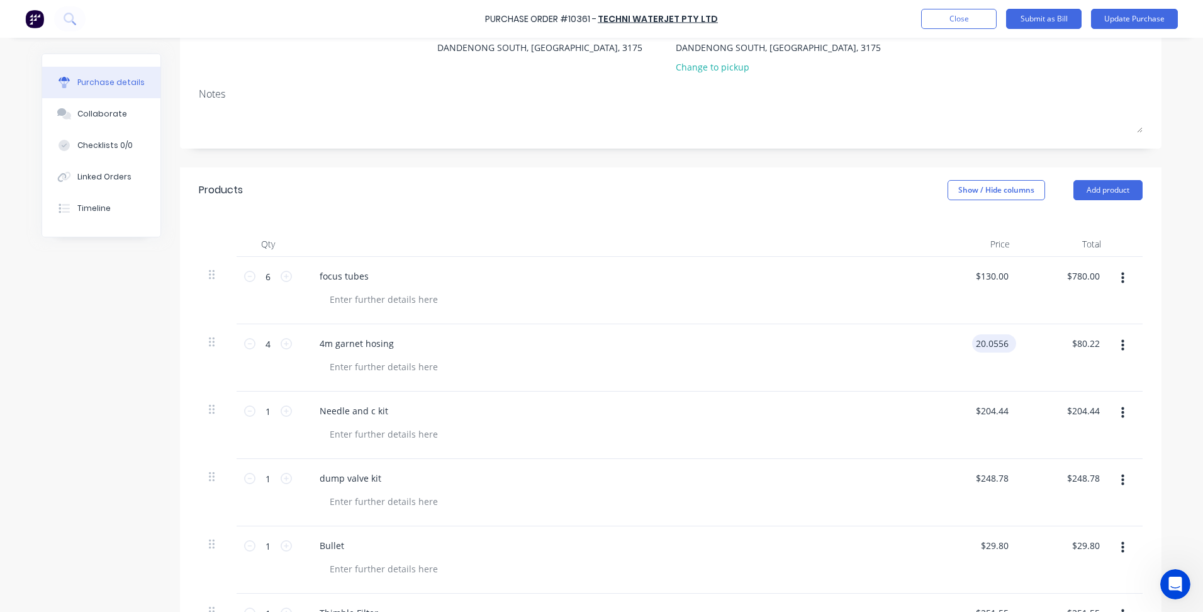
type input "80.22"
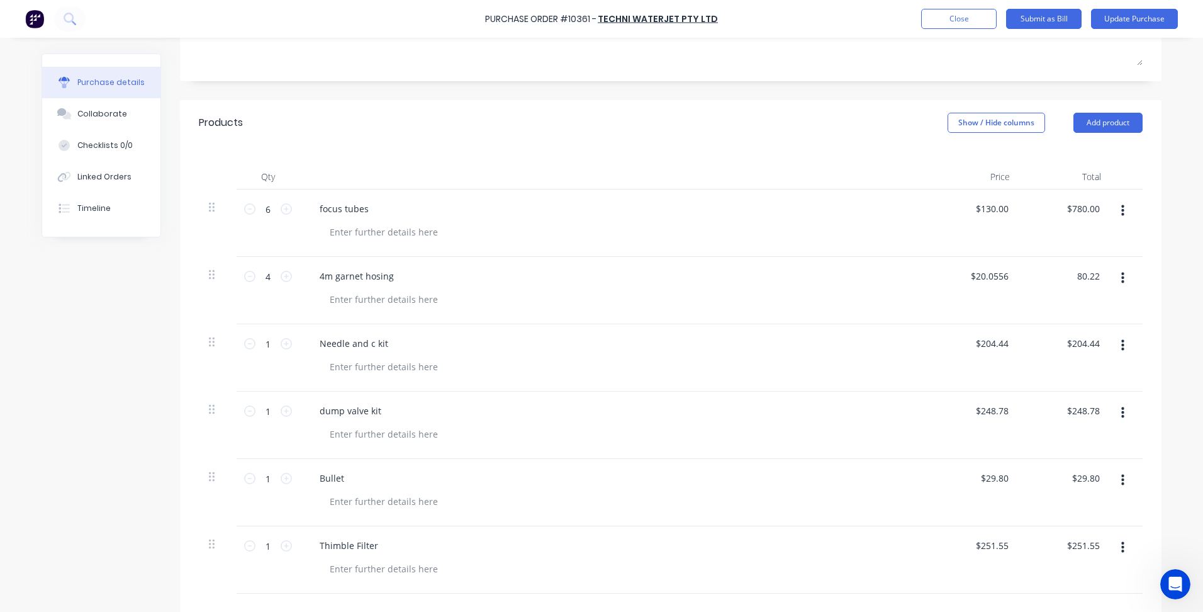
scroll to position [208, 0]
type input "20.0550"
type input "$80.22"
click at [1005, 281] on input "20.0550" at bounding box center [991, 280] width 39 height 18
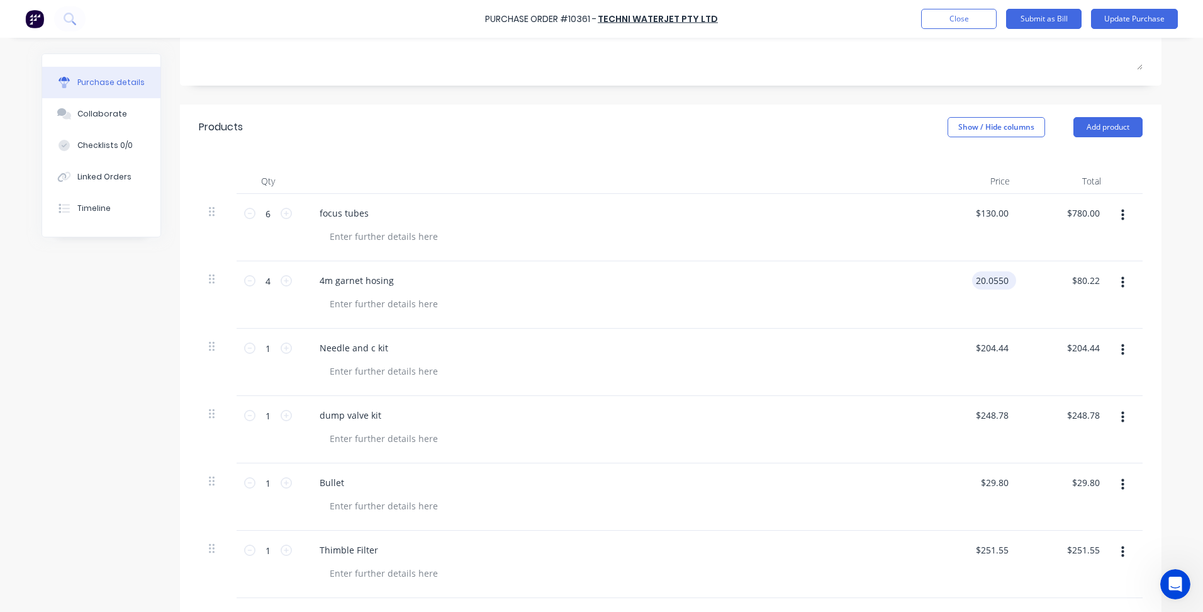
click at [1003, 280] on input "20.0550" at bounding box center [991, 280] width 39 height 18
type input "$20.056"
type input "80.22"
type input "20.0550"
type input "$80.22"
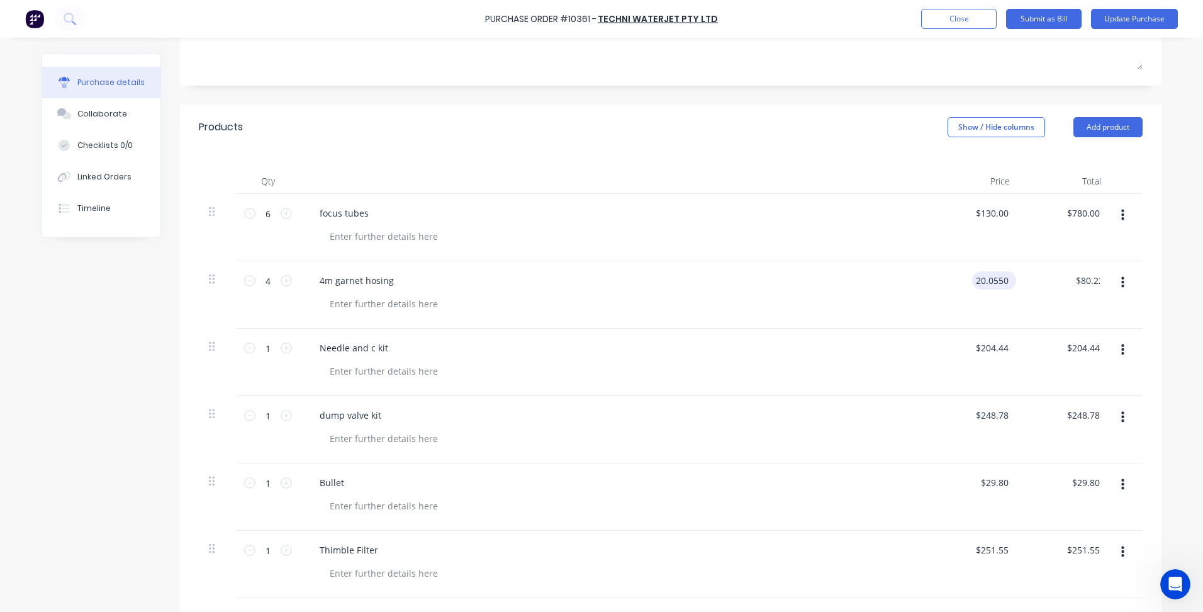
click at [1004, 279] on input "20.0550" at bounding box center [991, 280] width 39 height 18
type input "$20.057"
type input "80.23"
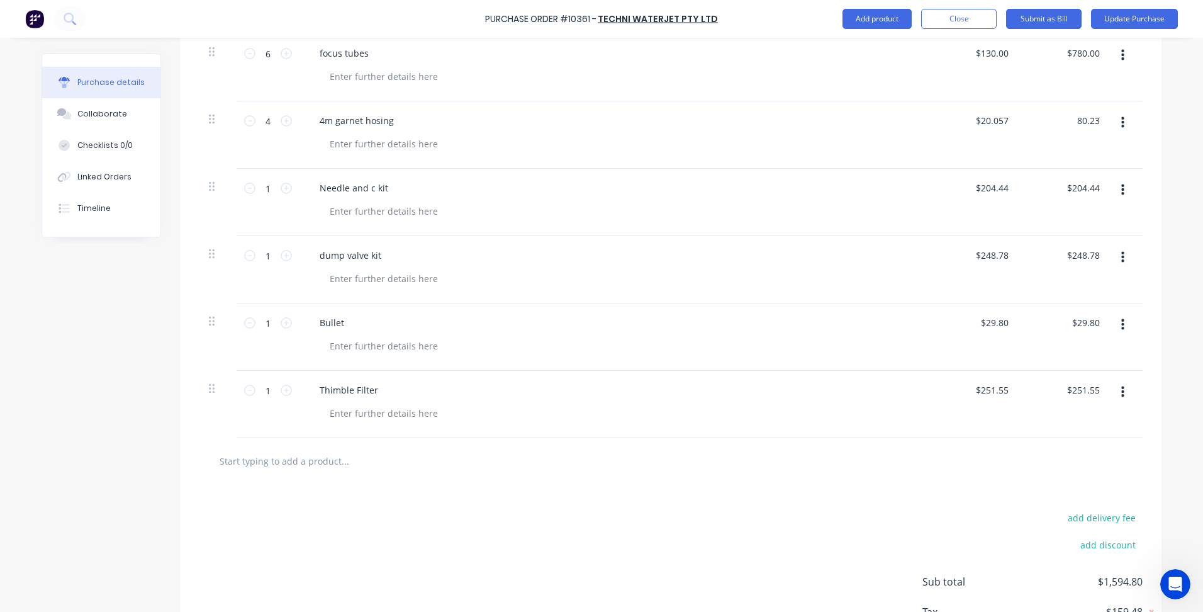
scroll to position [460, 0]
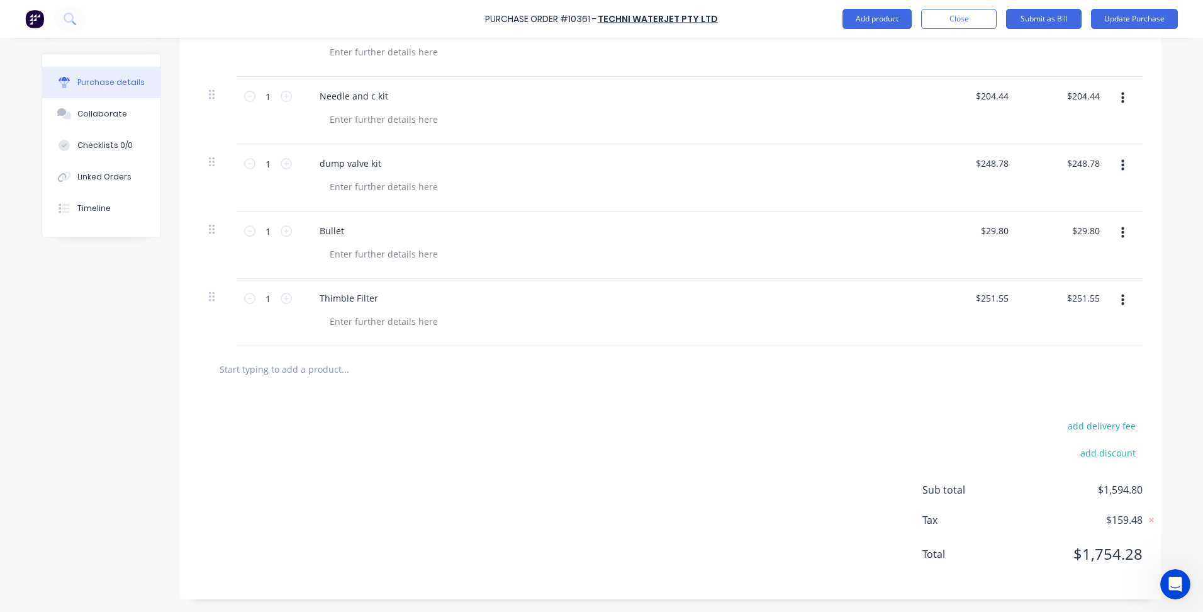
type input "$20.0575"
type input "$80.23"
click at [875, 500] on div "add delivery fee add discount Sub total $1,594.80 Tax $159.48 Total $1,754.28" at bounding box center [671, 495] width 982 height 207
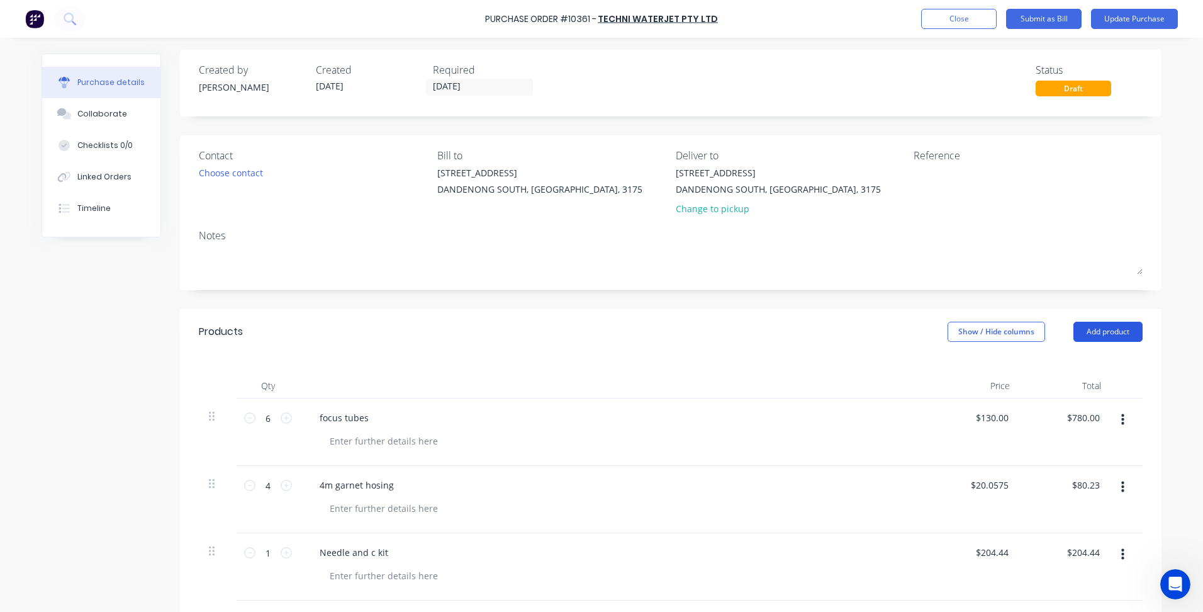
scroll to position [0, 0]
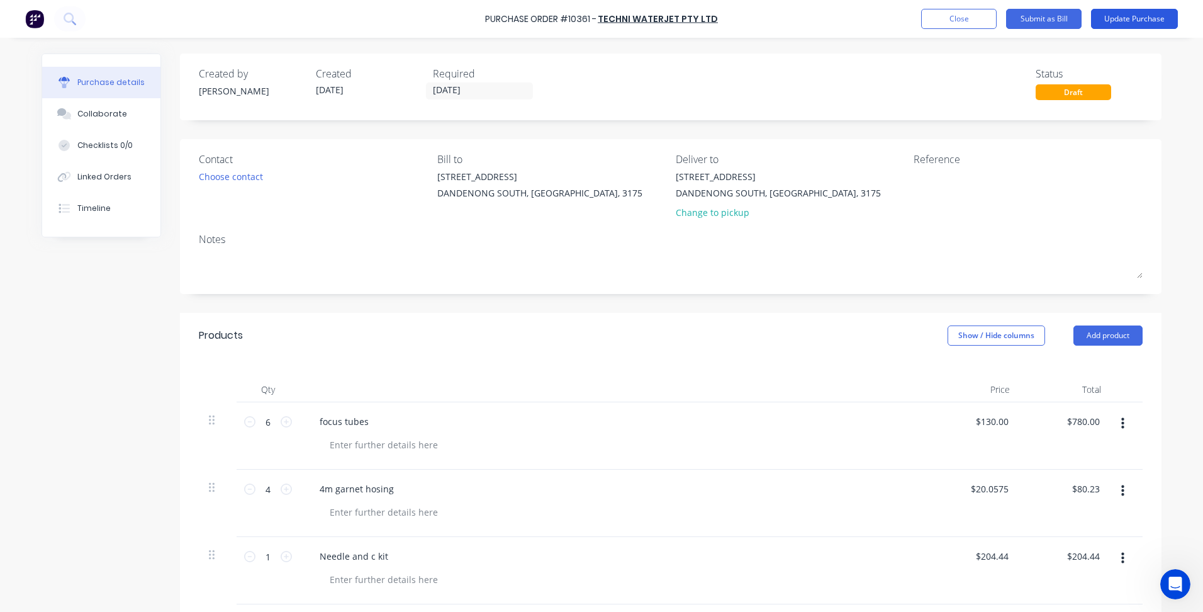
click at [1138, 21] on button "Update Purchase" at bounding box center [1134, 19] width 87 height 20
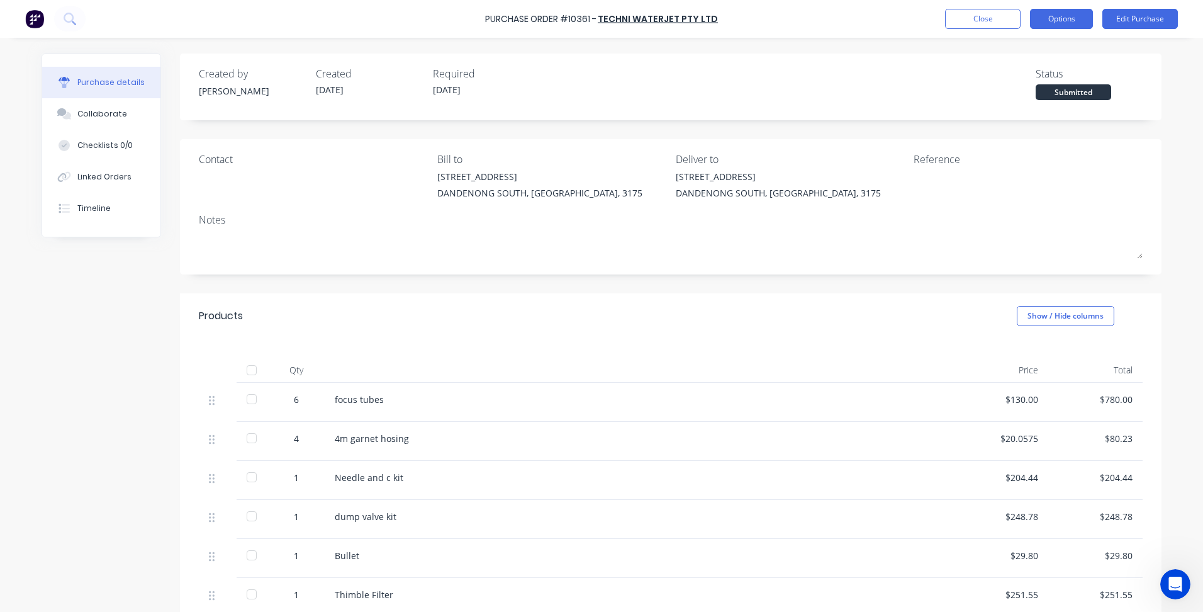
click at [1061, 23] on button "Options" at bounding box center [1061, 19] width 63 height 20
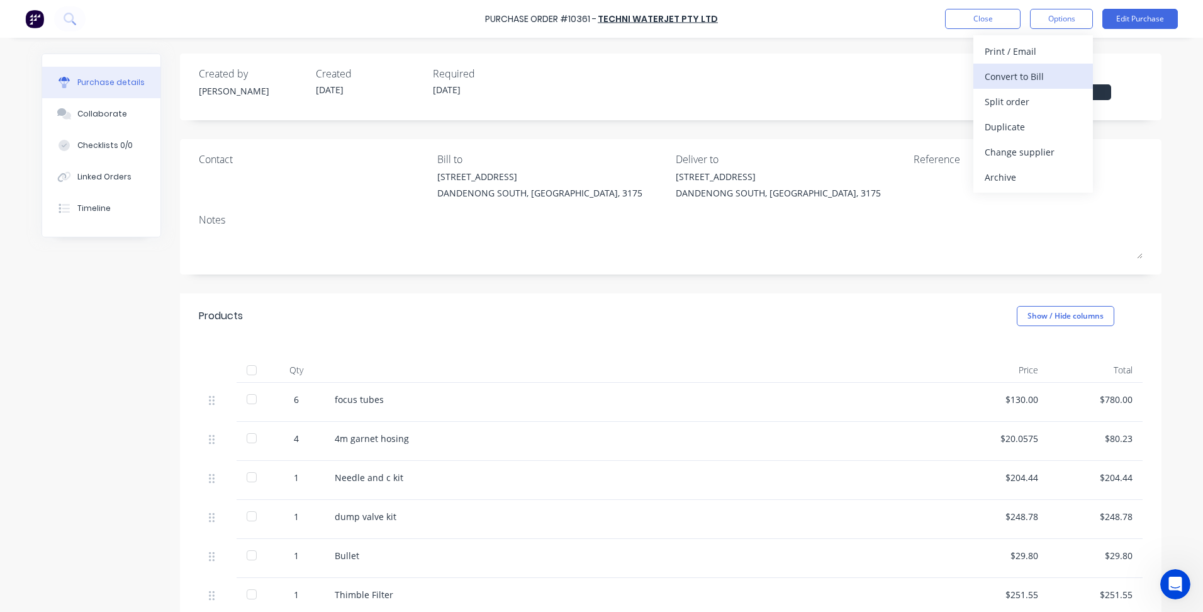
click at [1035, 76] on div "Convert to Bill" at bounding box center [1033, 76] width 97 height 18
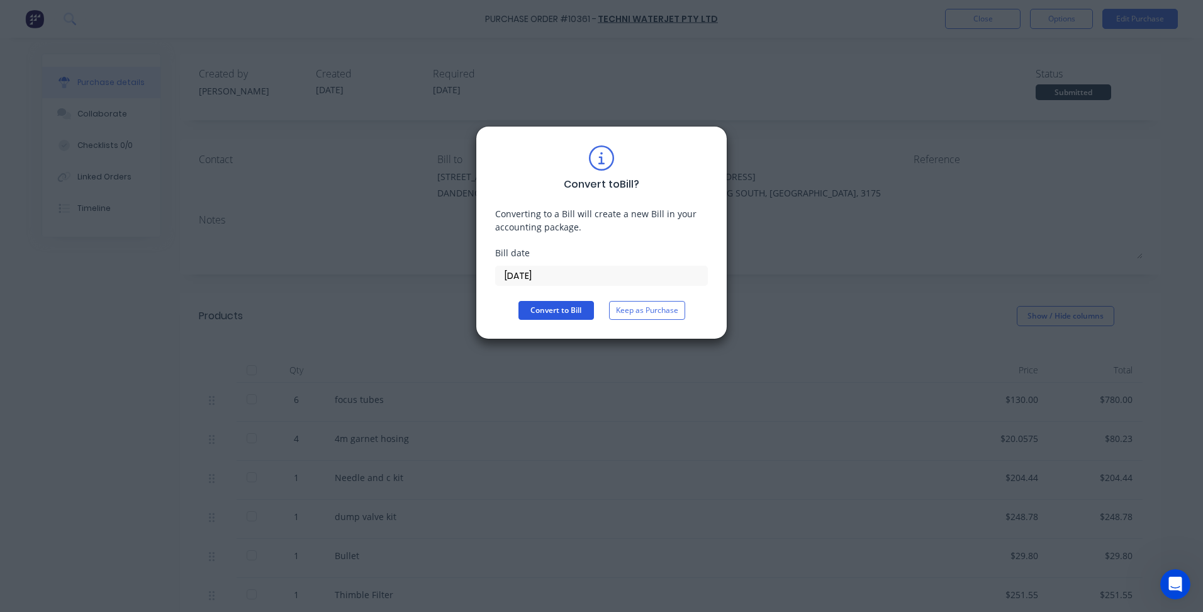
click at [573, 308] on button "Convert to Bill" at bounding box center [557, 310] width 76 height 19
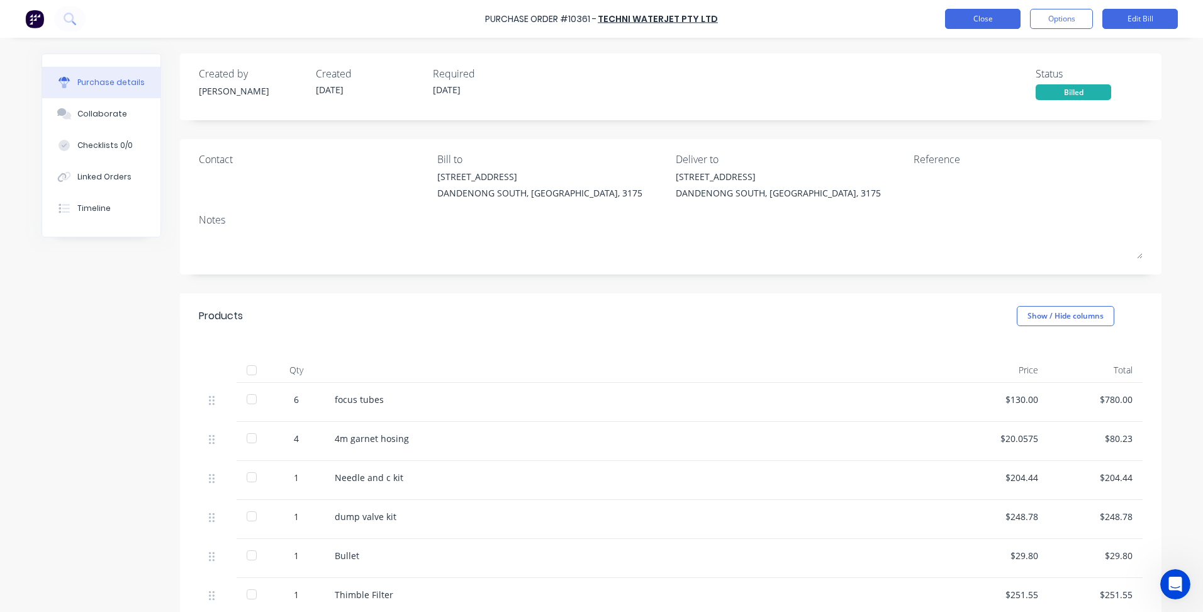
click at [966, 19] on button "Close" at bounding box center [983, 19] width 76 height 20
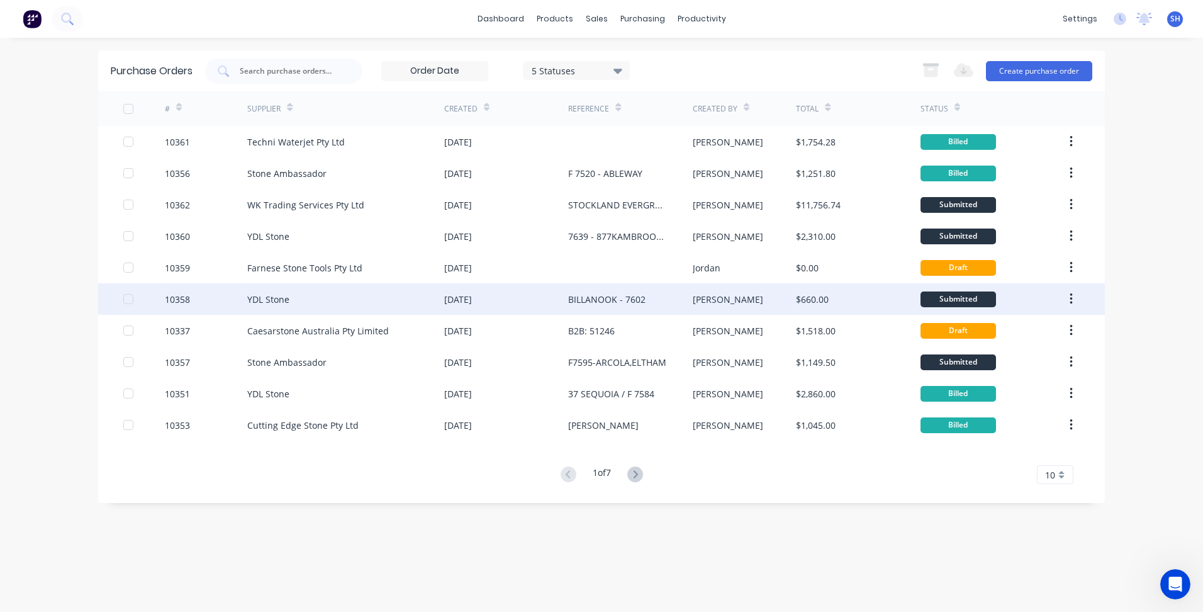
click at [322, 298] on div "YDL Stone" at bounding box center [345, 298] width 197 height 31
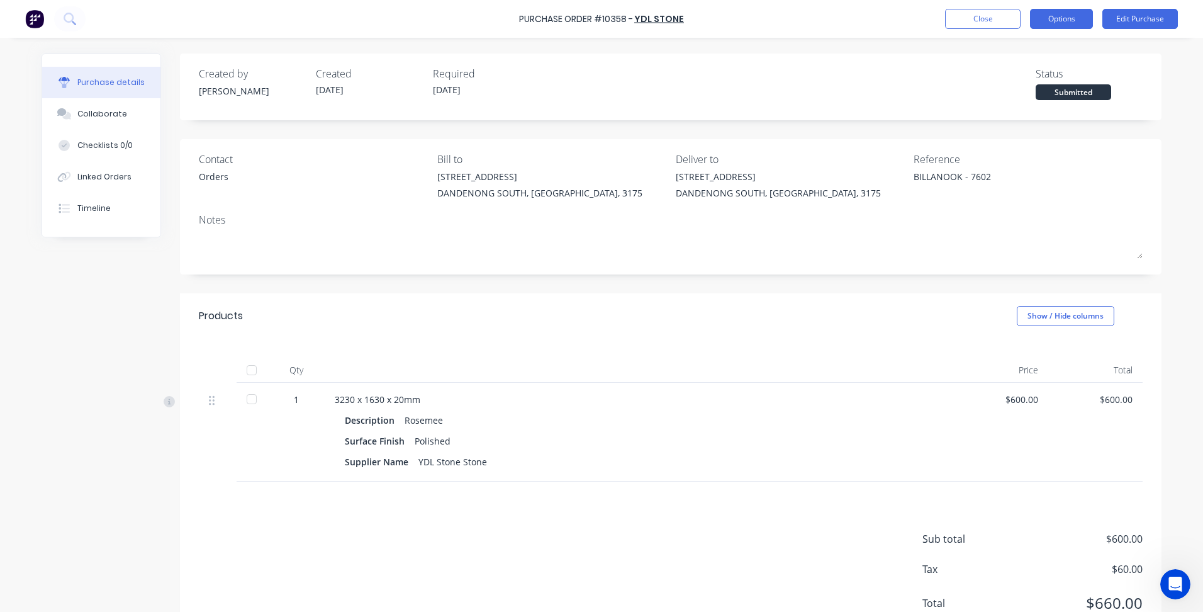
click at [1064, 23] on button "Options" at bounding box center [1061, 19] width 63 height 20
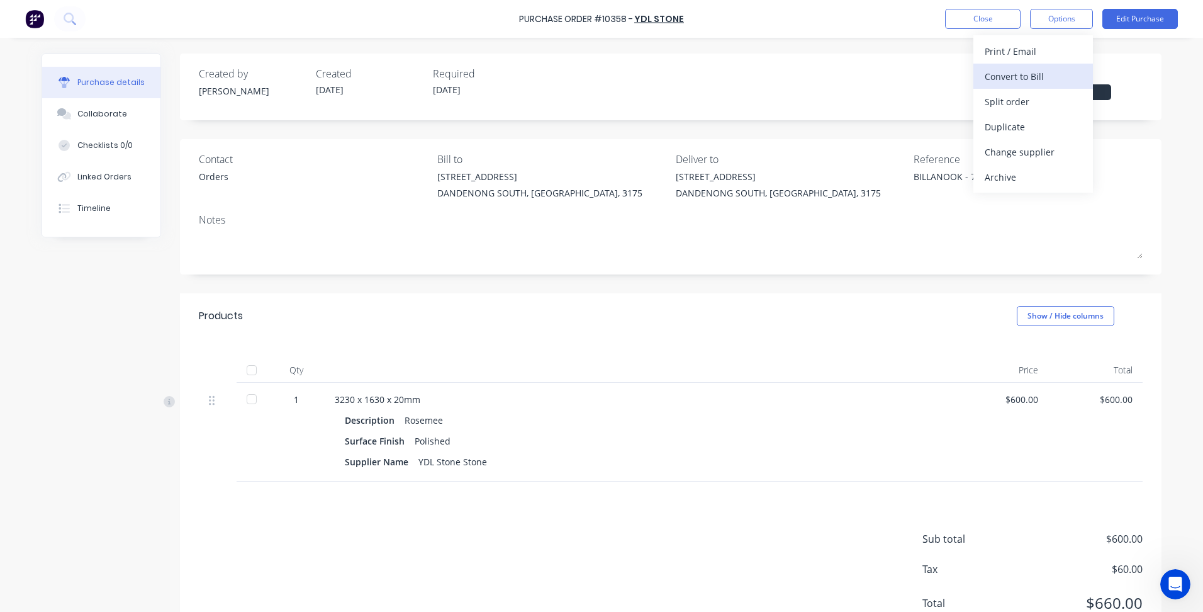
click at [1062, 73] on div "Convert to Bill" at bounding box center [1033, 76] width 97 height 18
type textarea "x"
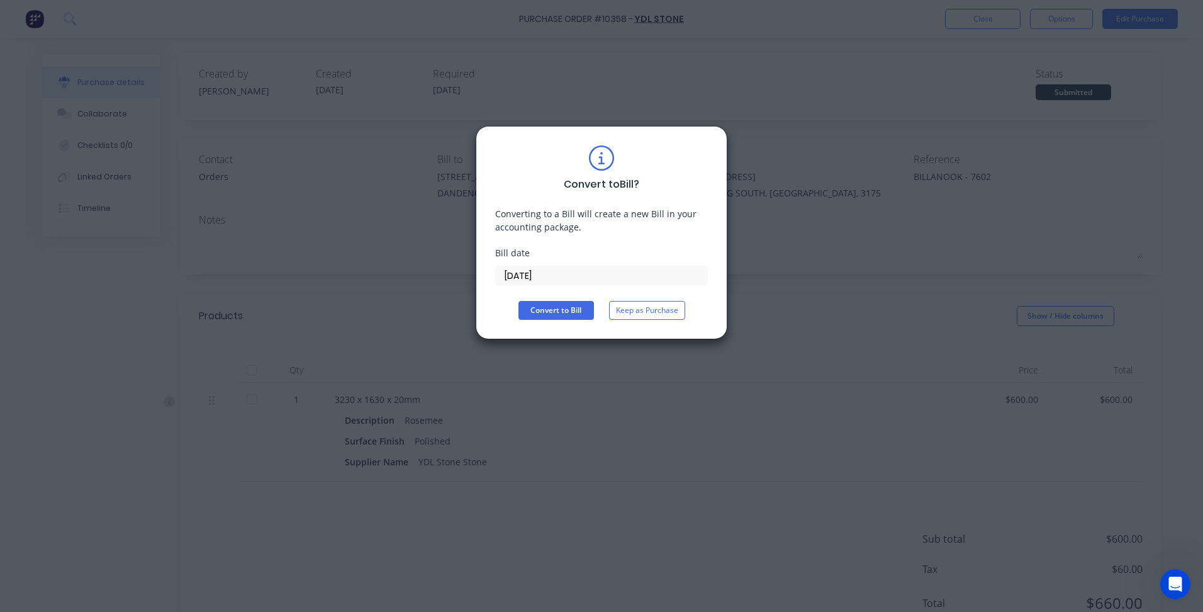
click at [541, 278] on input "[DATE]" at bounding box center [601, 275] width 211 height 19
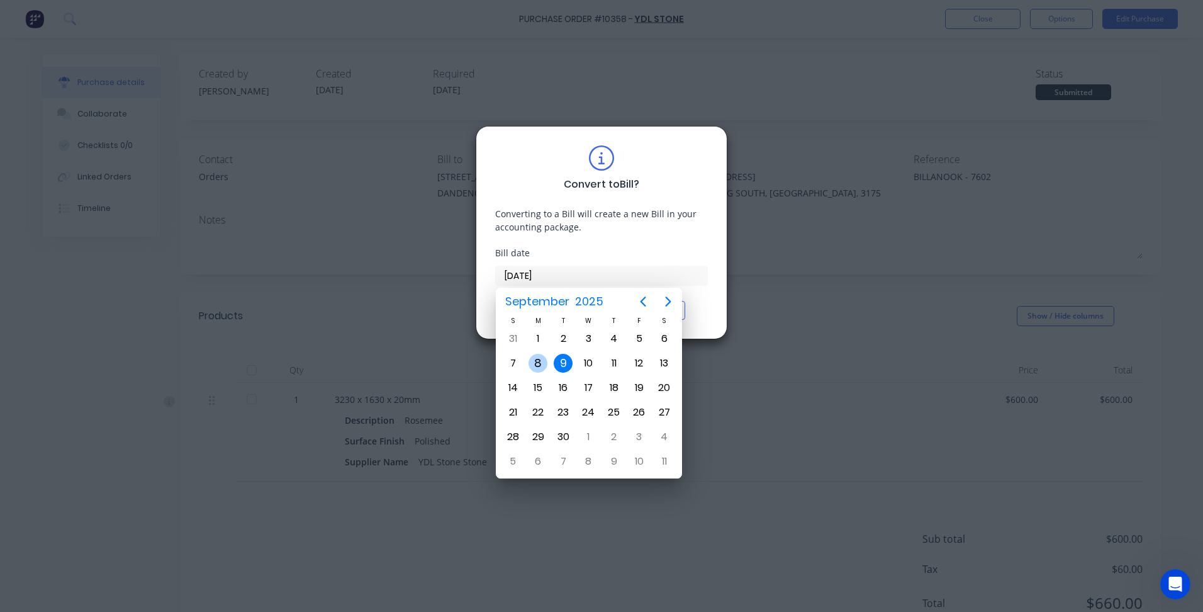
click at [541, 363] on div "8" at bounding box center [538, 363] width 19 height 19
type input "[DATE]"
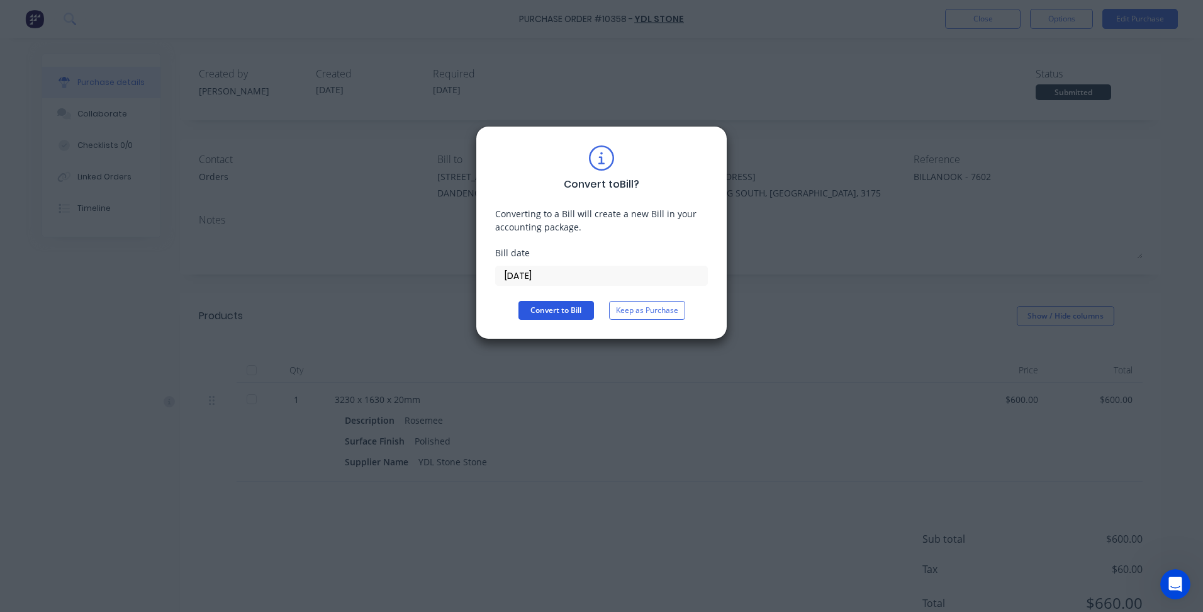
click at [553, 316] on button "Convert to Bill" at bounding box center [557, 310] width 76 height 19
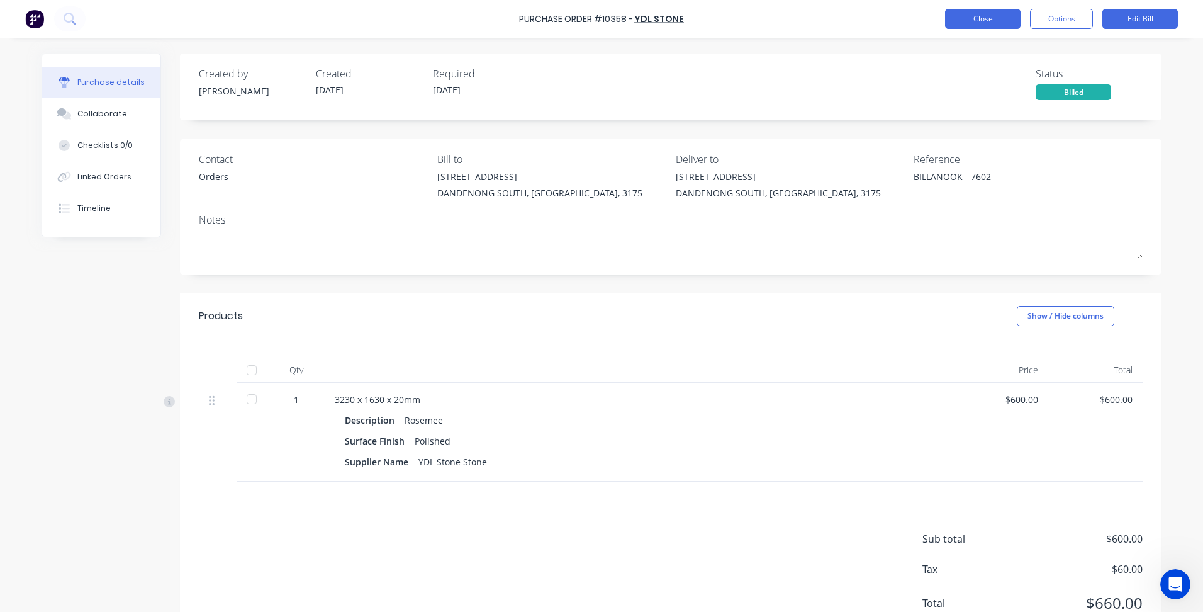
click at [973, 19] on button "Close" at bounding box center [983, 19] width 76 height 20
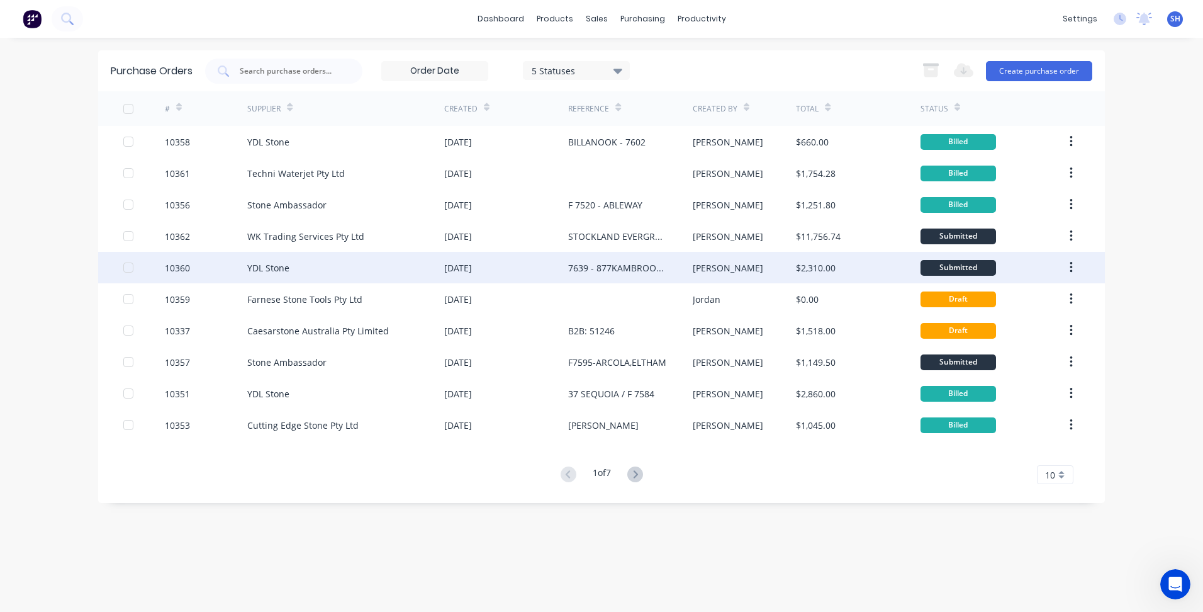
click at [371, 267] on div "YDL Stone" at bounding box center [345, 267] width 197 height 31
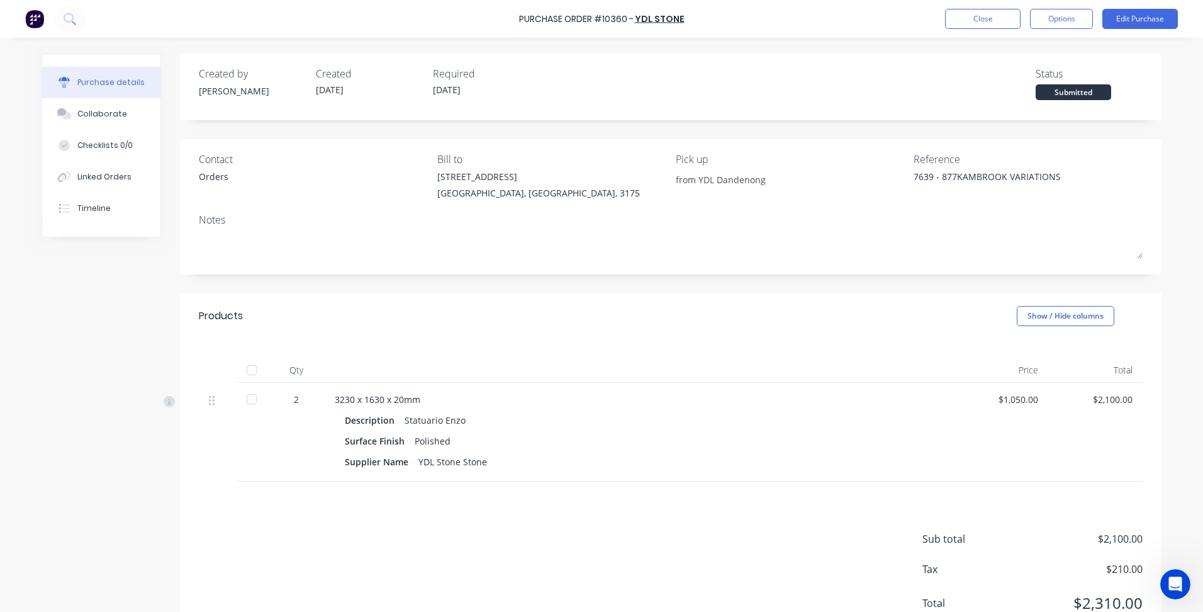
click at [1048, 30] on div "Purchase Order #10360 - YDL Stone Close Options Edit Purchase" at bounding box center [601, 19] width 1203 height 38
click at [1050, 24] on button "Options" at bounding box center [1061, 19] width 63 height 20
click at [1014, 79] on div "Convert to Bill" at bounding box center [1033, 76] width 97 height 18
type textarea "x"
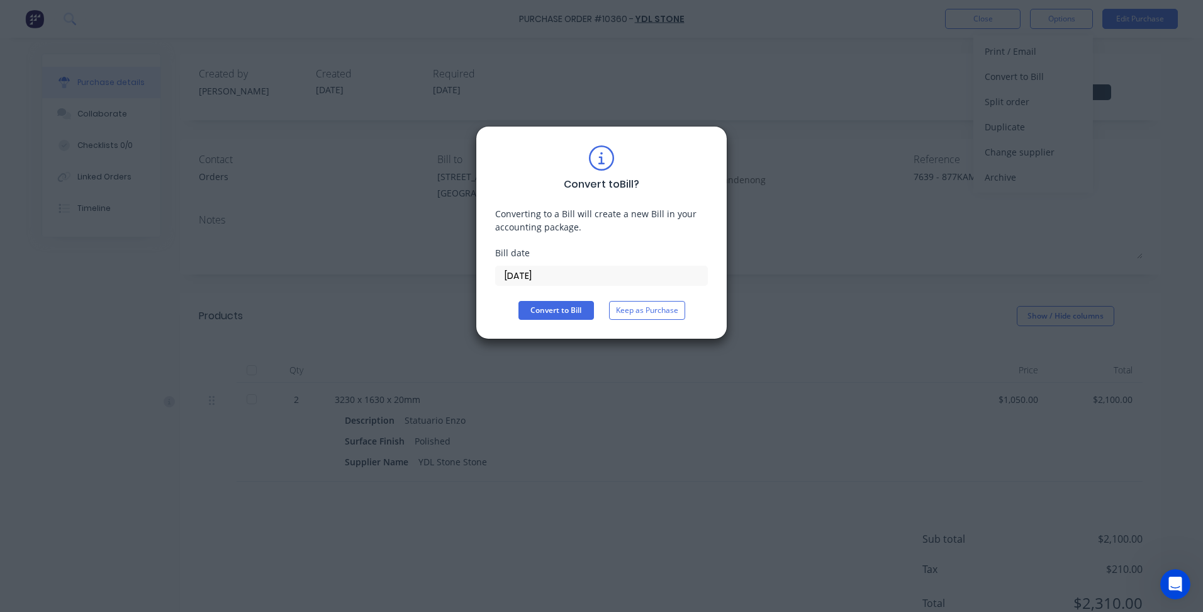
click at [536, 278] on input "[DATE]" at bounding box center [601, 275] width 211 height 19
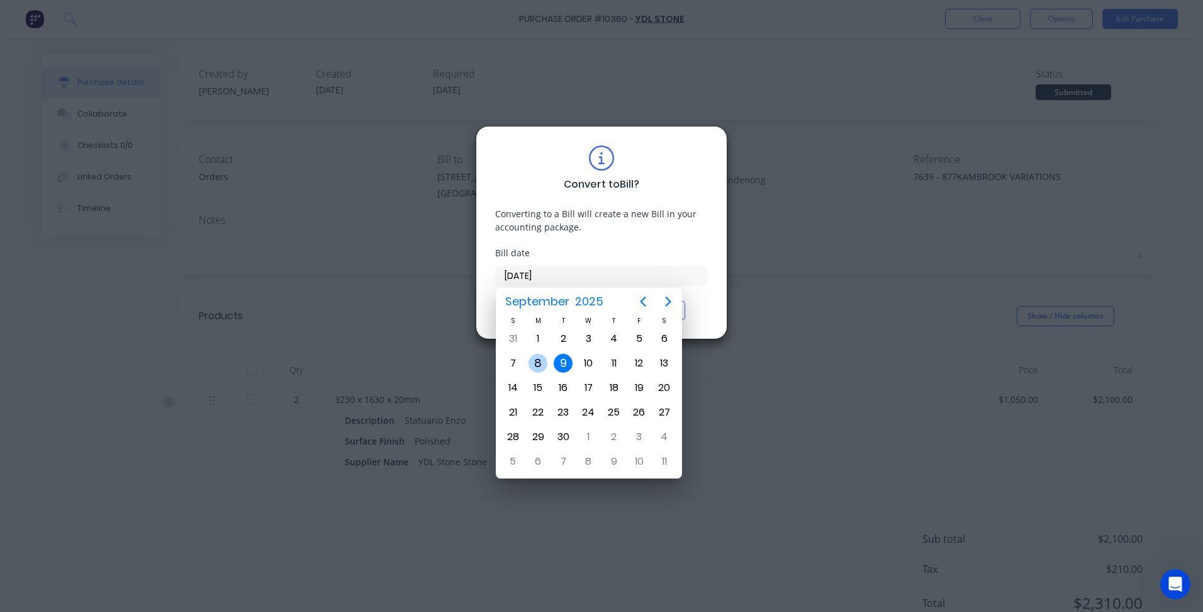
click at [541, 363] on div "8" at bounding box center [538, 363] width 19 height 19
type input "[DATE]"
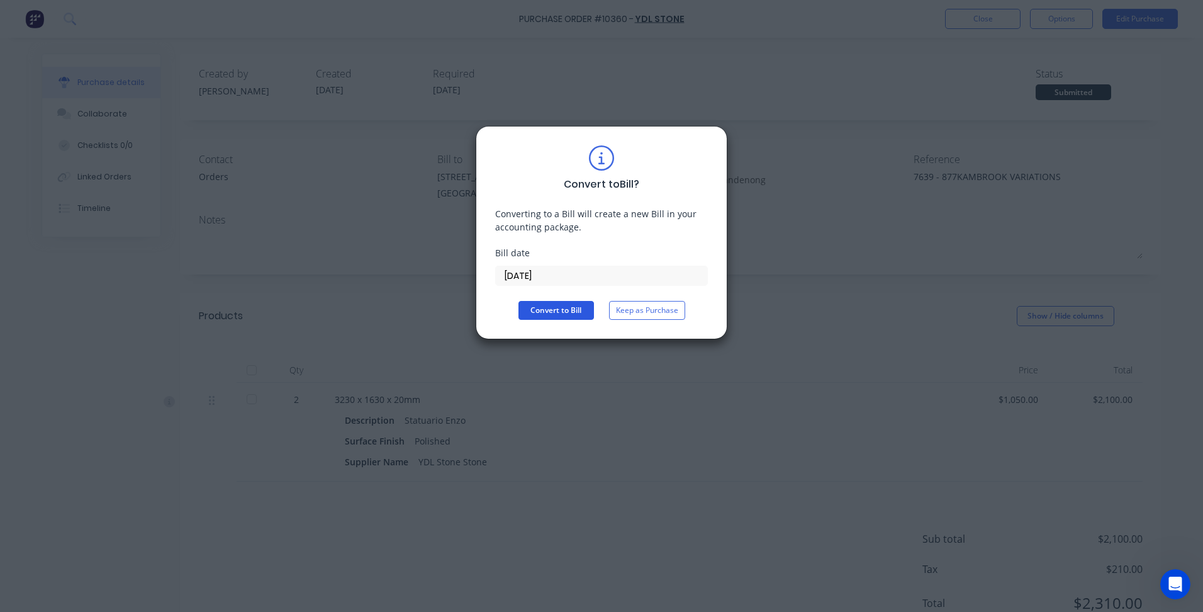
click at [574, 314] on button "Convert to Bill" at bounding box center [557, 310] width 76 height 19
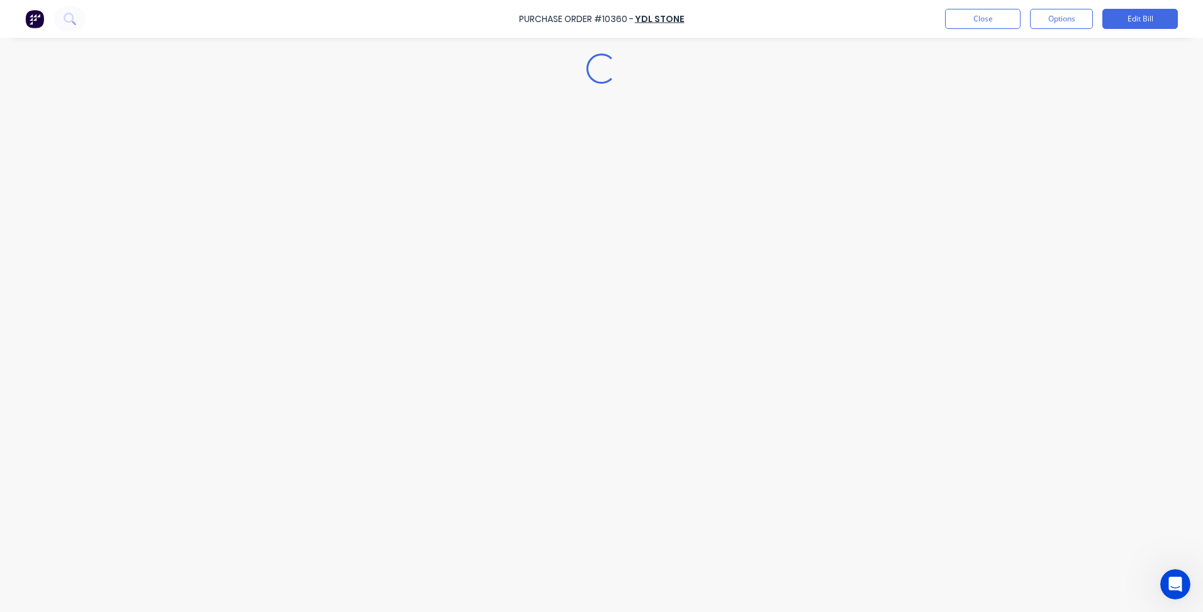
type textarea "x"
